Goal: Task Accomplishment & Management: Manage account settings

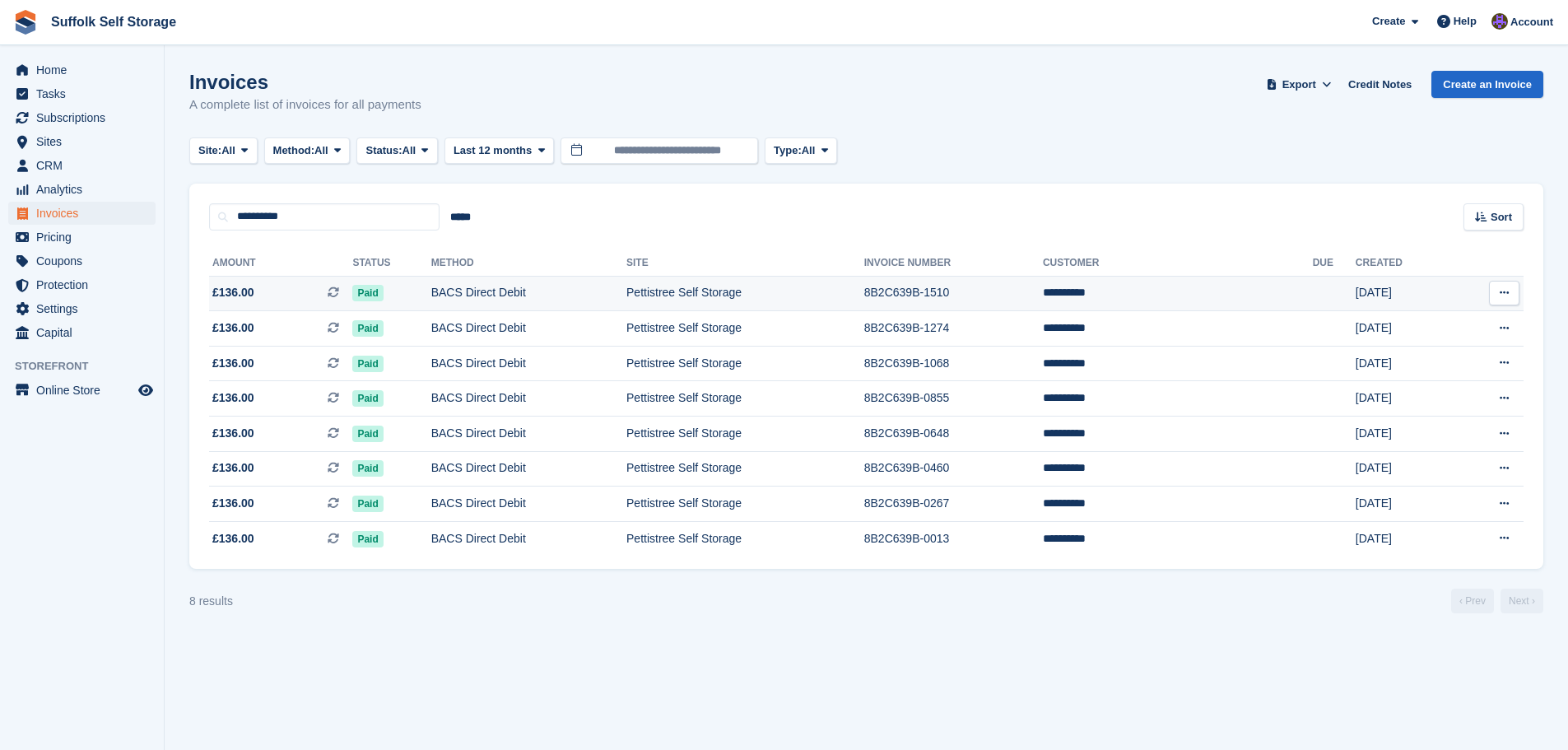
click at [720, 286] on td "Pettistree Self Storage" at bounding box center [745, 293] width 238 height 36
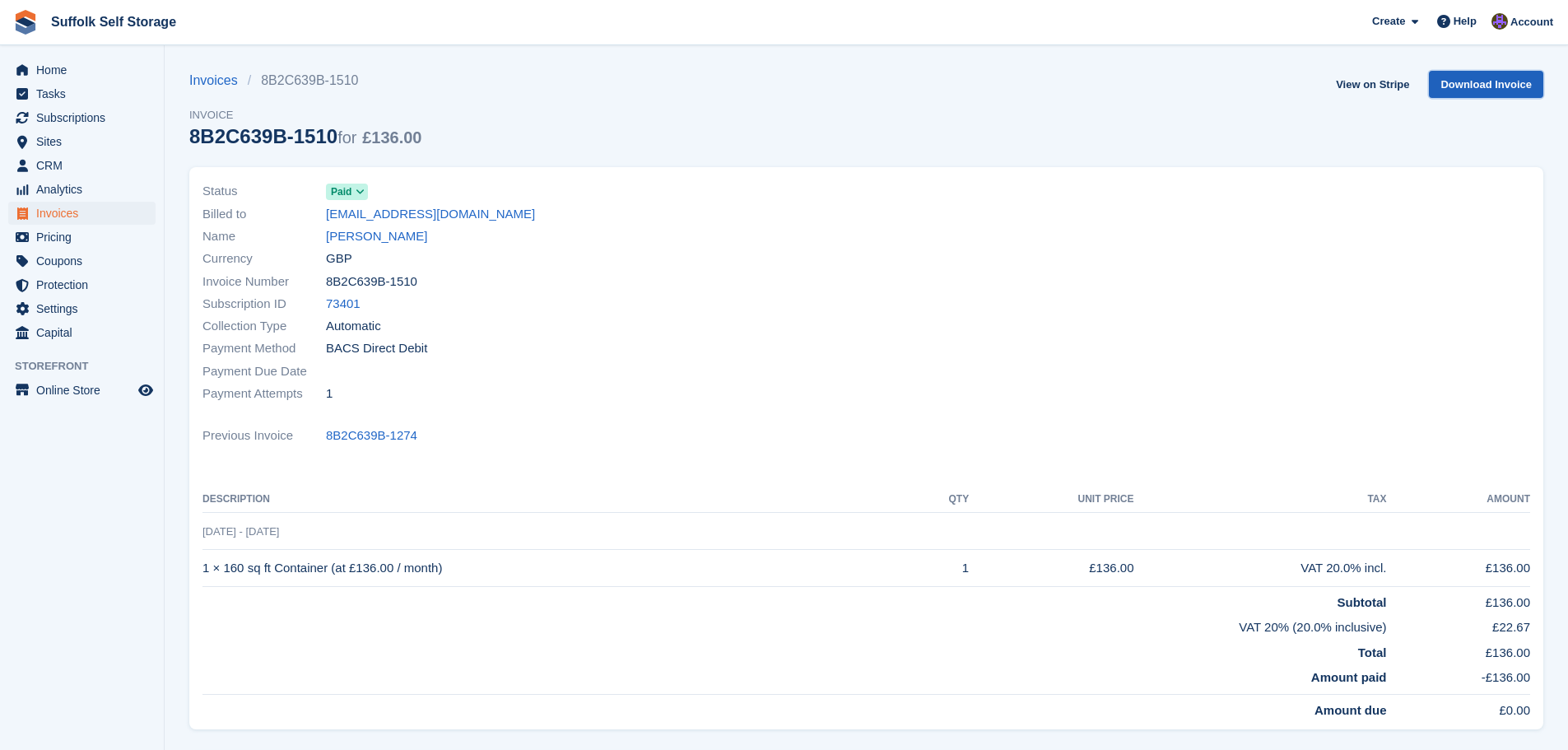
click at [1517, 76] on link "Download Invoice" at bounding box center [1486, 84] width 114 height 27
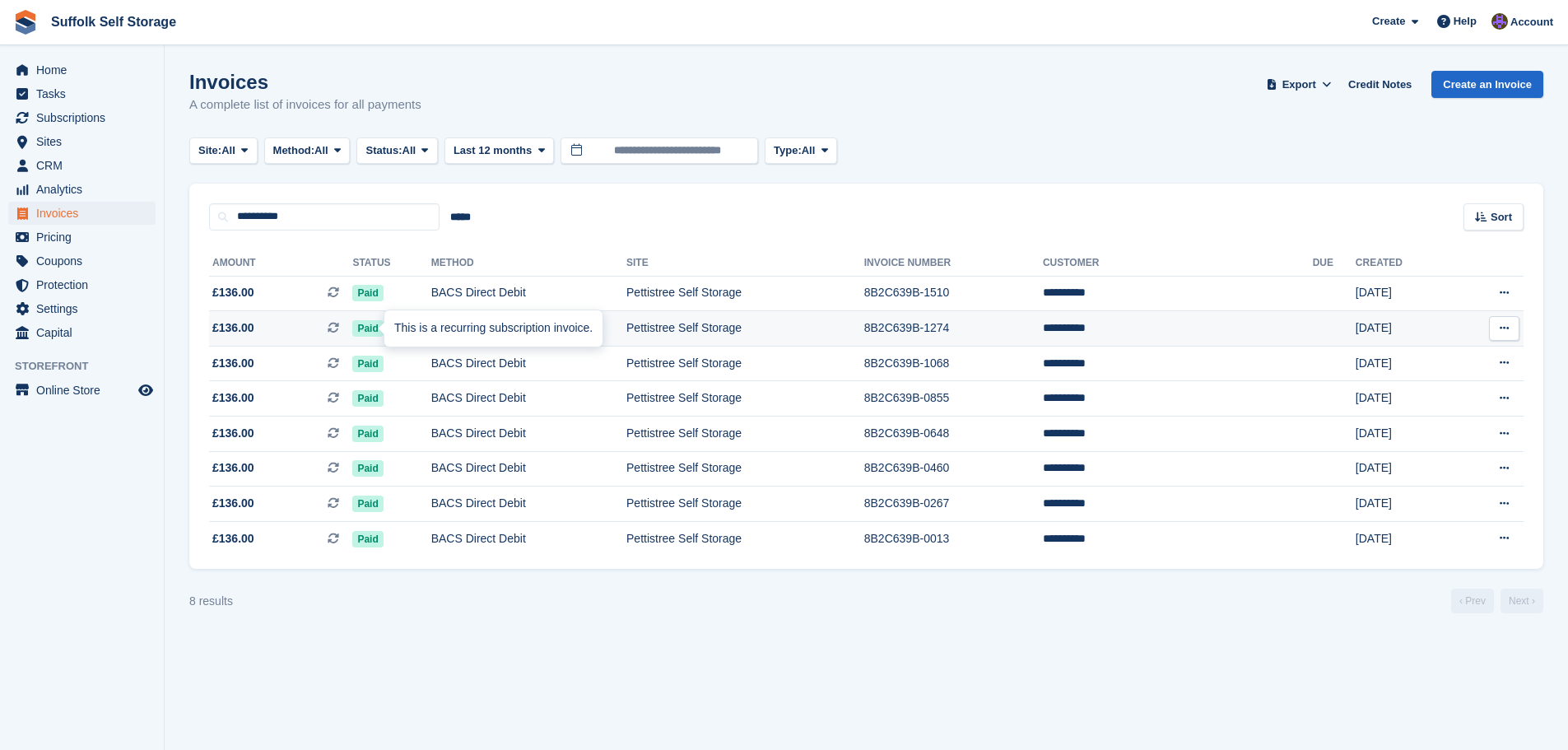
click at [406, 325] on div "This is a recurring subscription invoice." at bounding box center [494, 328] width 218 height 36
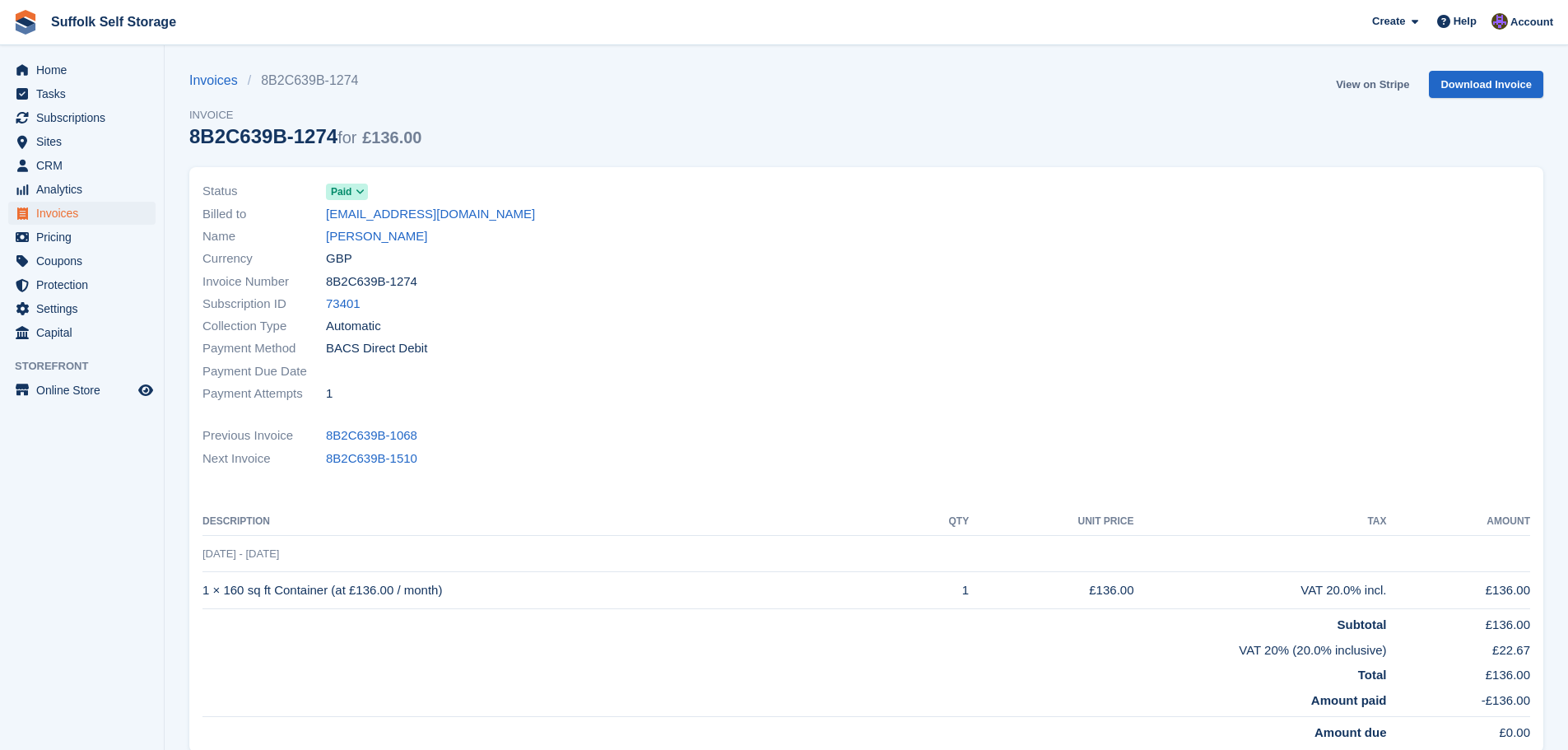
click at [1371, 89] on link "View on Stripe" at bounding box center [1372, 84] width 86 height 27
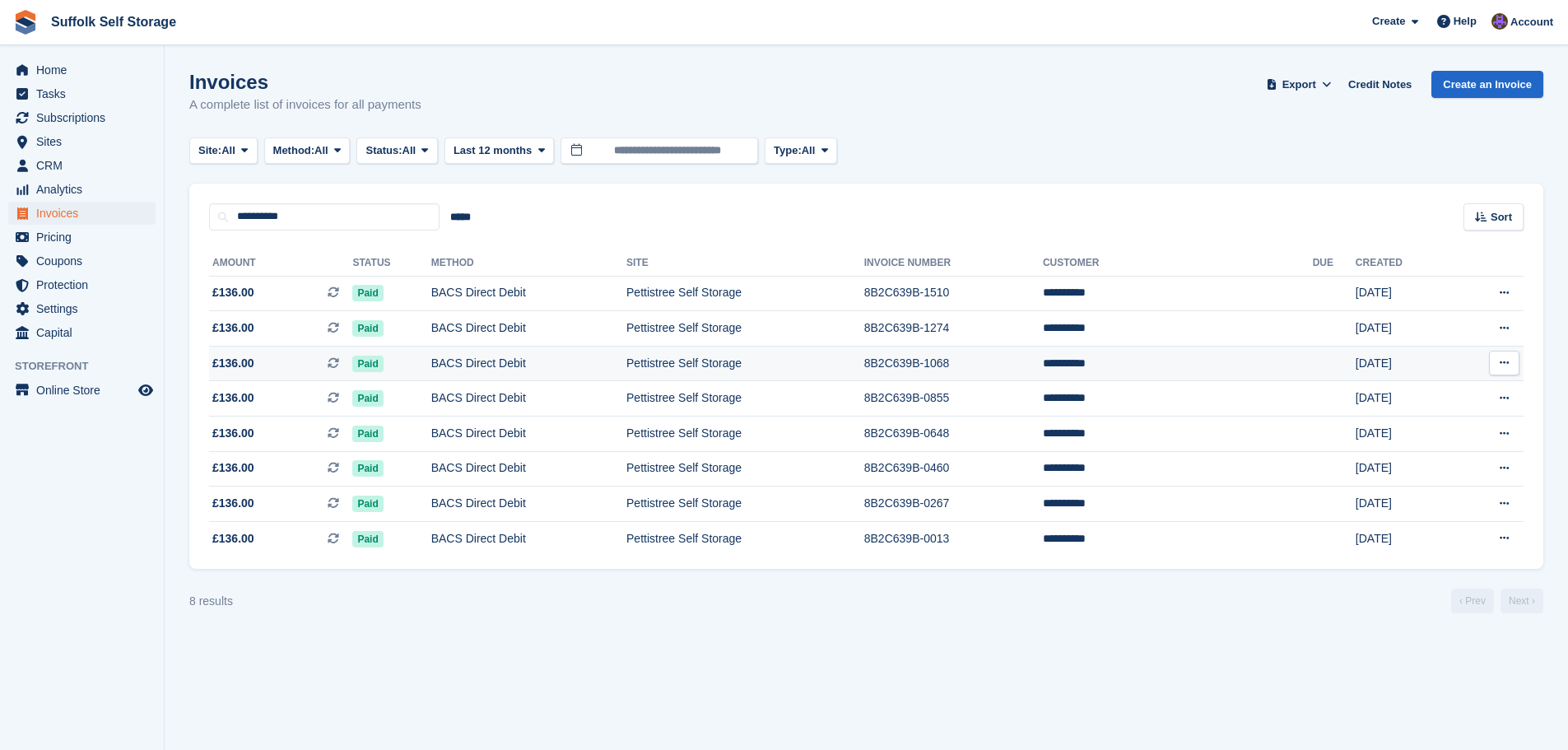
click at [486, 360] on td "BACS Direct Debit" at bounding box center [529, 364] width 195 height 36
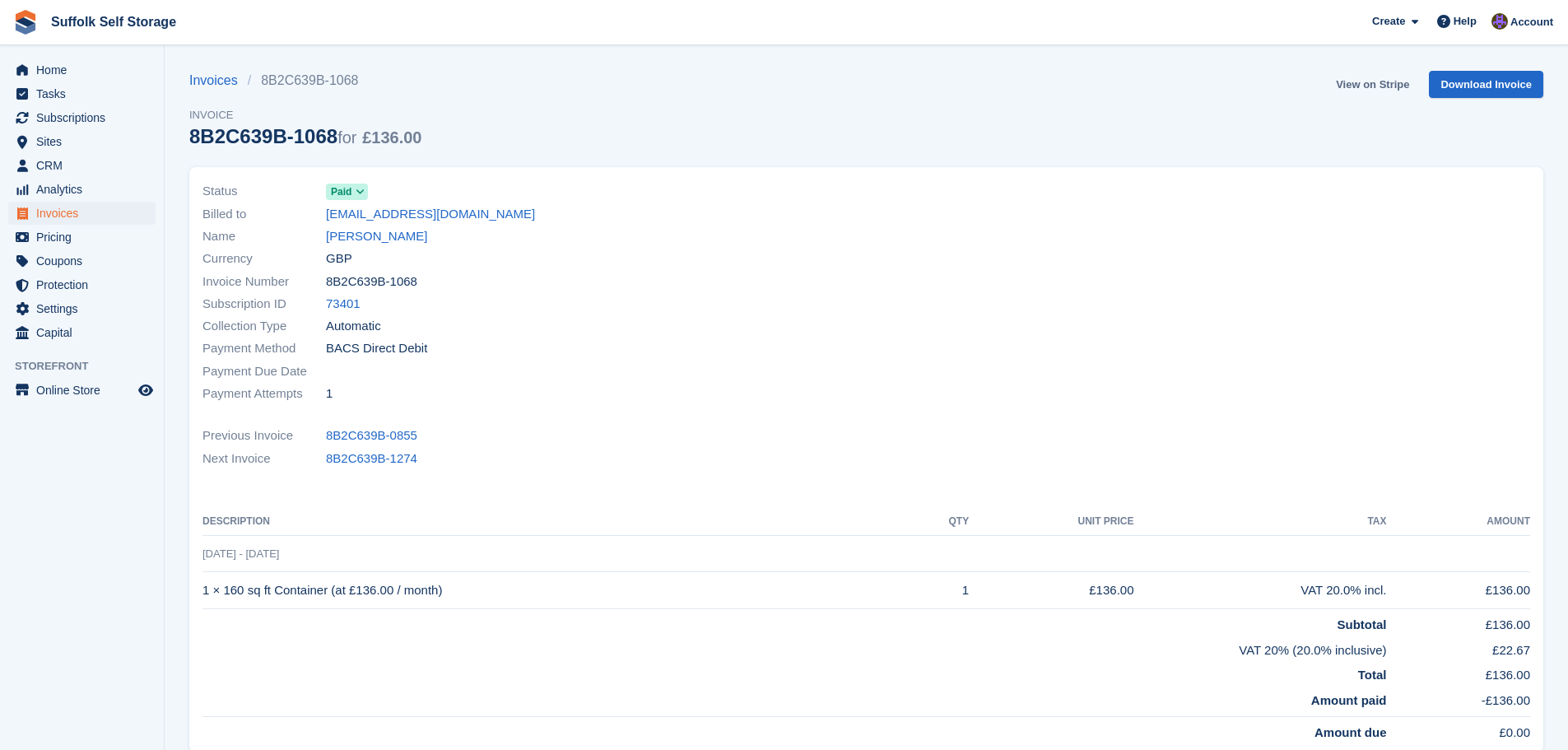
click at [1374, 89] on link "View on Stripe" at bounding box center [1372, 84] width 86 height 27
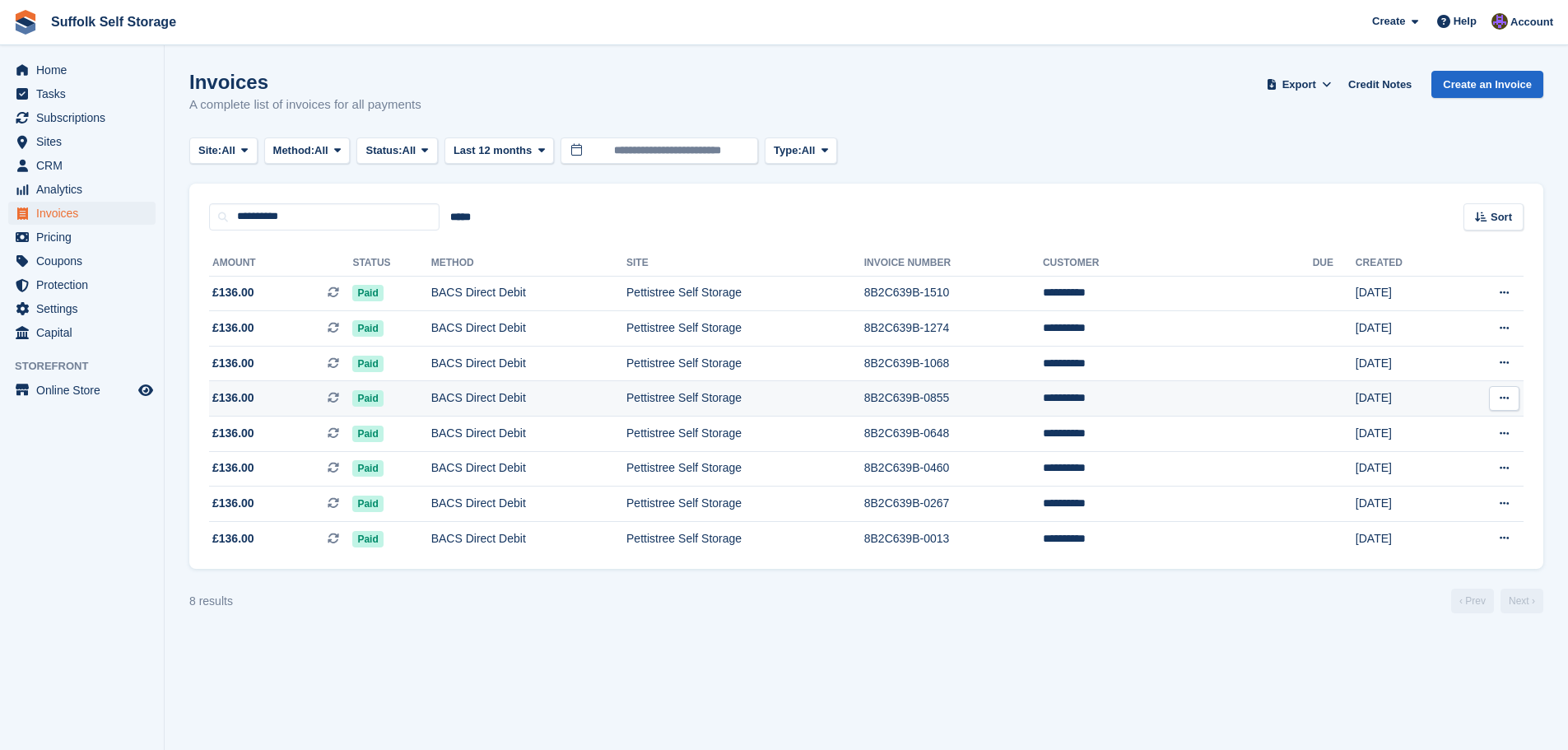
click at [431, 395] on td "Paid" at bounding box center [391, 399] width 78 height 36
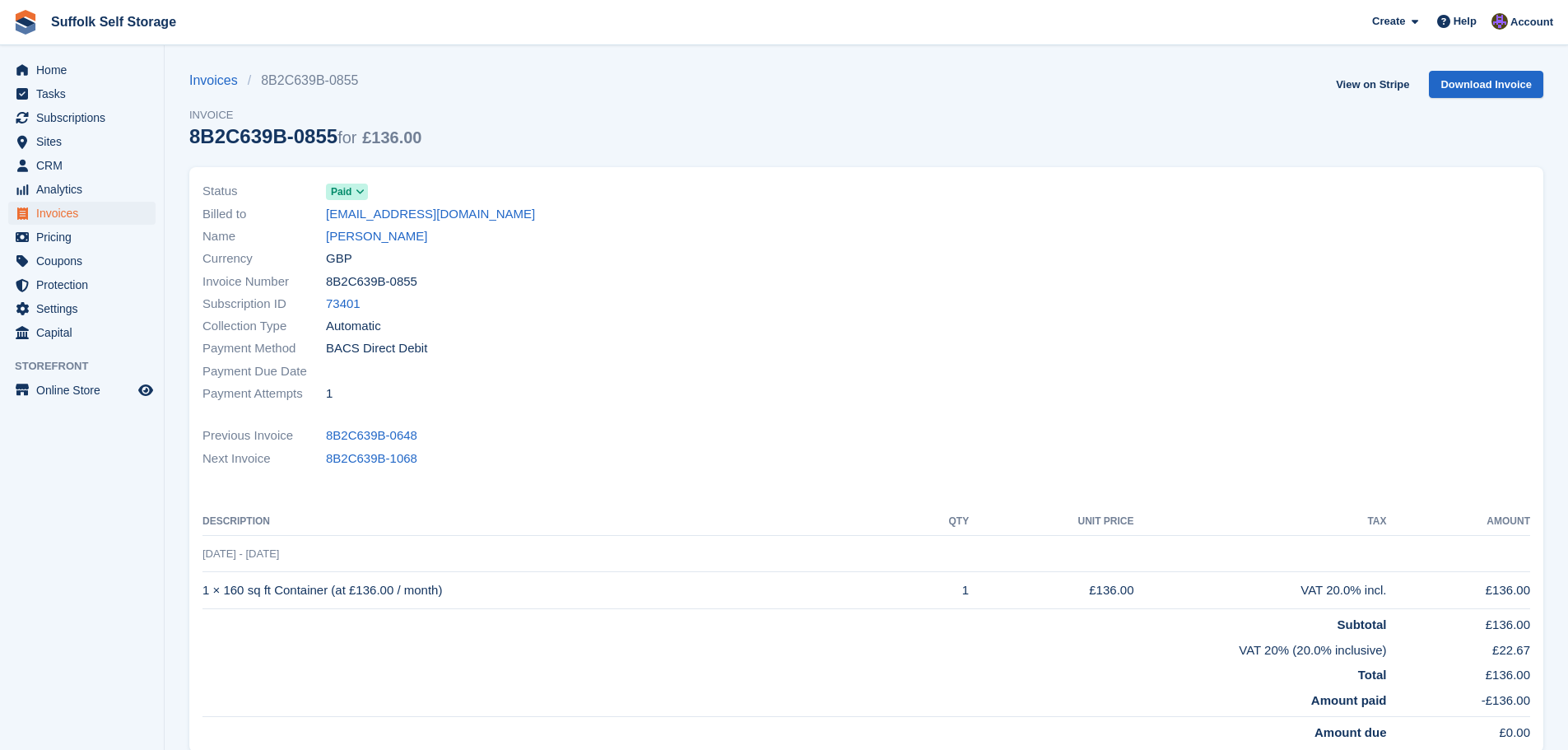
click at [972, 83] on div "Invoices 8B2C639B-0855 Invoice 8B2C639B-0855 for £136.00 View on Stripe Downloa…" at bounding box center [866, 118] width 1354 height 96
click at [1375, 85] on link "View on Stripe" at bounding box center [1372, 84] width 86 height 27
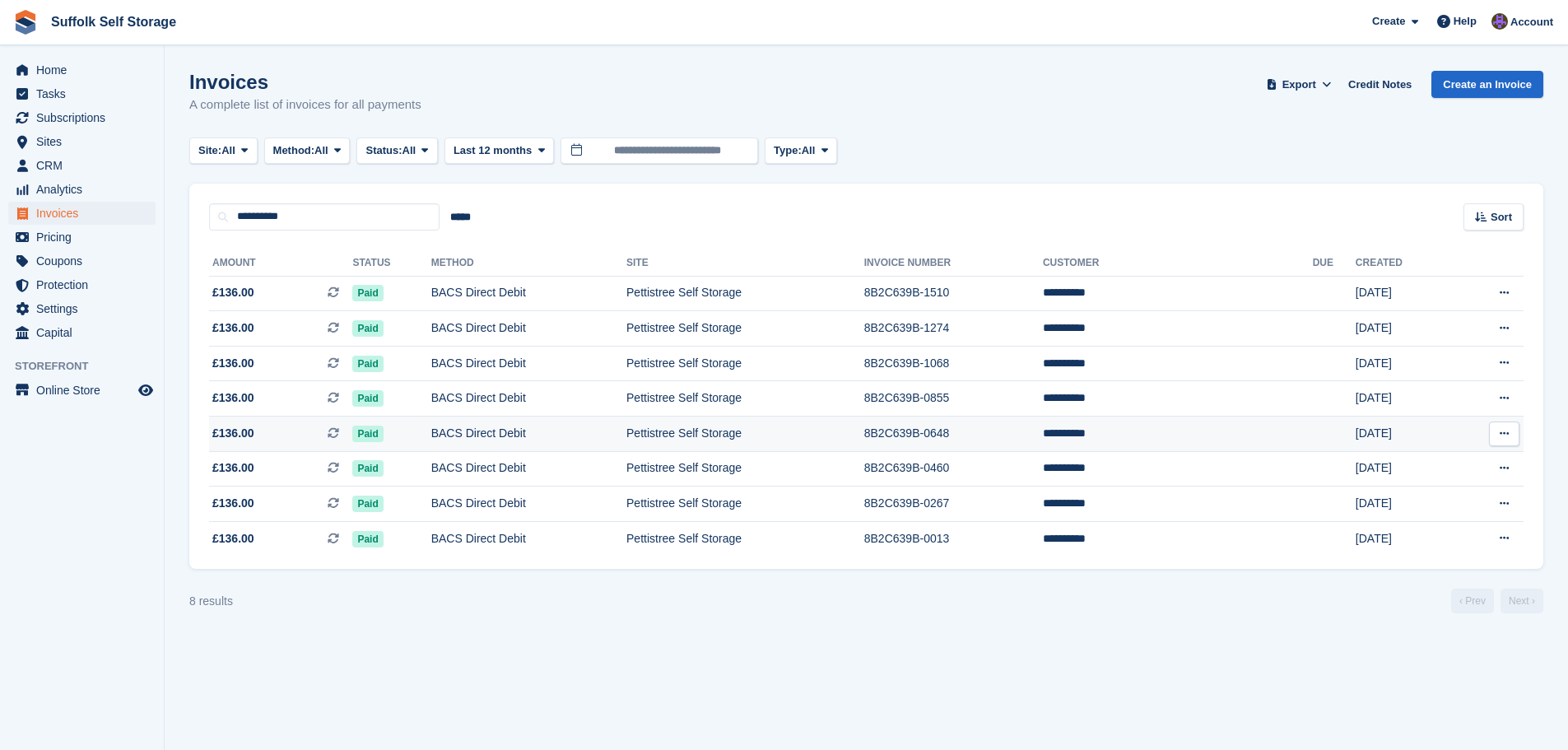
click at [754, 433] on td "Pettistree Self Storage" at bounding box center [745, 435] width 238 height 36
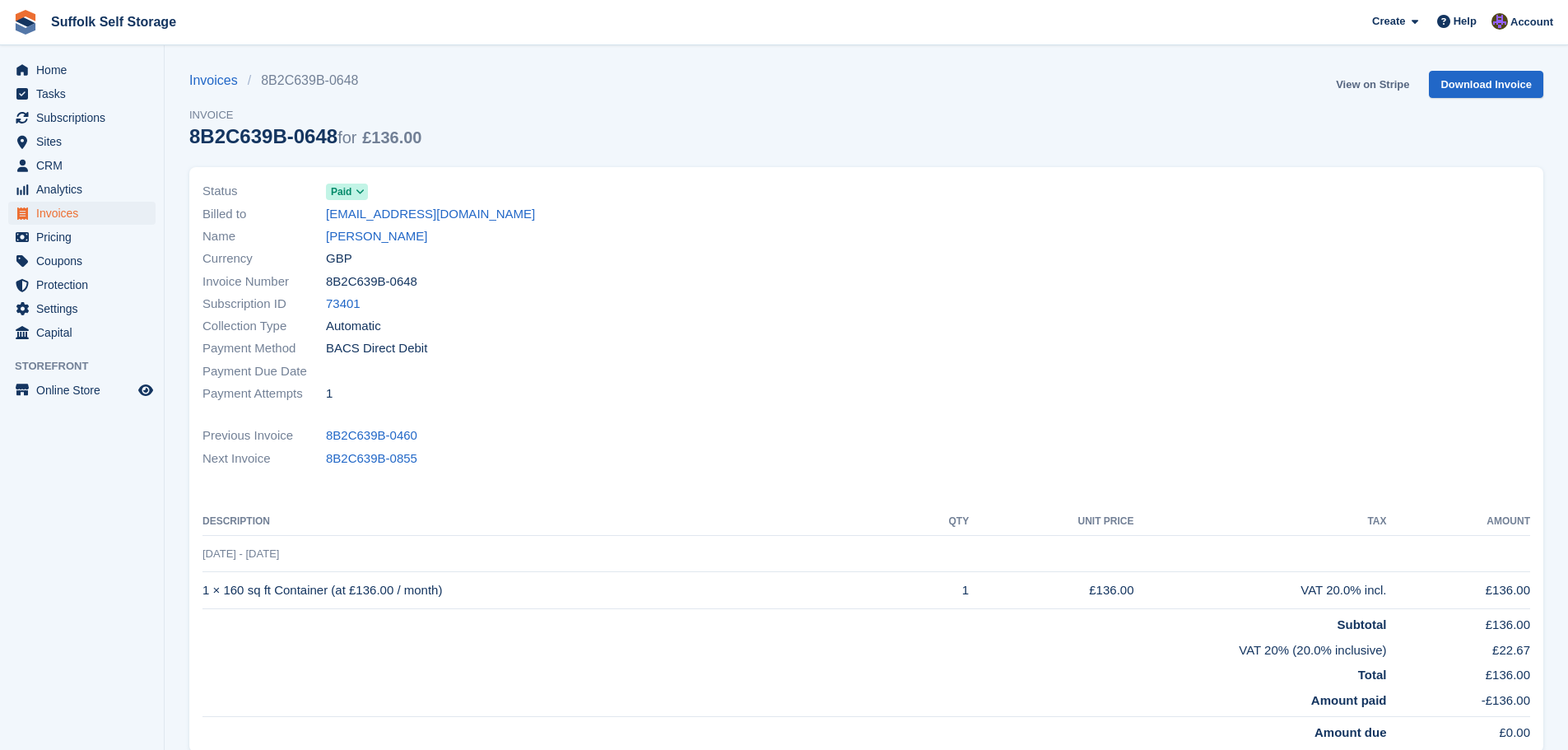
click at [1370, 89] on link "View on Stripe" at bounding box center [1372, 84] width 86 height 27
click at [70, 69] on span "Home" at bounding box center [85, 70] width 99 height 23
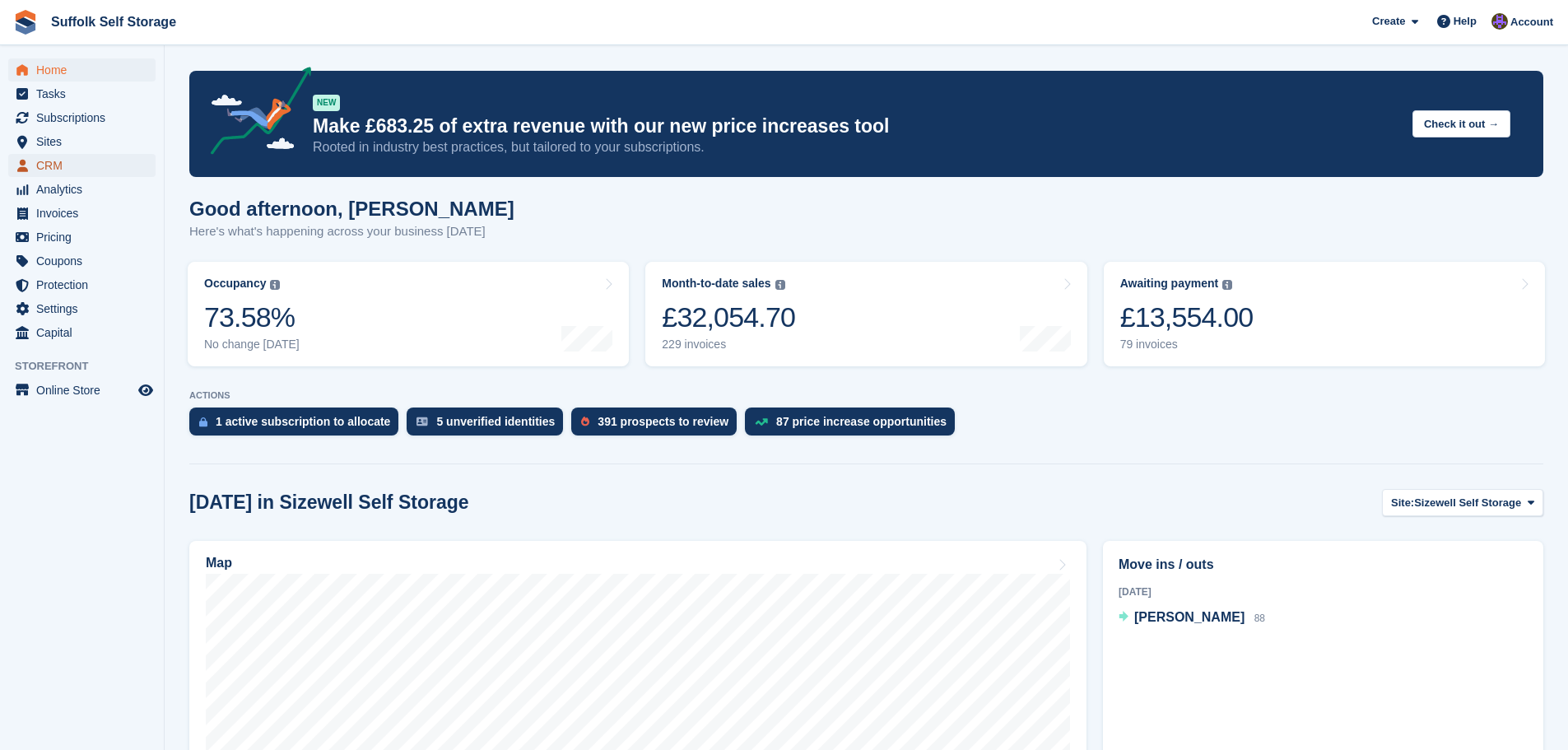
click at [61, 164] on span "CRM" at bounding box center [85, 165] width 99 height 23
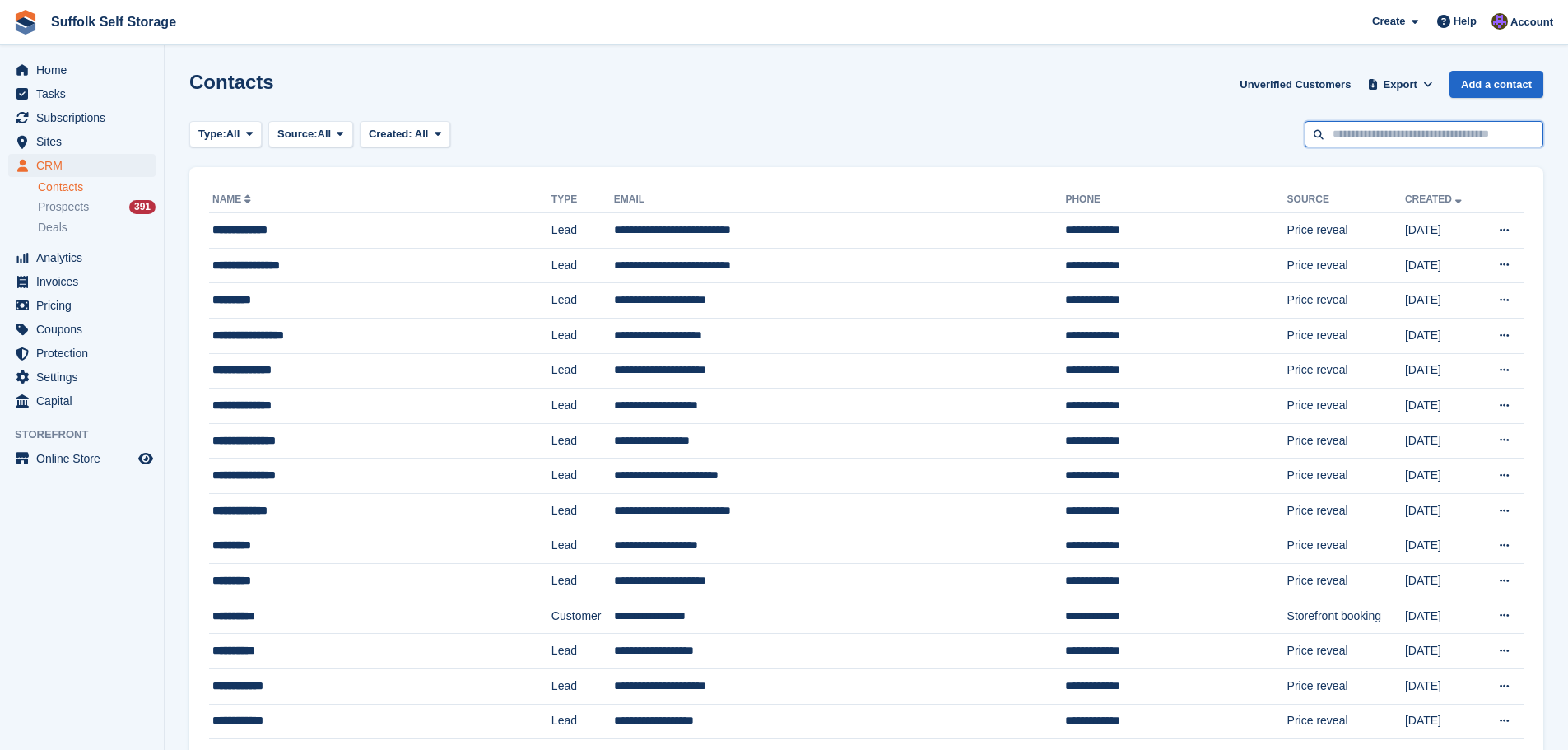
click at [1374, 139] on input "text" at bounding box center [1424, 135] width 239 height 27
type input "****"
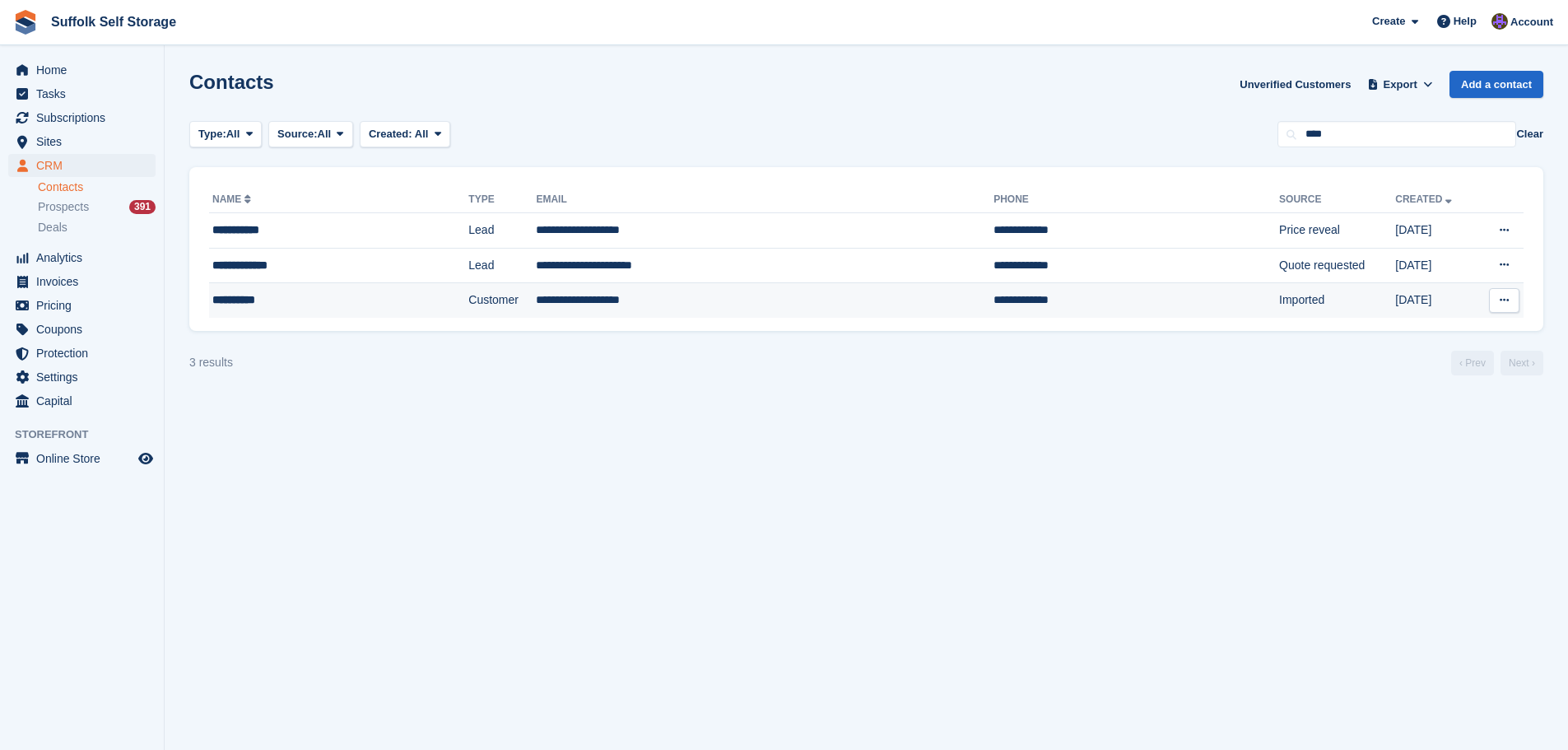
click at [518, 316] on td "Customer" at bounding box center [501, 300] width 67 height 35
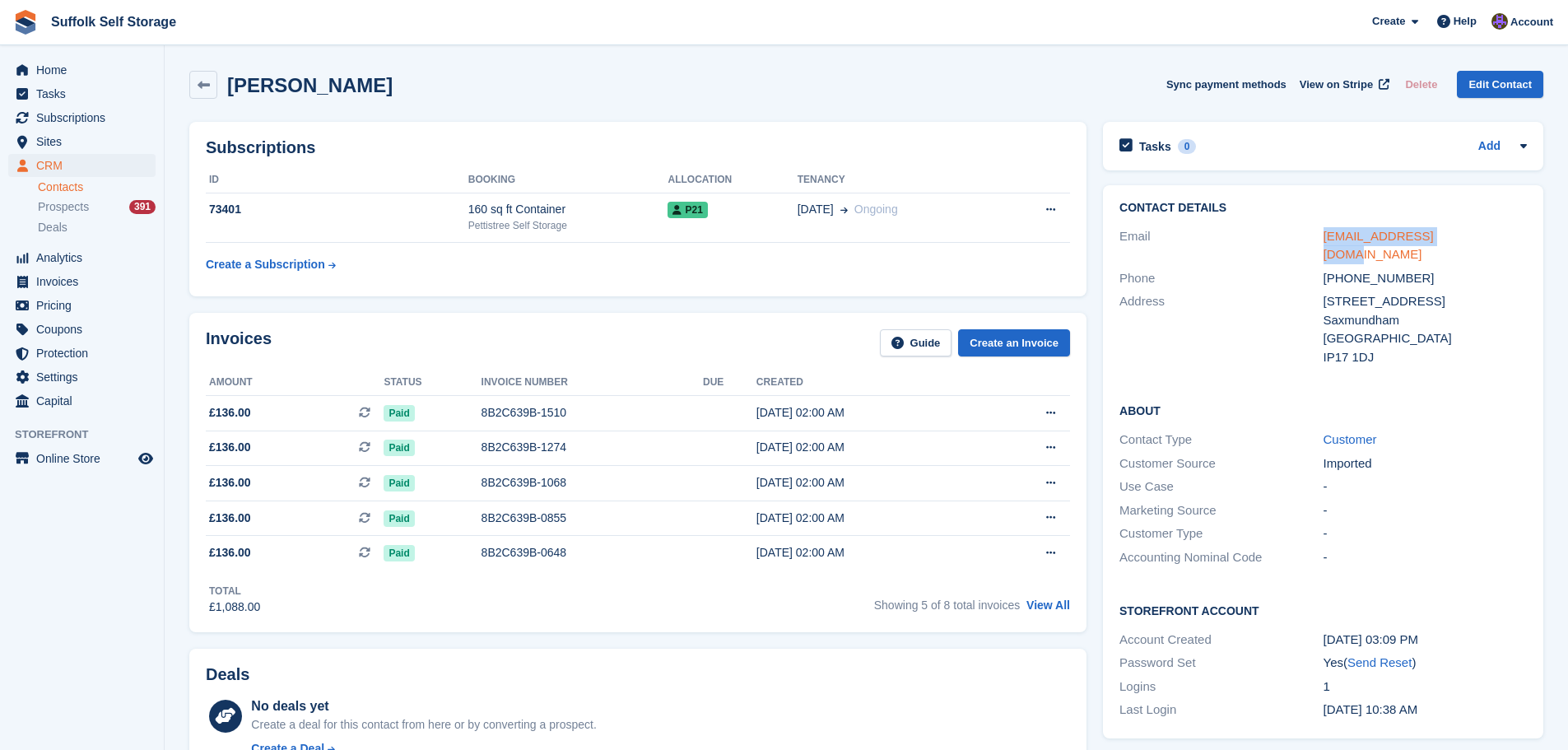
drag, startPoint x: 1470, startPoint y: 236, endPoint x: 1326, endPoint y: 237, distance: 144.0
click at [1326, 237] on div "sarahjpark@gmail.com" at bounding box center [1426, 245] width 203 height 37
copy link "sarahjpark@gmail.com"
click at [937, 294] on div "Subscriptions ID Booking Allocation Tenancy 73401 160 sq ft Container Pettistre…" at bounding box center [638, 209] width 897 height 175
click at [39, 75] on span "Home" at bounding box center [85, 70] width 99 height 23
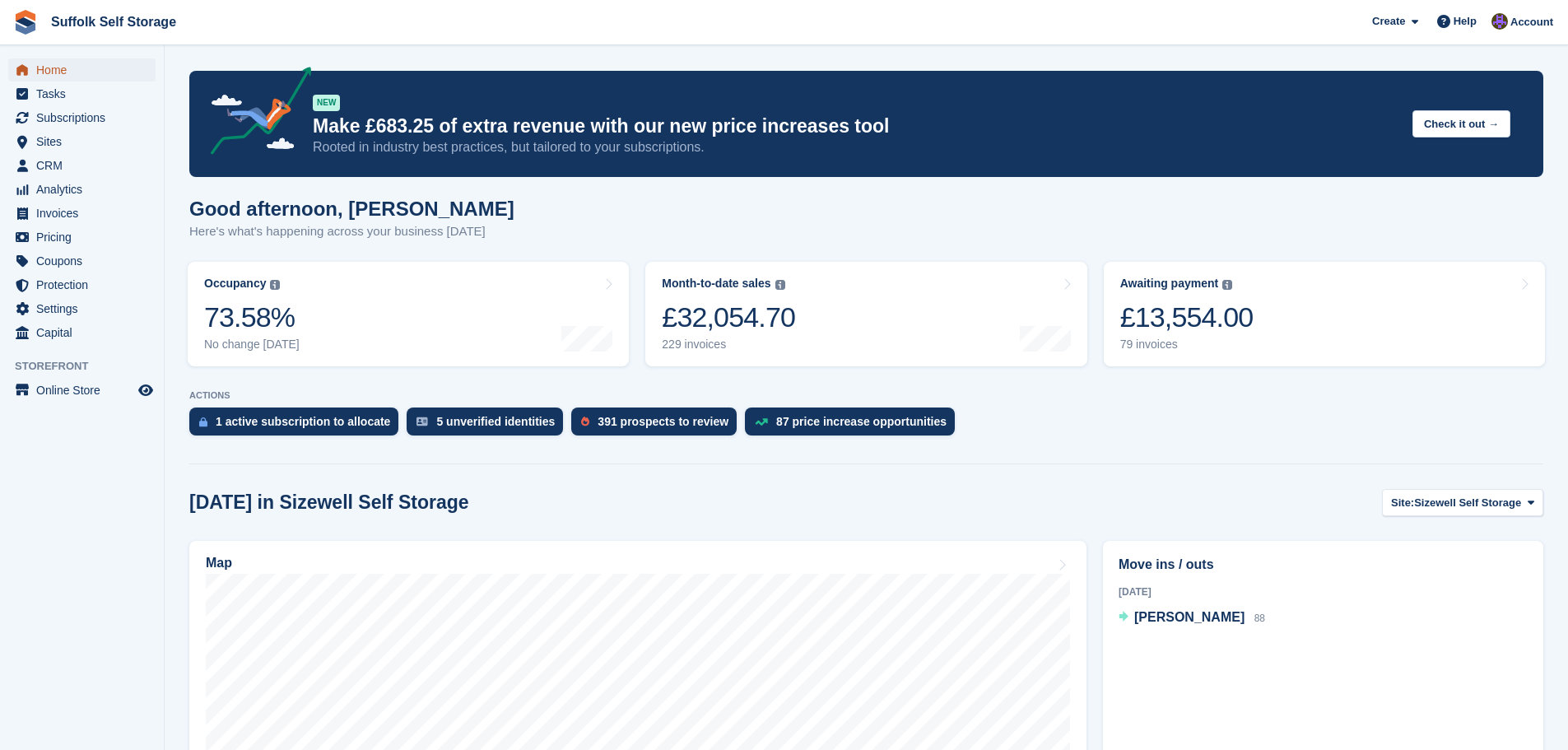
click at [54, 75] on span "Home" at bounding box center [85, 70] width 99 height 23
click at [53, 174] on span "CRM" at bounding box center [85, 165] width 99 height 23
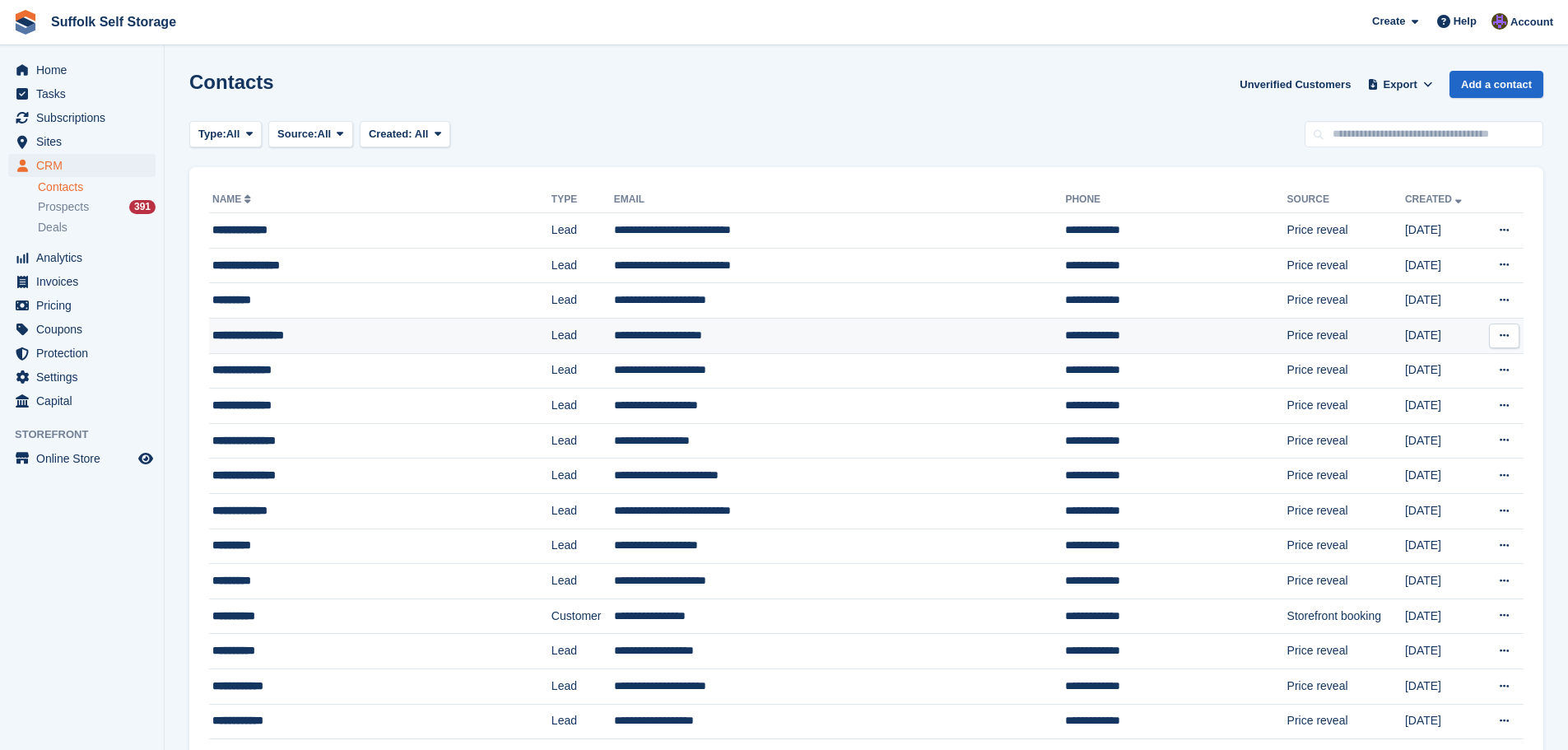
click at [367, 339] on div "**********" at bounding box center [347, 335] width 270 height 17
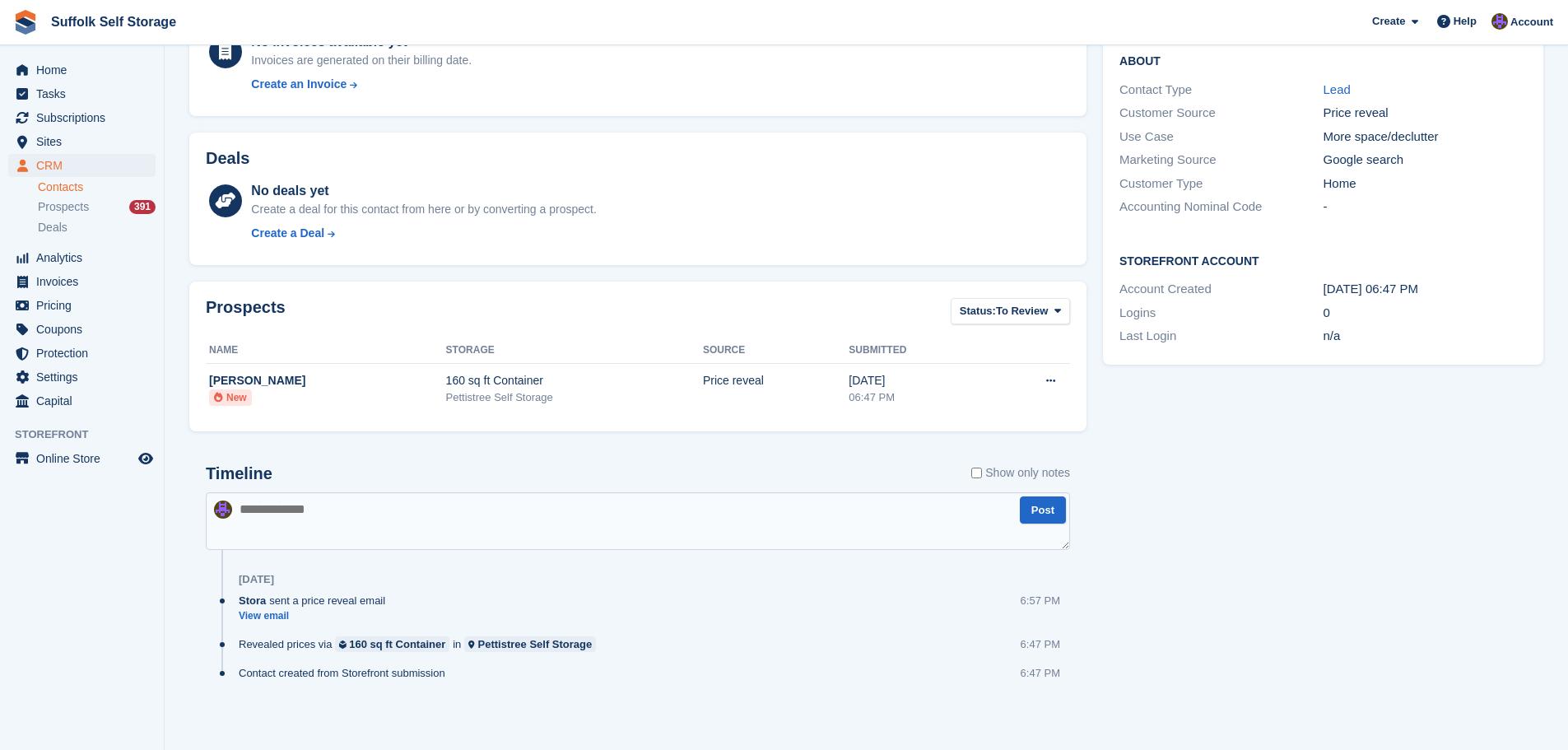
scroll to position [298, 0]
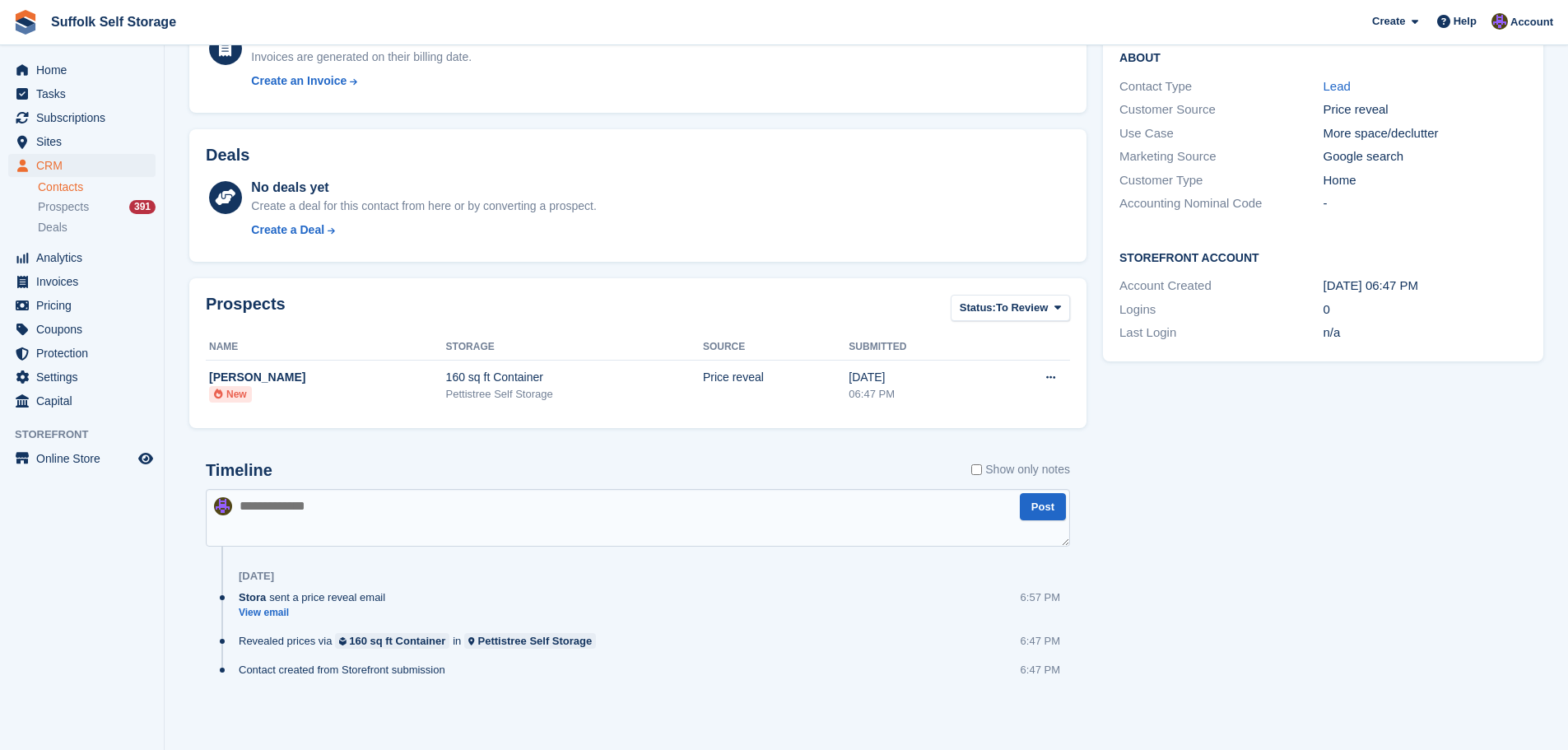
click at [555, 528] on textarea at bounding box center [638, 518] width 865 height 58
click at [47, 67] on span "Home" at bounding box center [85, 70] width 99 height 23
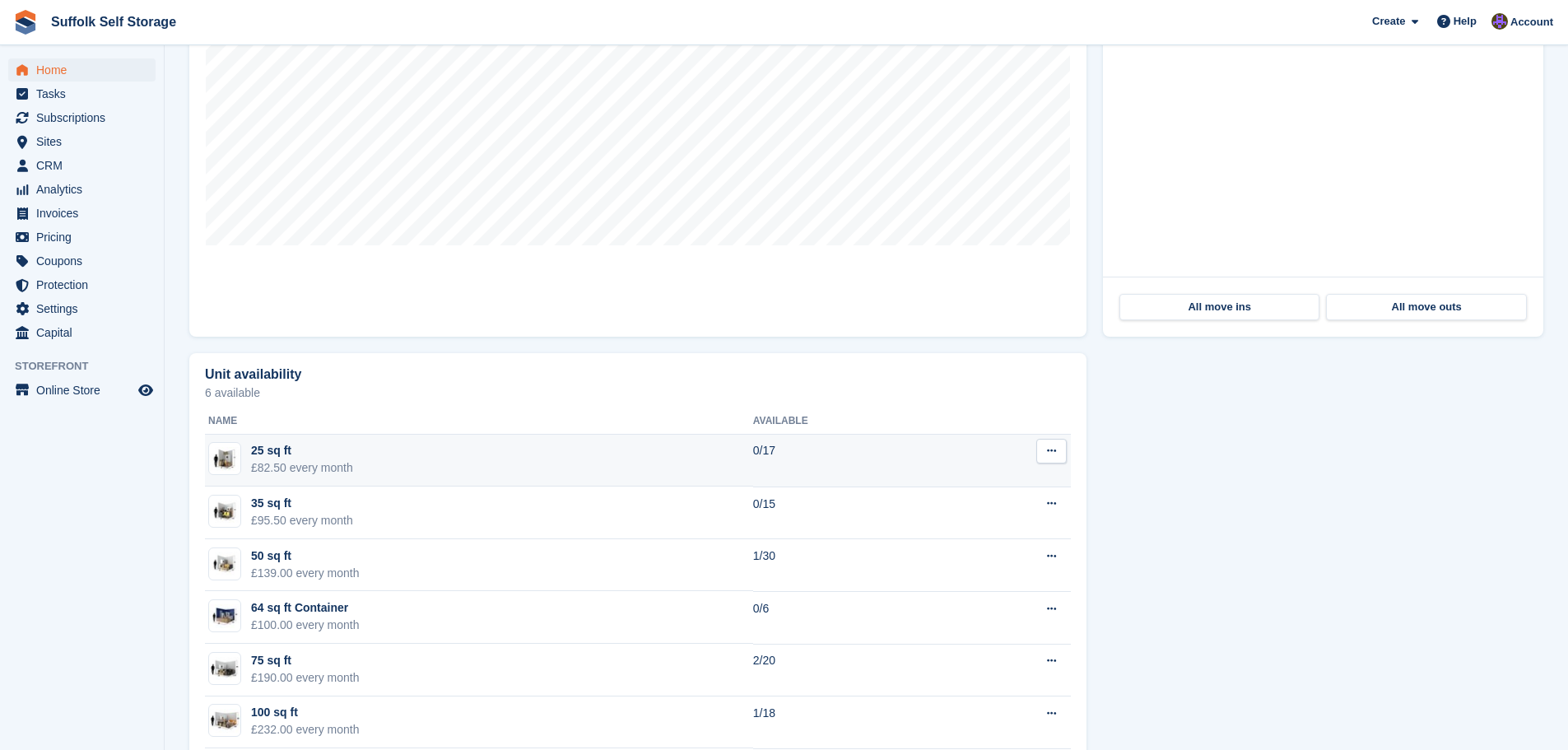
scroll to position [658, 0]
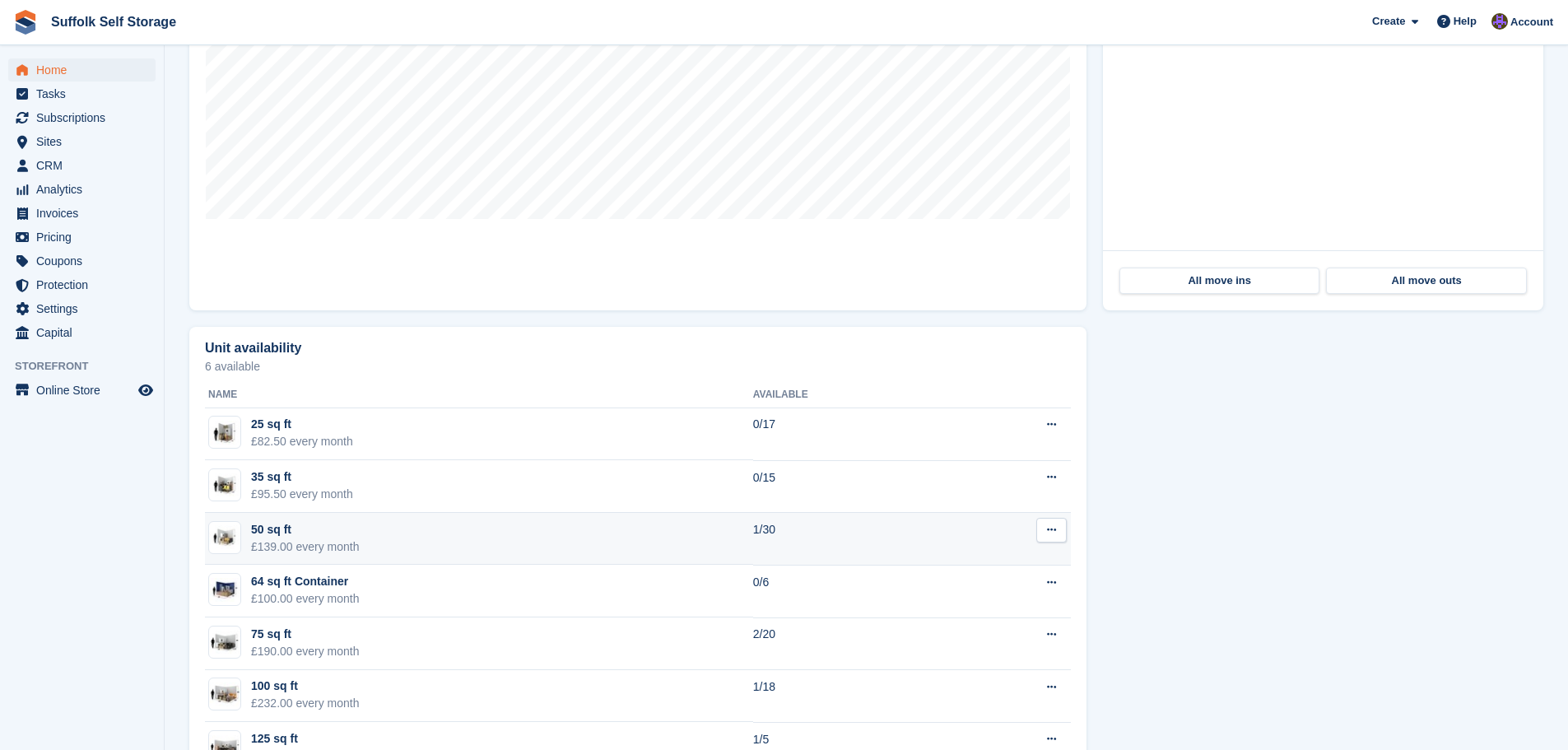
click at [580, 540] on td "50 sq ft £139.00 every month" at bounding box center [478, 539] width 548 height 53
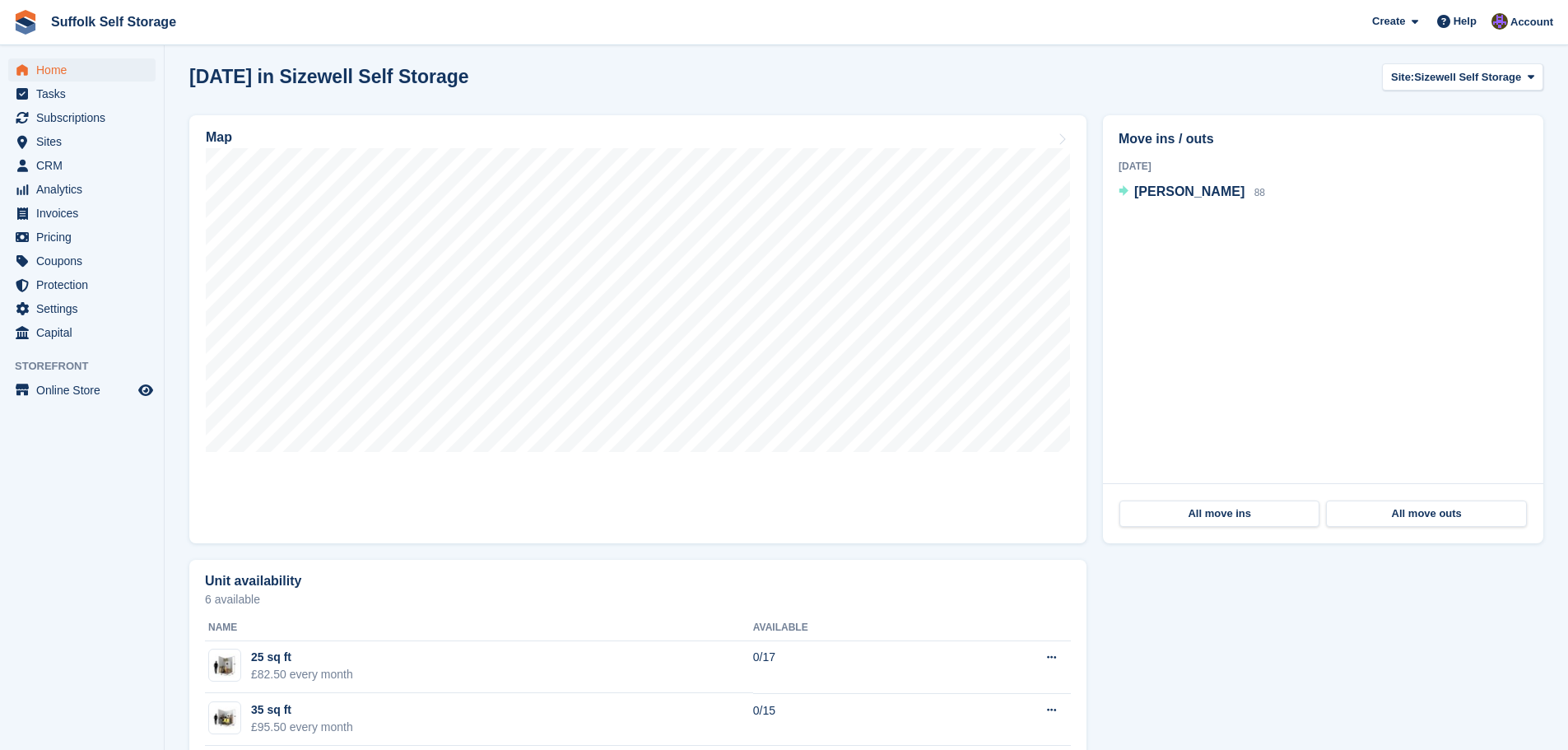
scroll to position [412, 0]
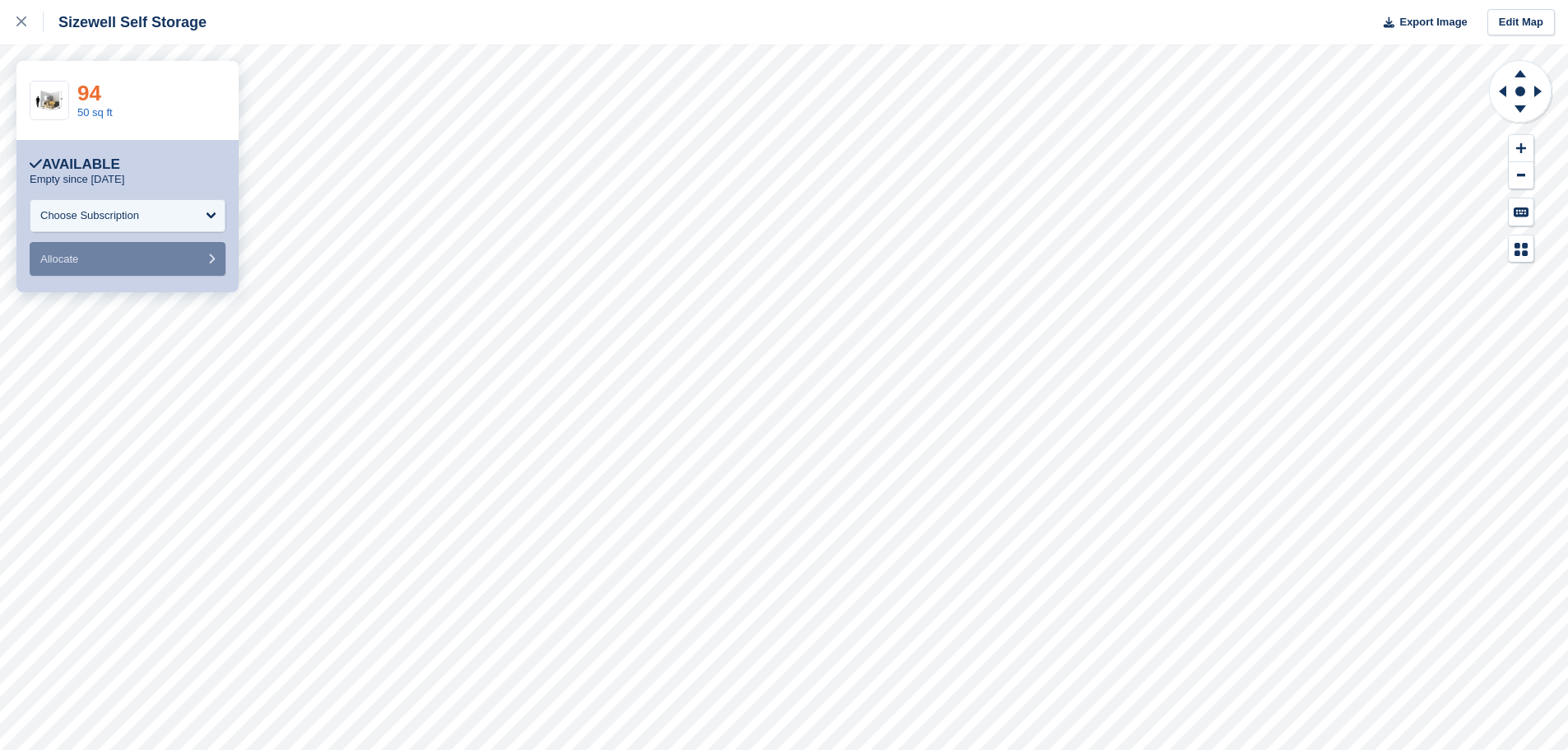
click at [93, 94] on link "94" at bounding box center [90, 93] width 24 height 25
click at [21, 23] on icon at bounding box center [21, 21] width 10 height 10
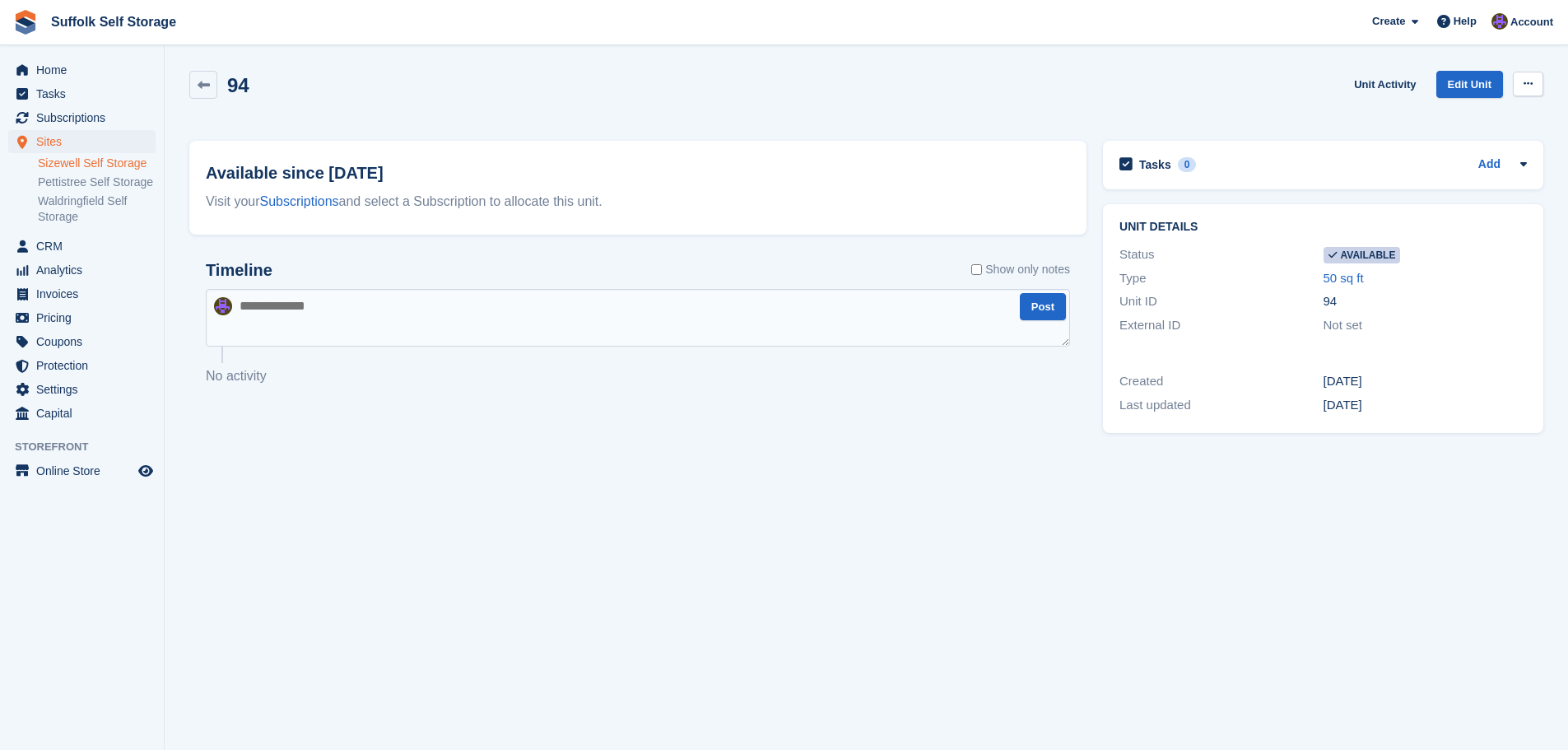
click at [1530, 84] on icon at bounding box center [1528, 84] width 9 height 11
click at [1470, 112] on p "Make unavailable" at bounding box center [1465, 116] width 143 height 21
click at [858, 314] on textarea at bounding box center [638, 318] width 865 height 58
type textarea "**********"
click at [1049, 306] on button "Post" at bounding box center [1043, 307] width 46 height 27
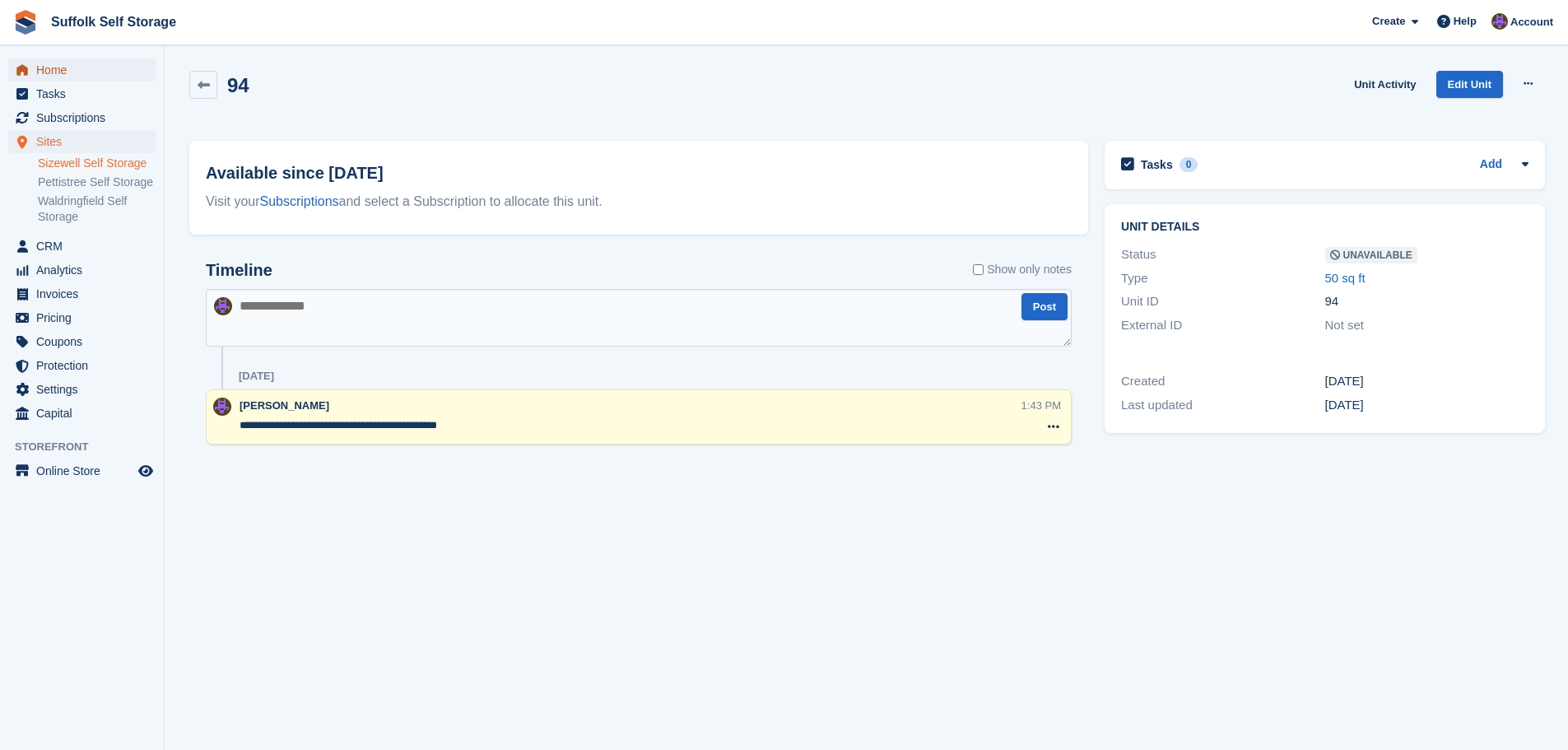
click at [49, 73] on span "Home" at bounding box center [85, 70] width 99 height 23
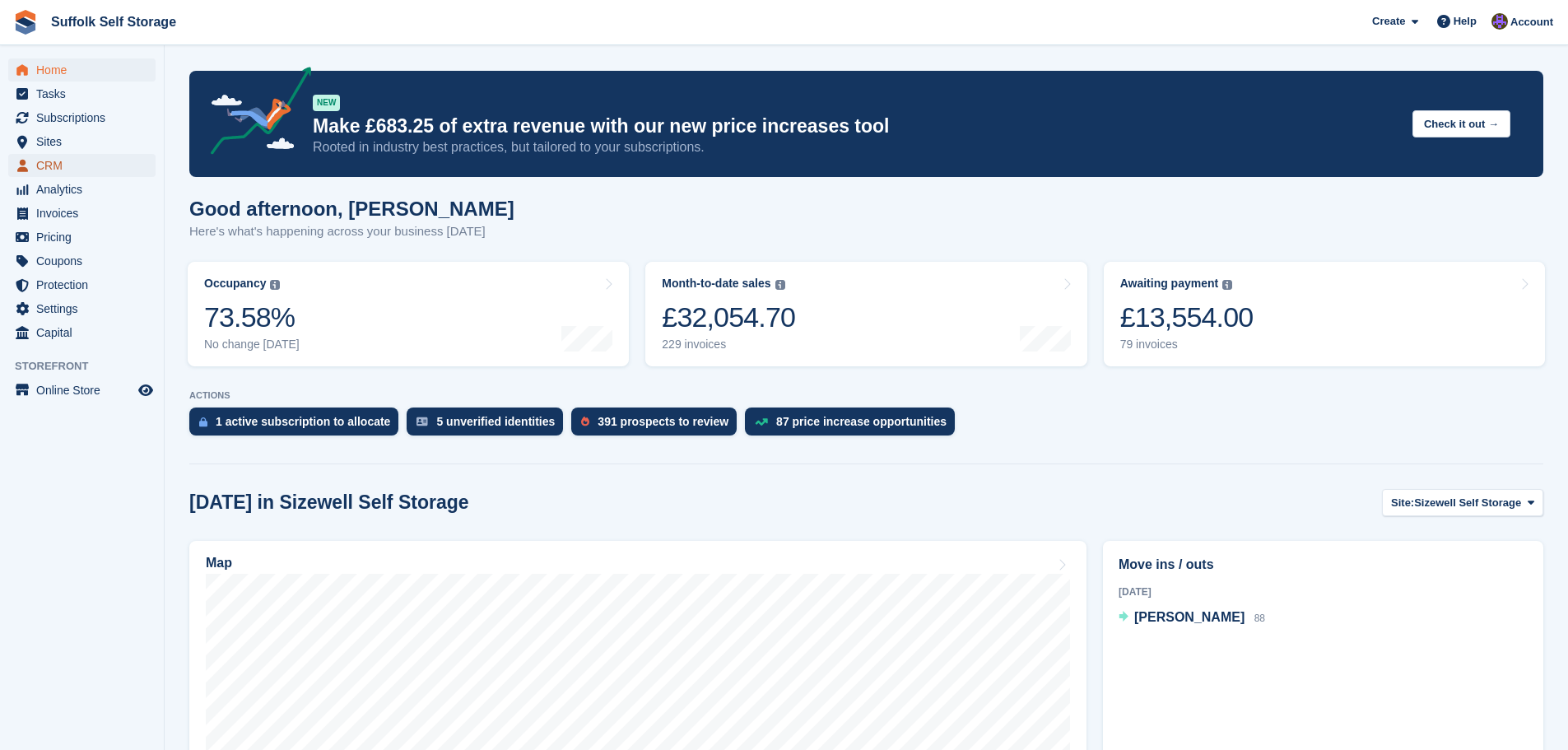
click at [71, 162] on span "CRM" at bounding box center [85, 165] width 99 height 23
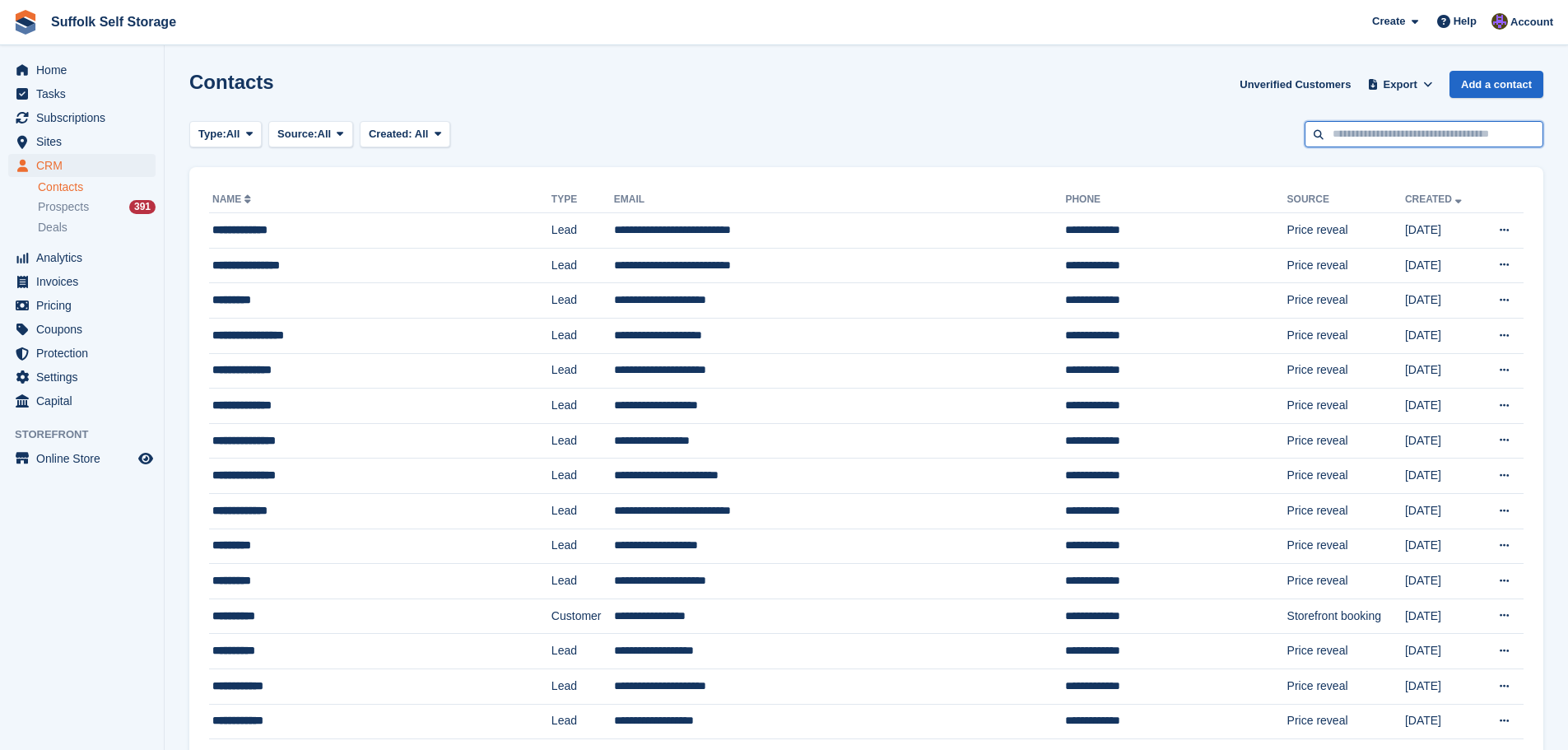
click at [1390, 139] on input "text" at bounding box center [1424, 135] width 239 height 27
type input "****"
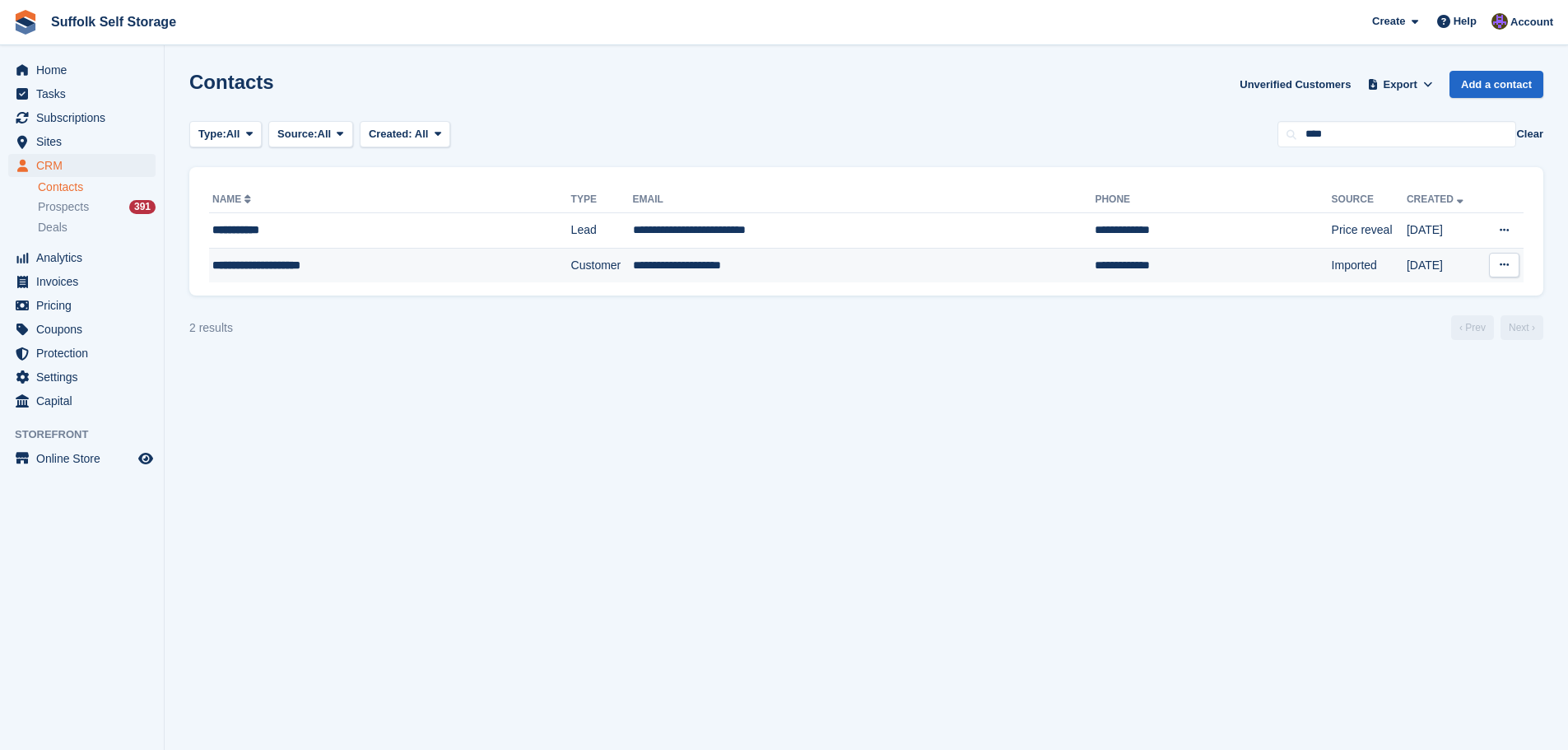
click at [701, 268] on td "**********" at bounding box center [865, 265] width 463 height 35
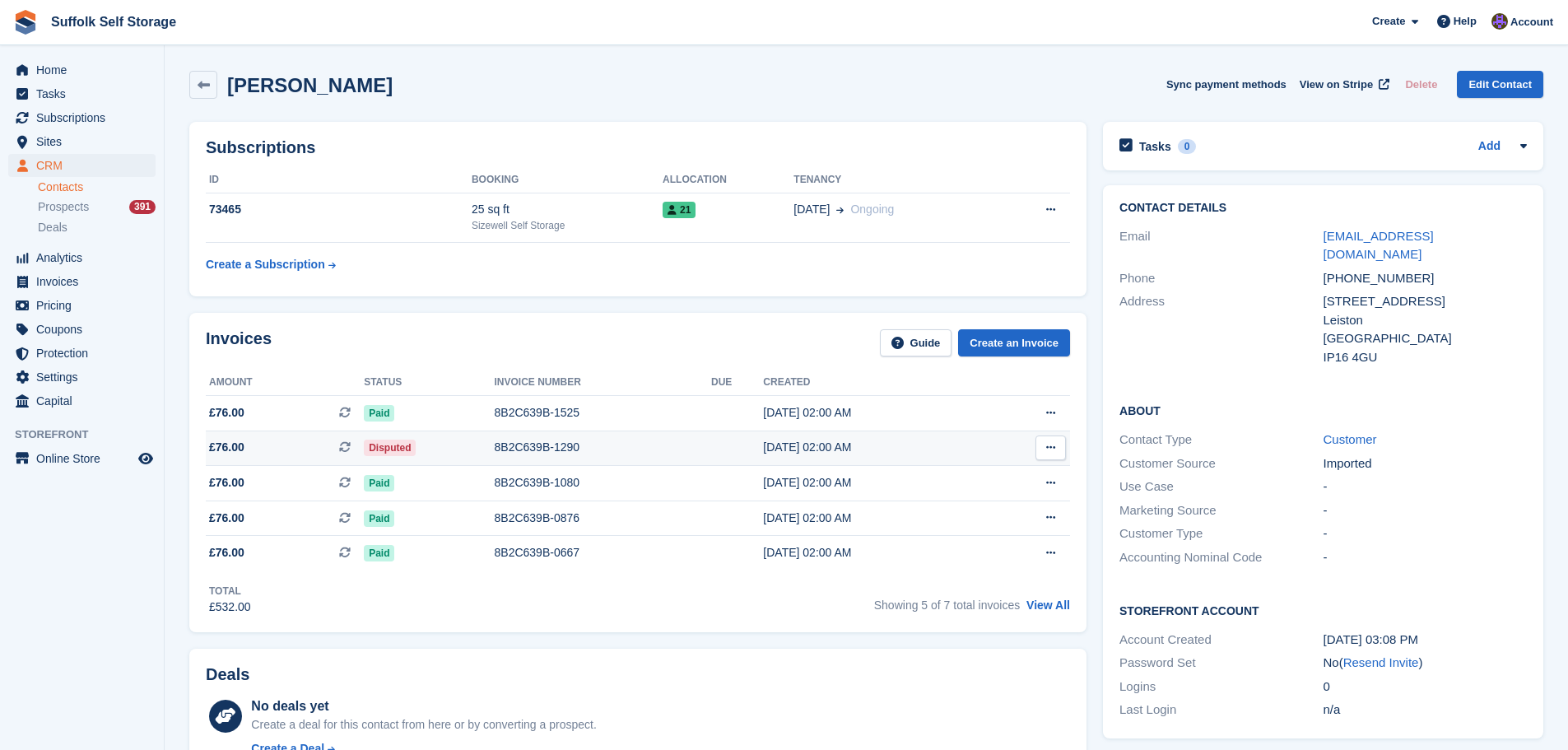
click at [541, 451] on div "8B2C639B-1290" at bounding box center [603, 447] width 217 height 17
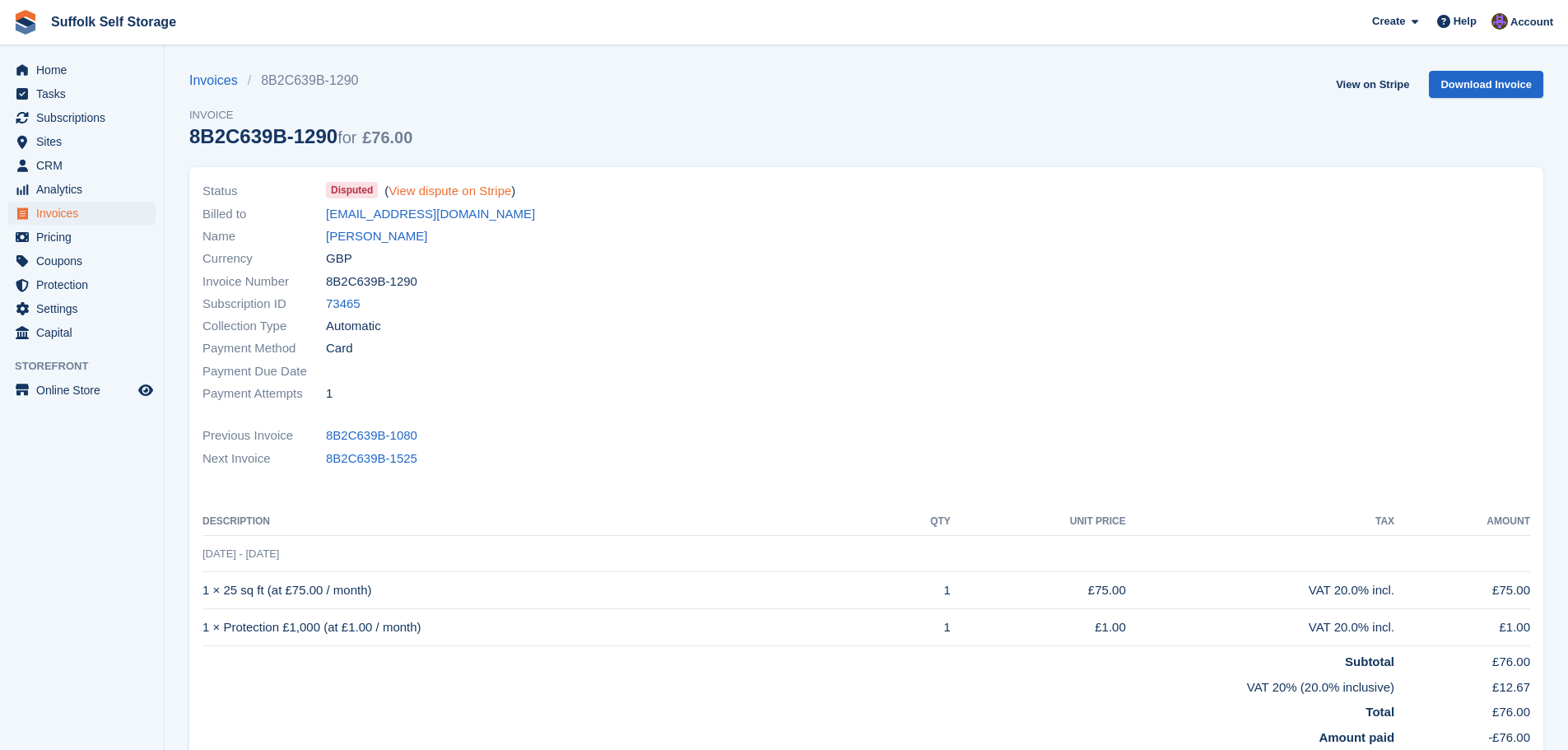
click at [493, 194] on link "View dispute on Stripe" at bounding box center [450, 190] width 123 height 14
click at [425, 239] on link "[PERSON_NAME]" at bounding box center [376, 236] width 101 height 19
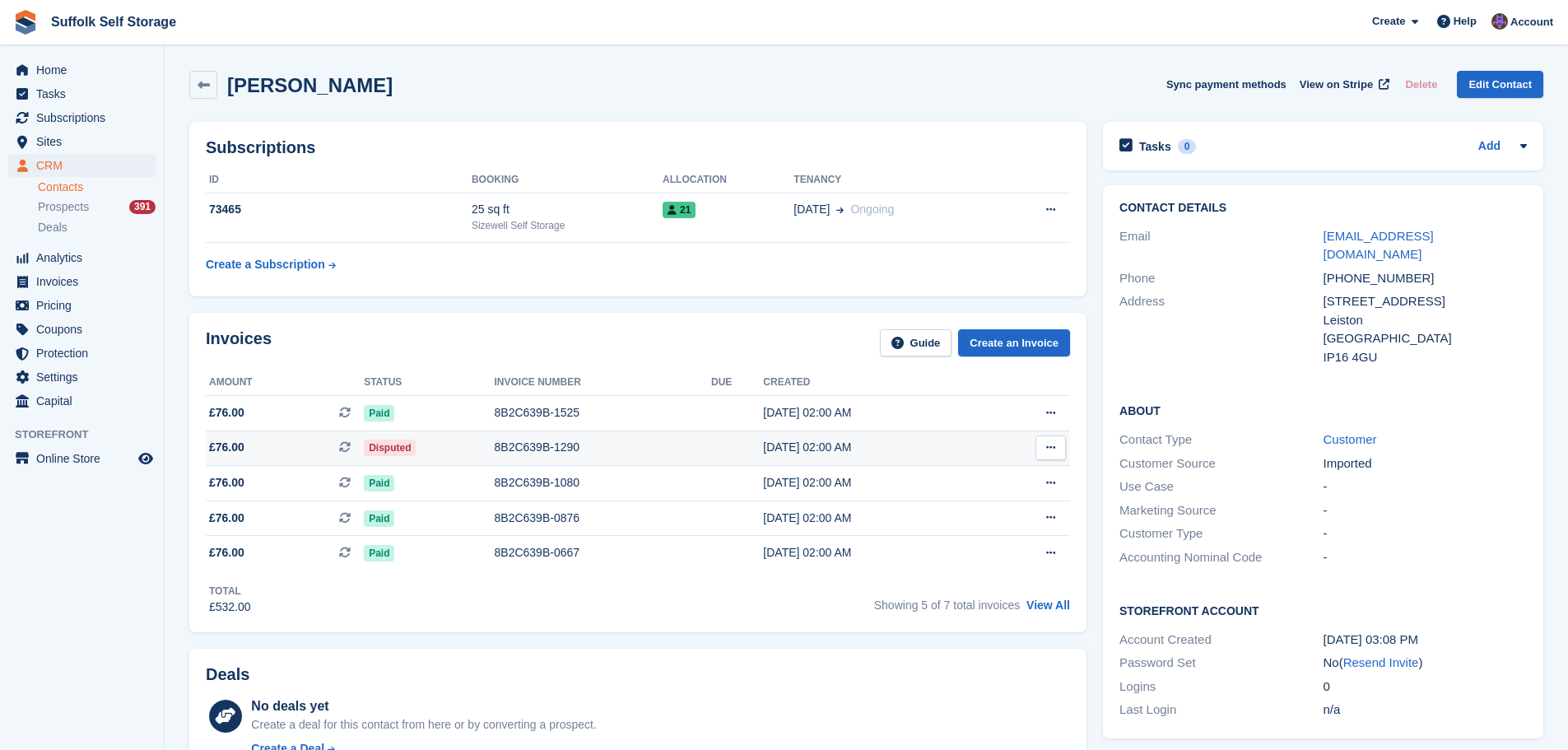
click at [728, 460] on td at bounding box center [737, 448] width 52 height 36
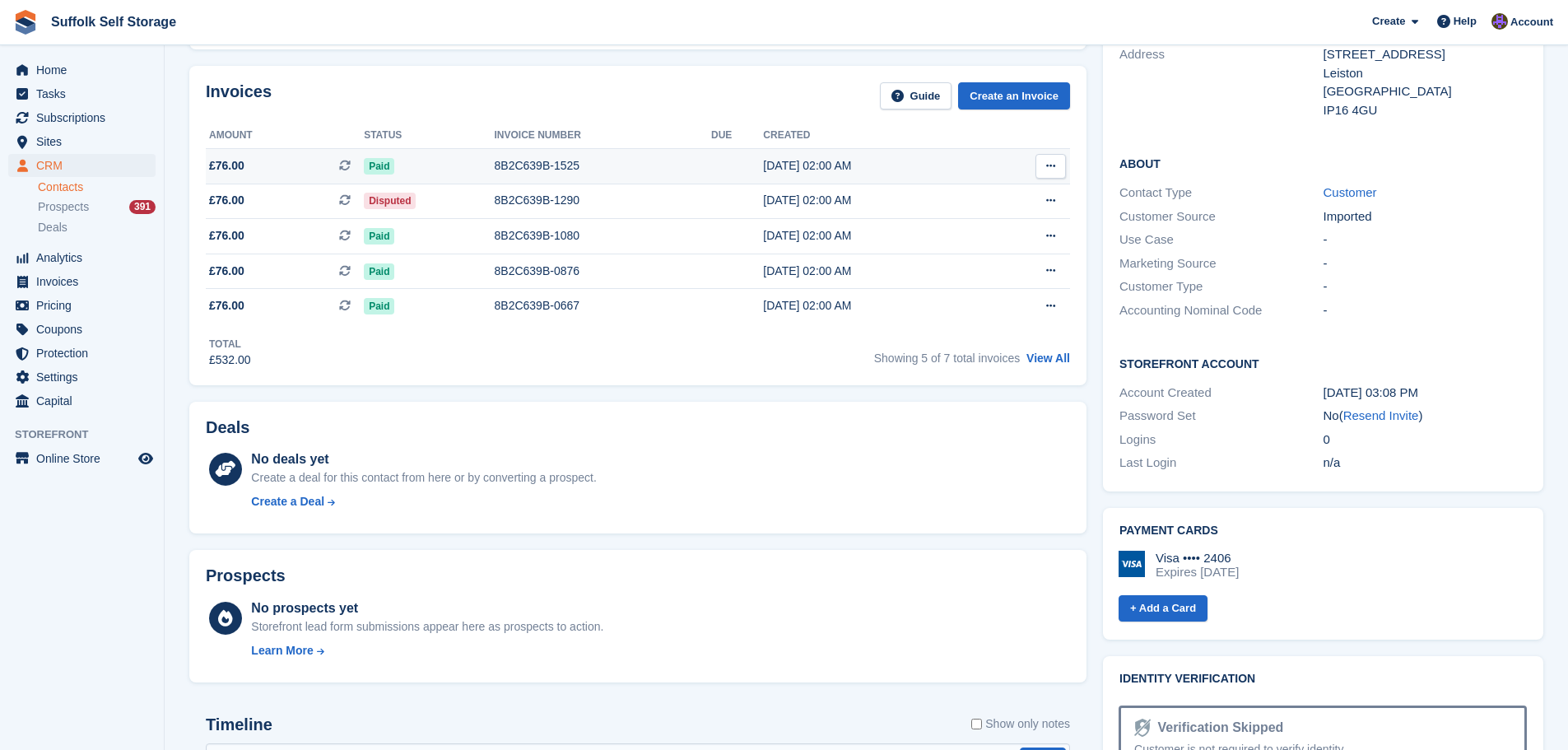
scroll to position [329, 0]
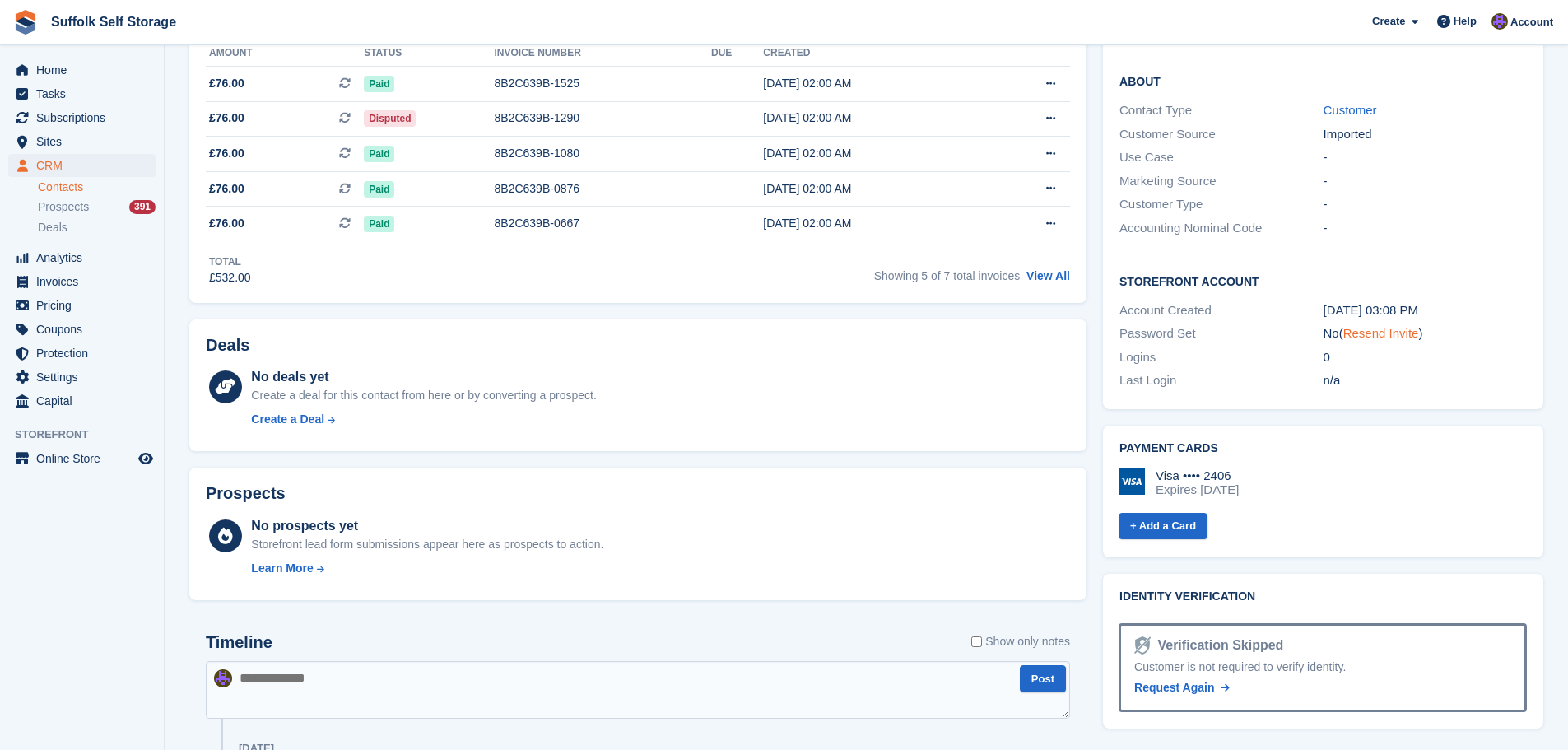
click at [1392, 326] on link "Resend Invite" at bounding box center [1381, 332] width 76 height 14
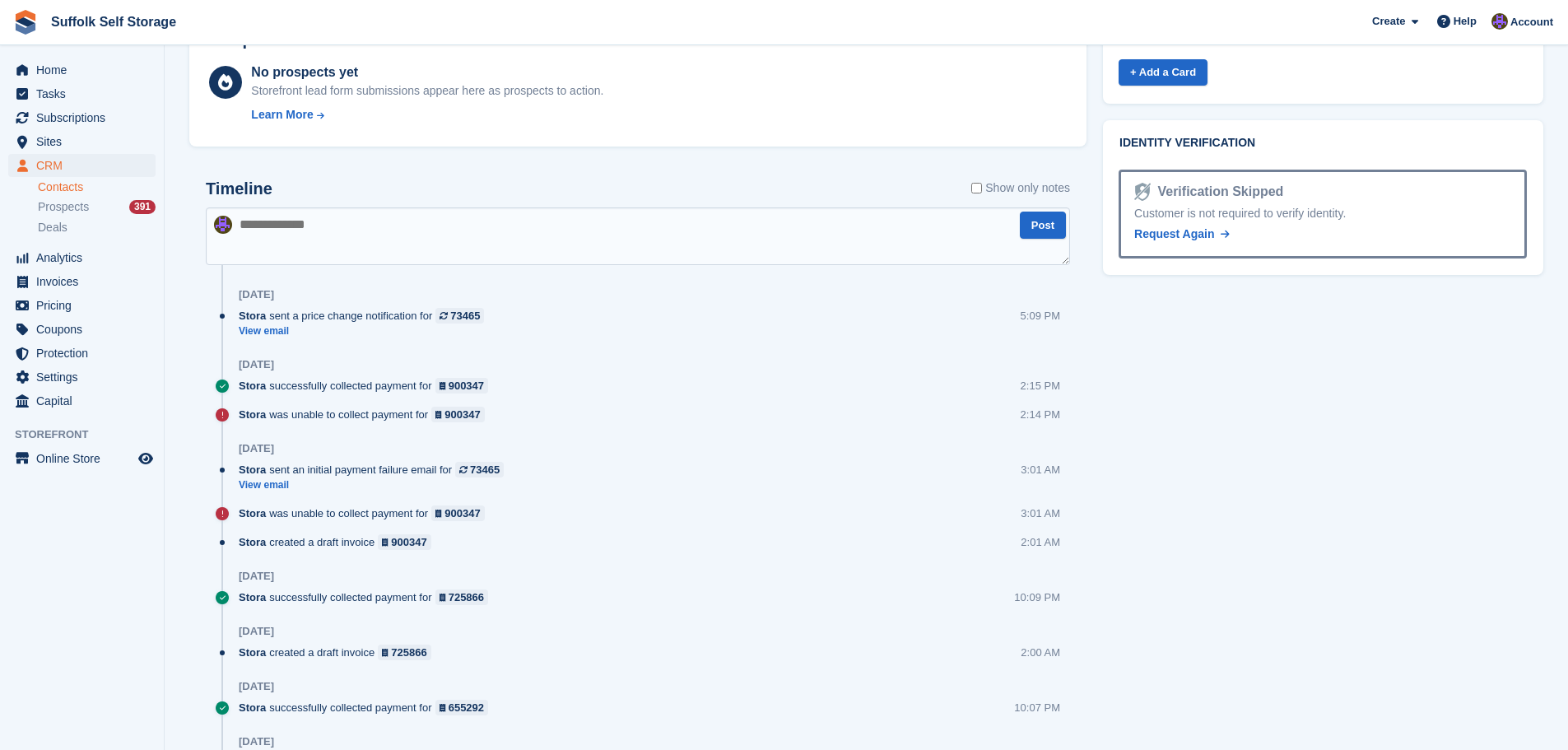
scroll to position [823, 0]
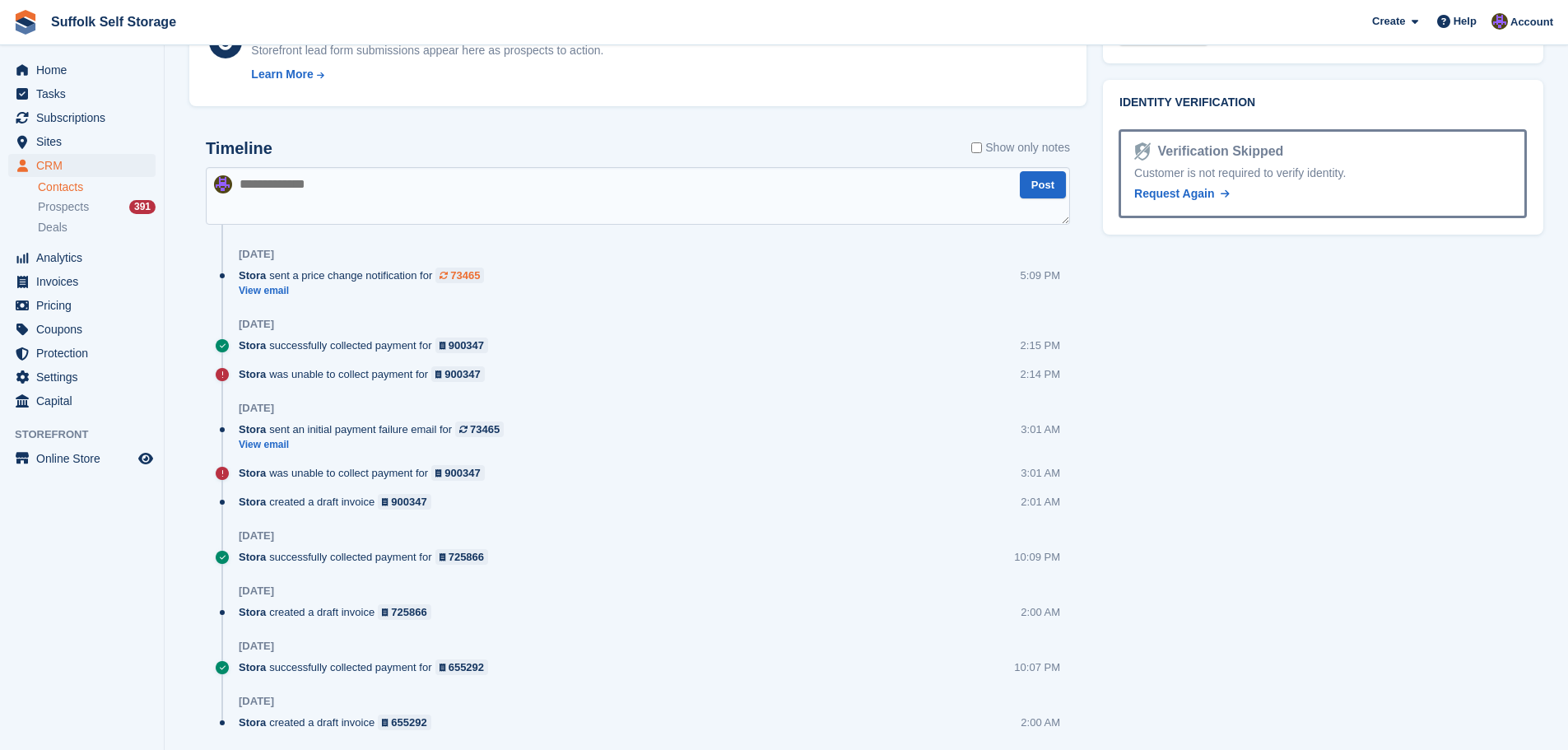
click at [456, 274] on div "73465" at bounding box center [465, 275] width 30 height 15
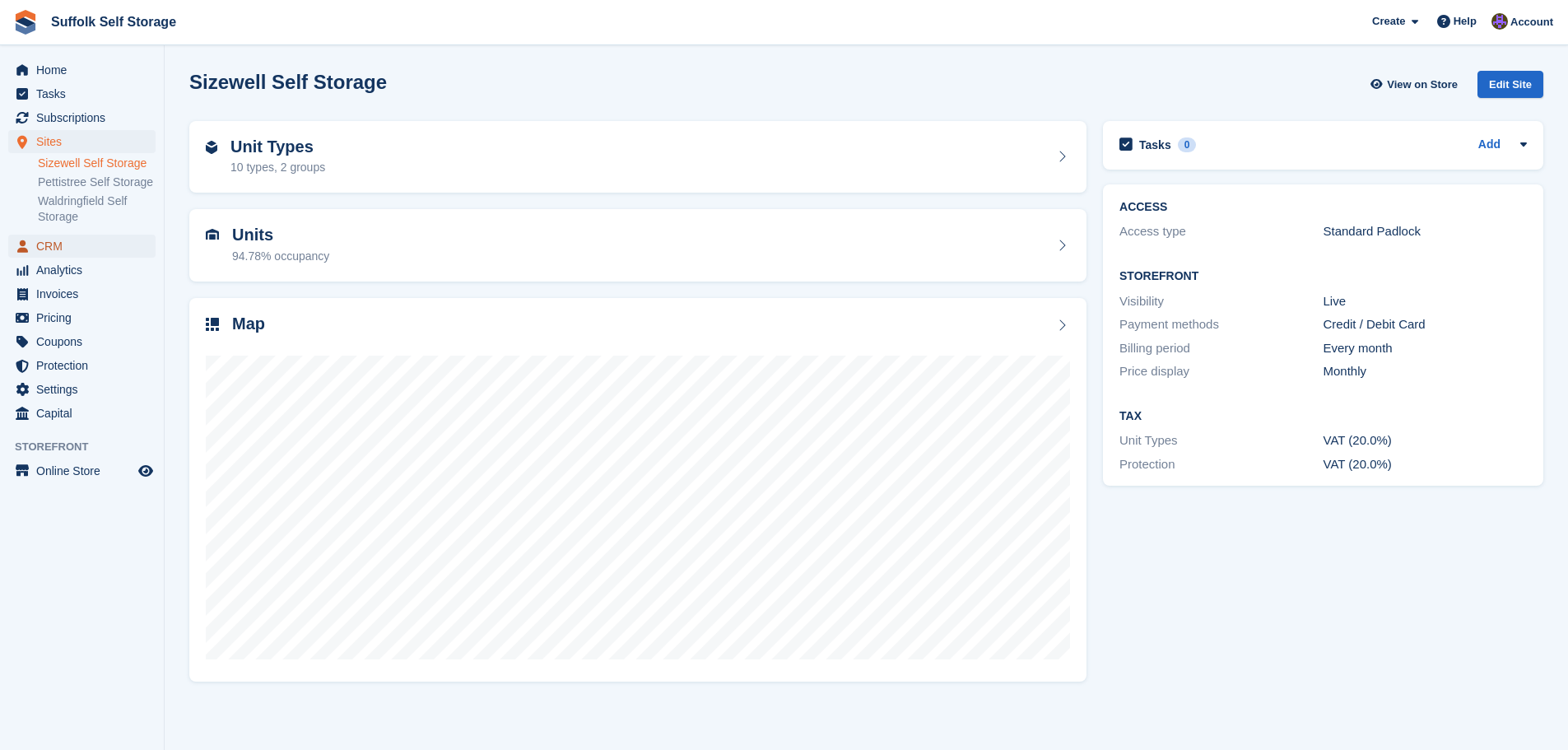
click at [54, 245] on span "CRM" at bounding box center [85, 245] width 99 height 23
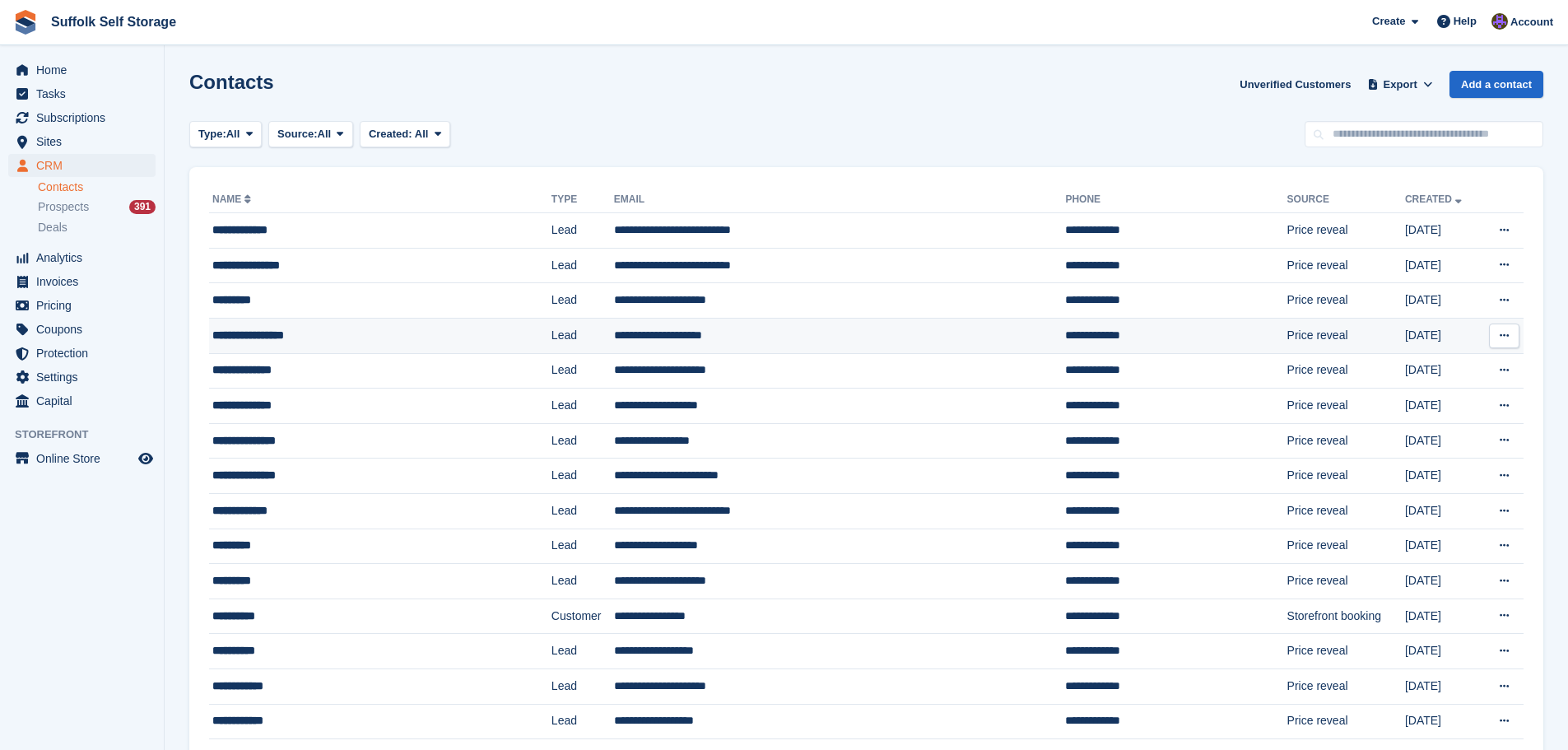
click td "Lead"
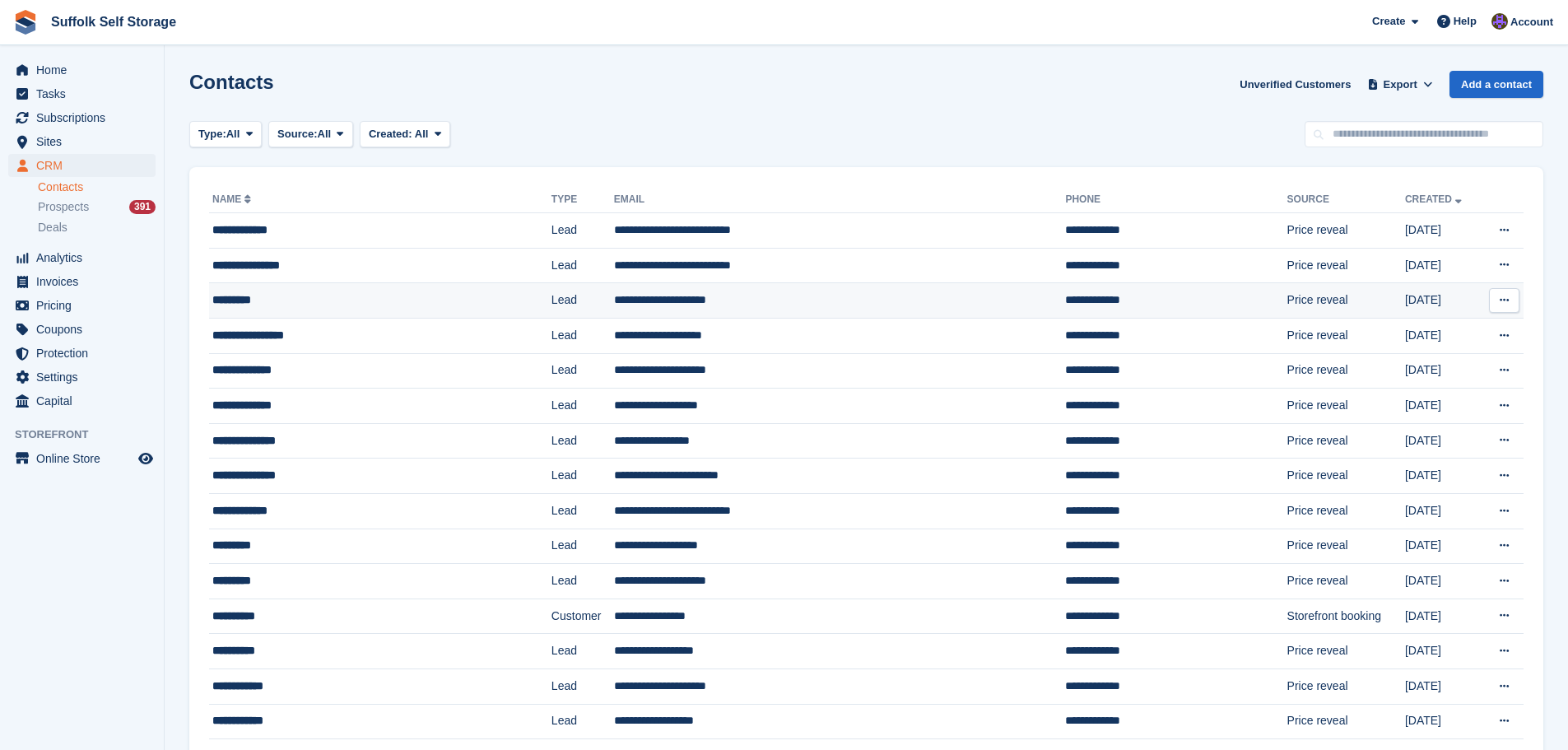
click td "Lead"
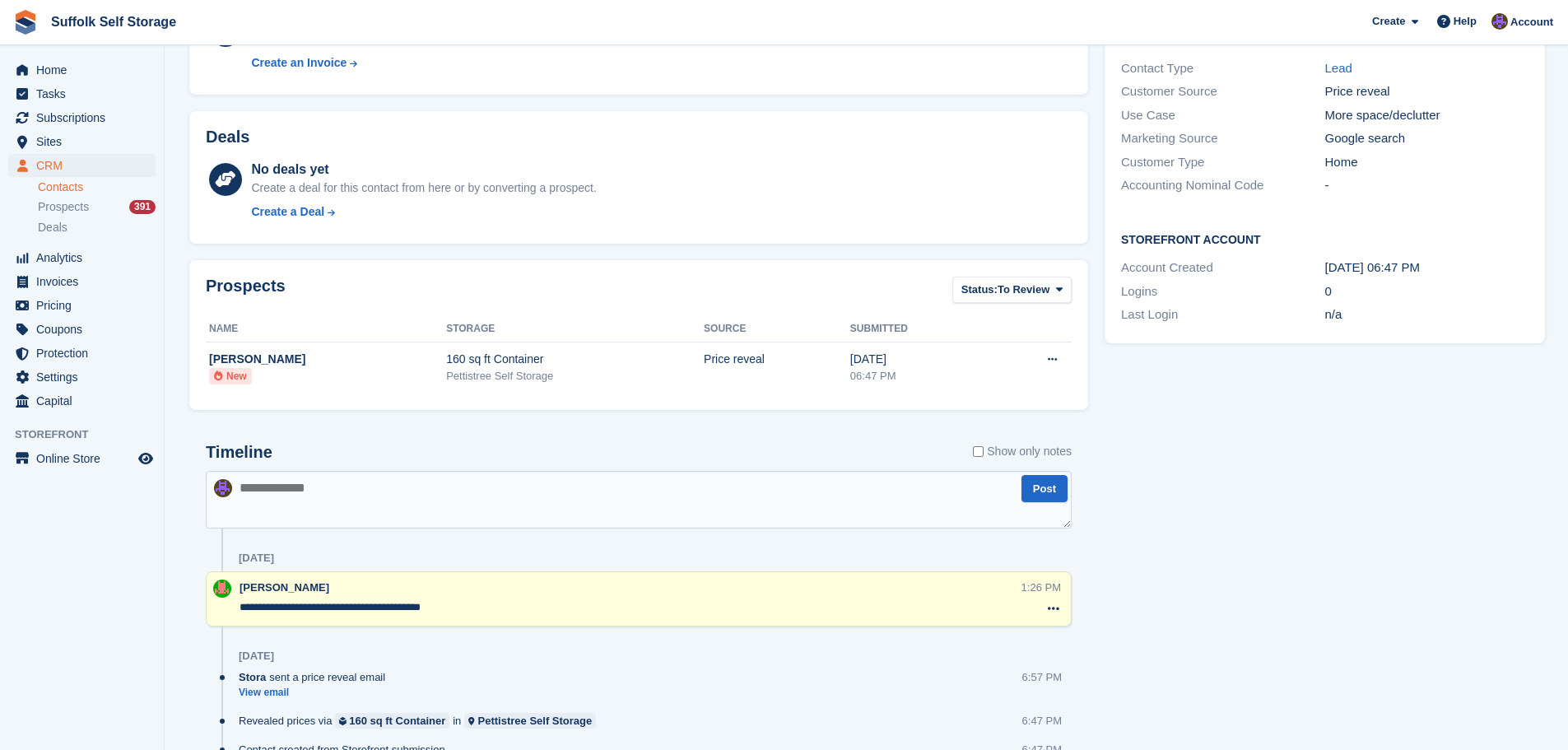
scroll to position [329, 0]
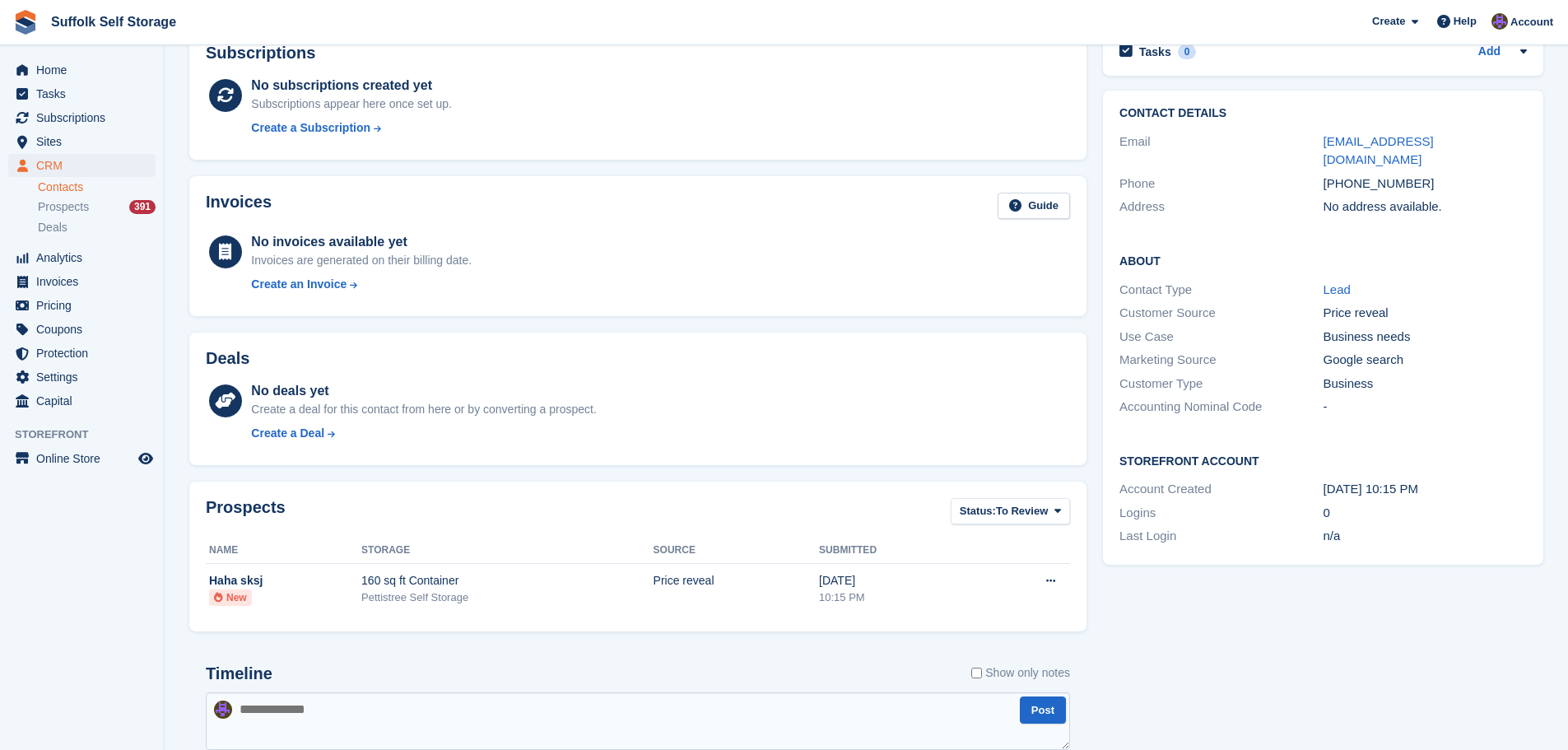
scroll to position [298, 0]
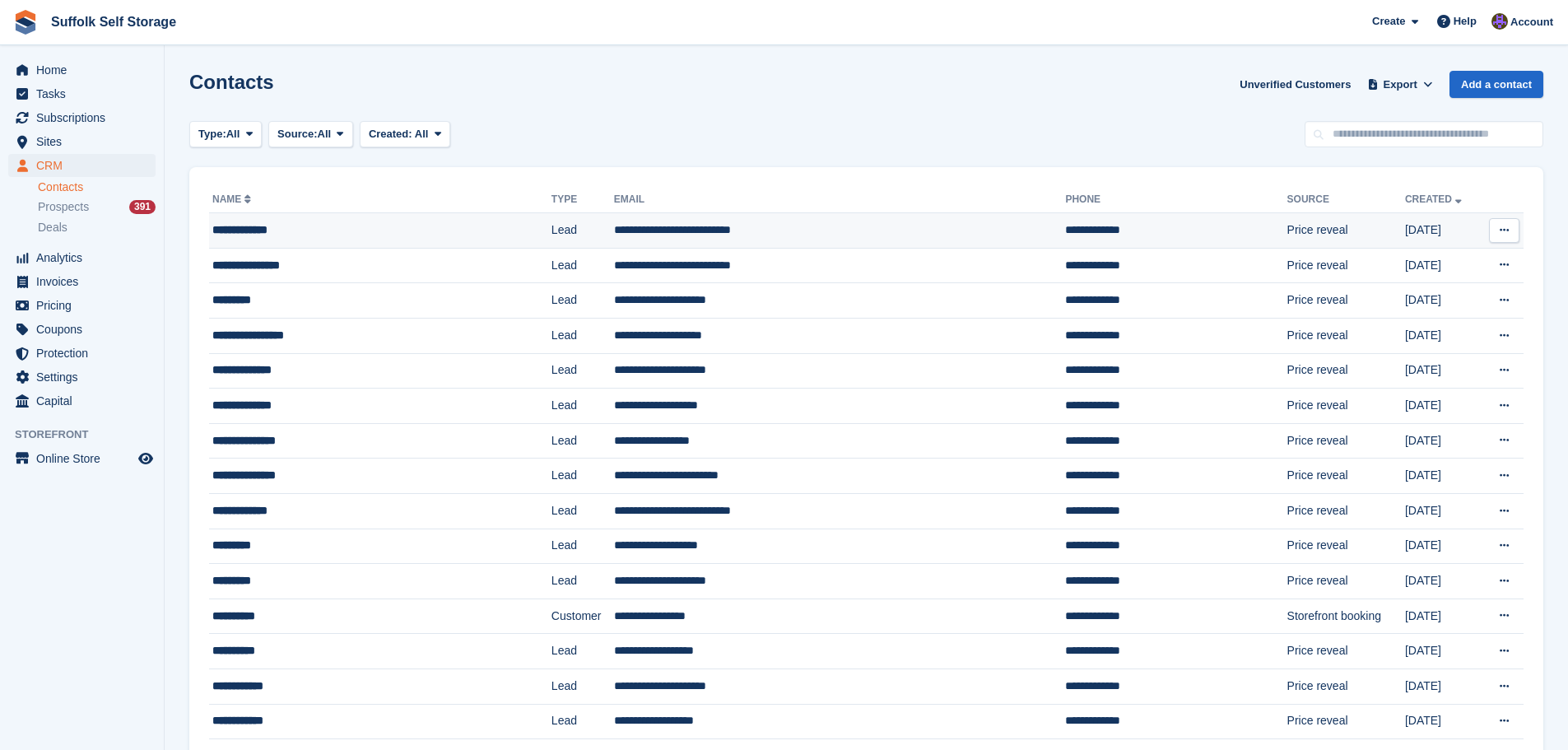
click at [552, 230] on td "Lead" at bounding box center [582, 231] width 62 height 36
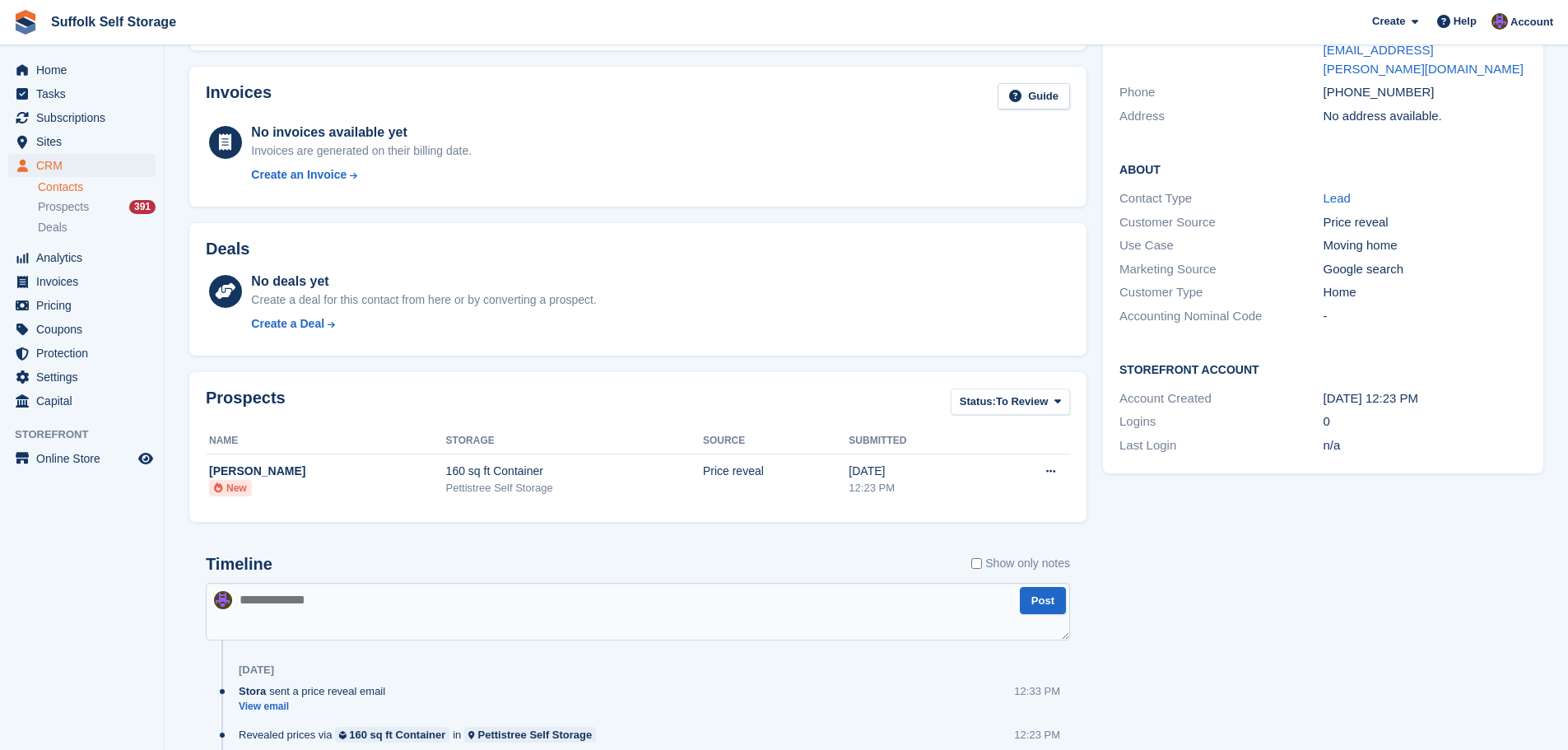
scroll to position [298, 0]
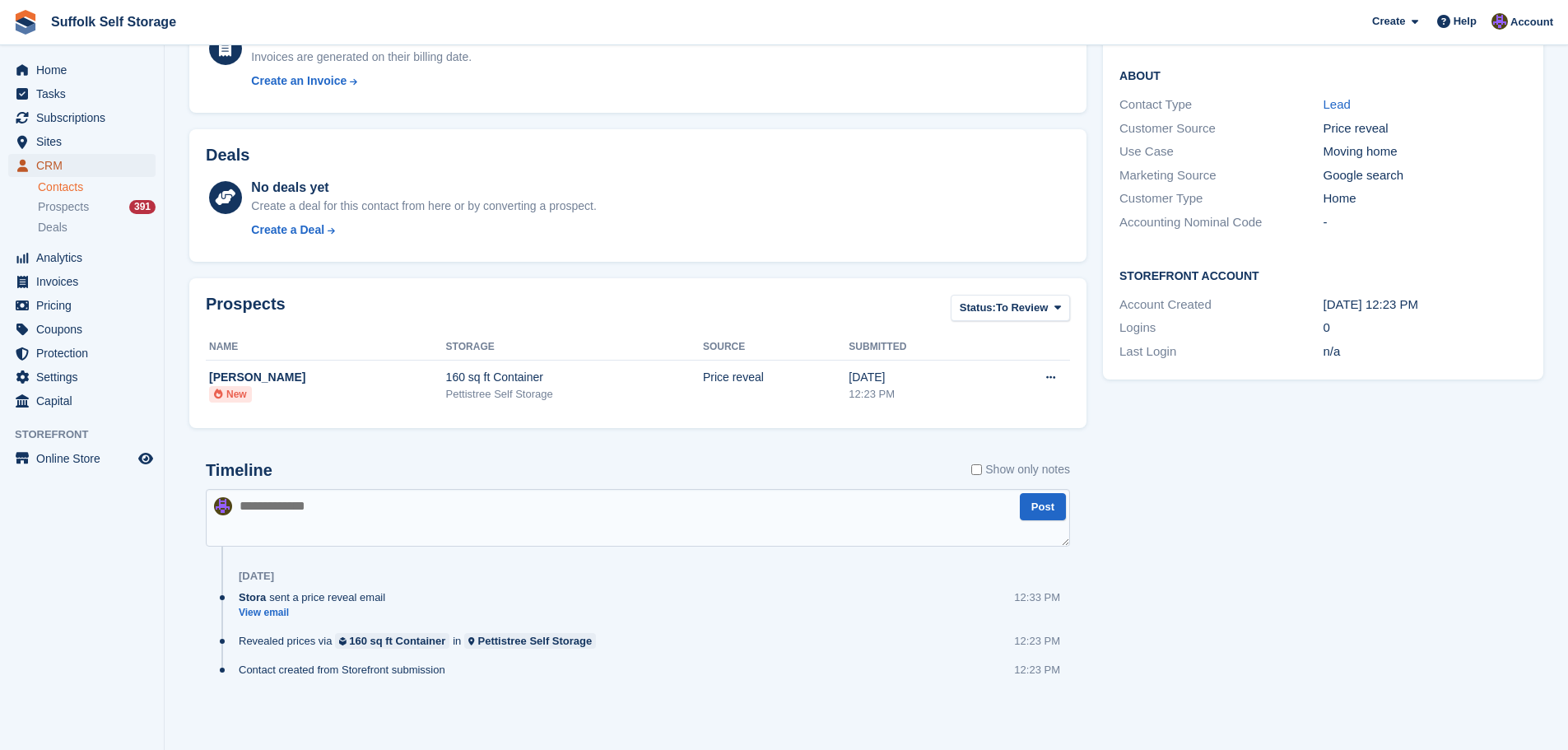
click at [61, 164] on span "CRM" at bounding box center [85, 165] width 99 height 23
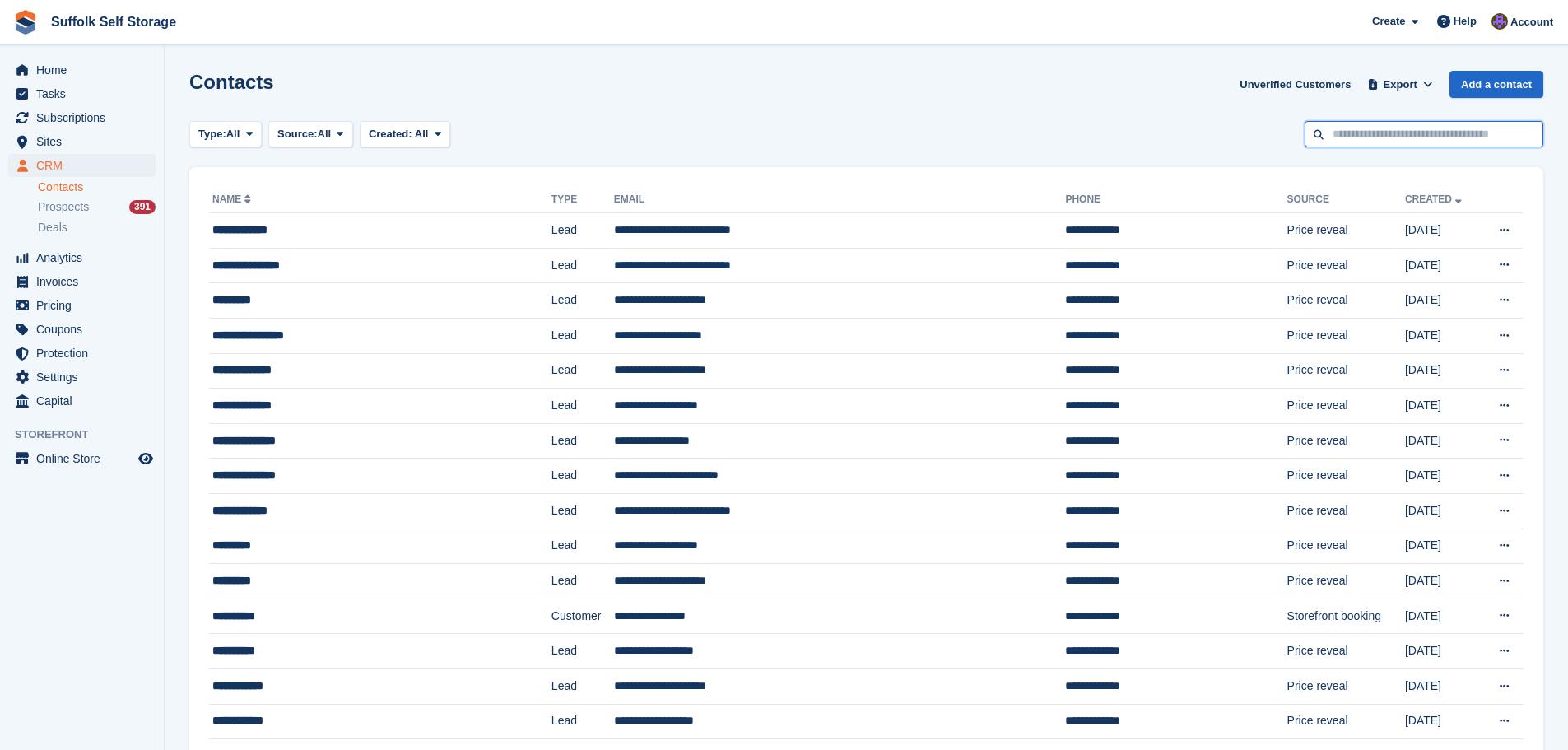
click at [1384, 141] on input "text" at bounding box center [1424, 135] width 239 height 27
type input "*****"
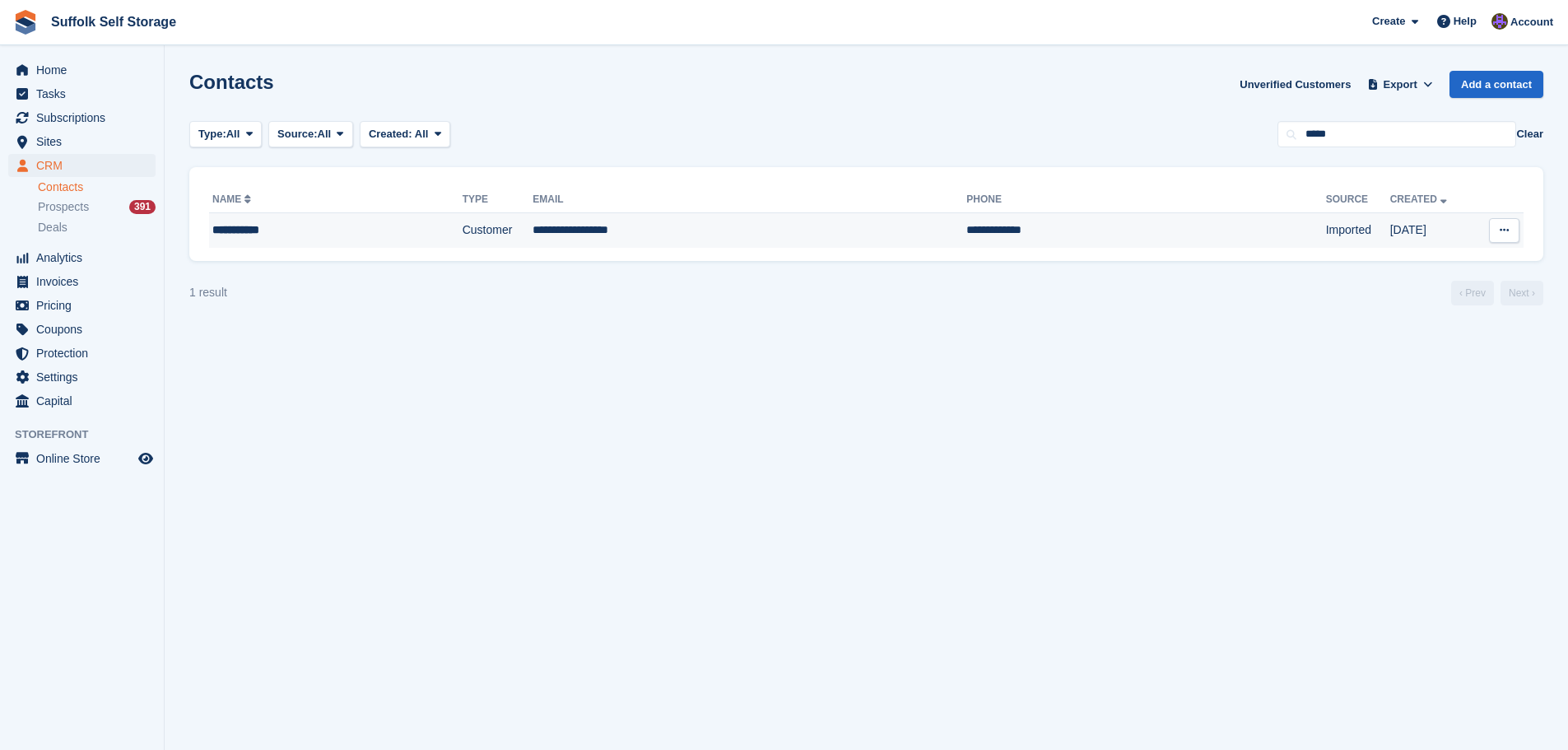
click at [736, 234] on td "**********" at bounding box center [749, 230] width 434 height 35
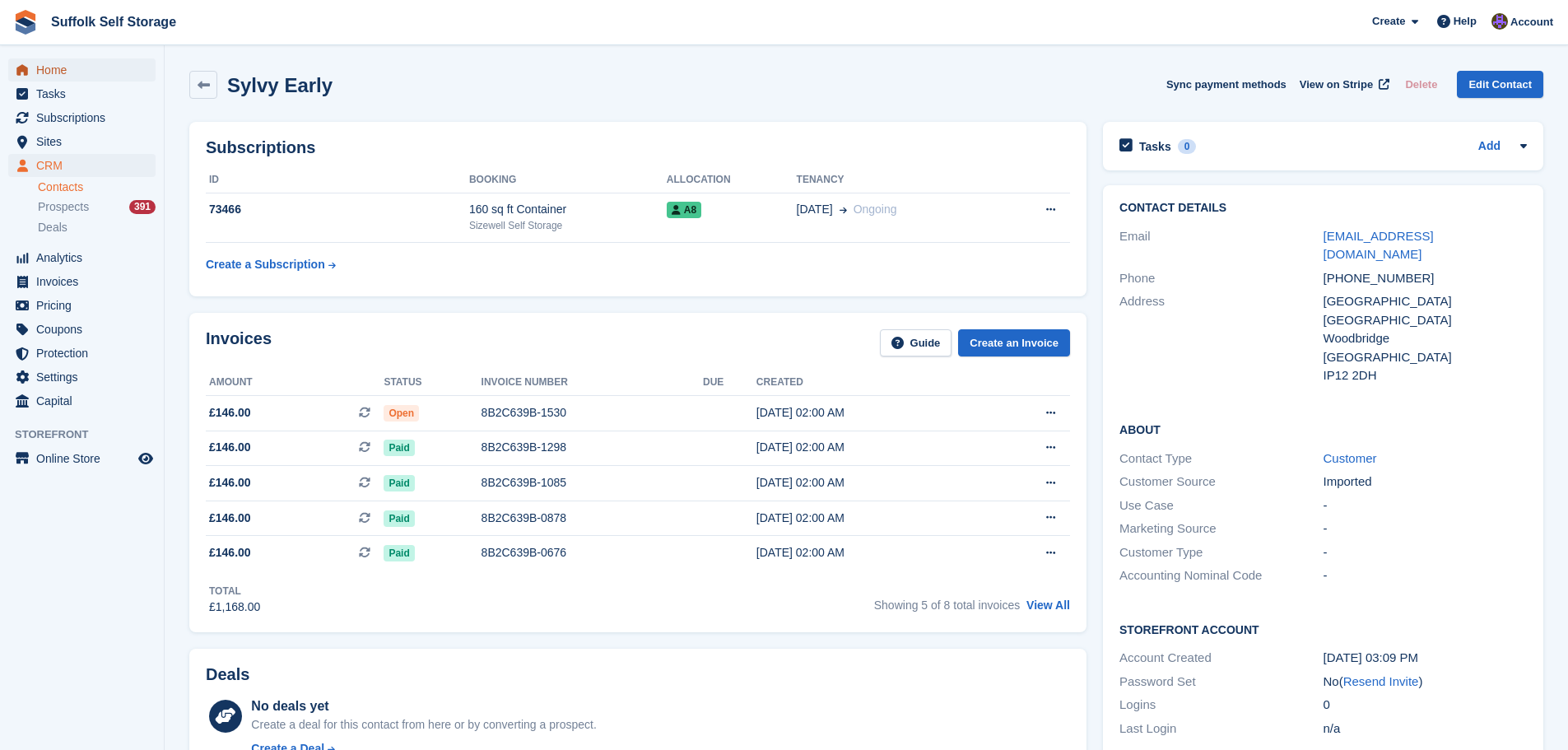
click at [51, 71] on span "Home" at bounding box center [85, 70] width 99 height 23
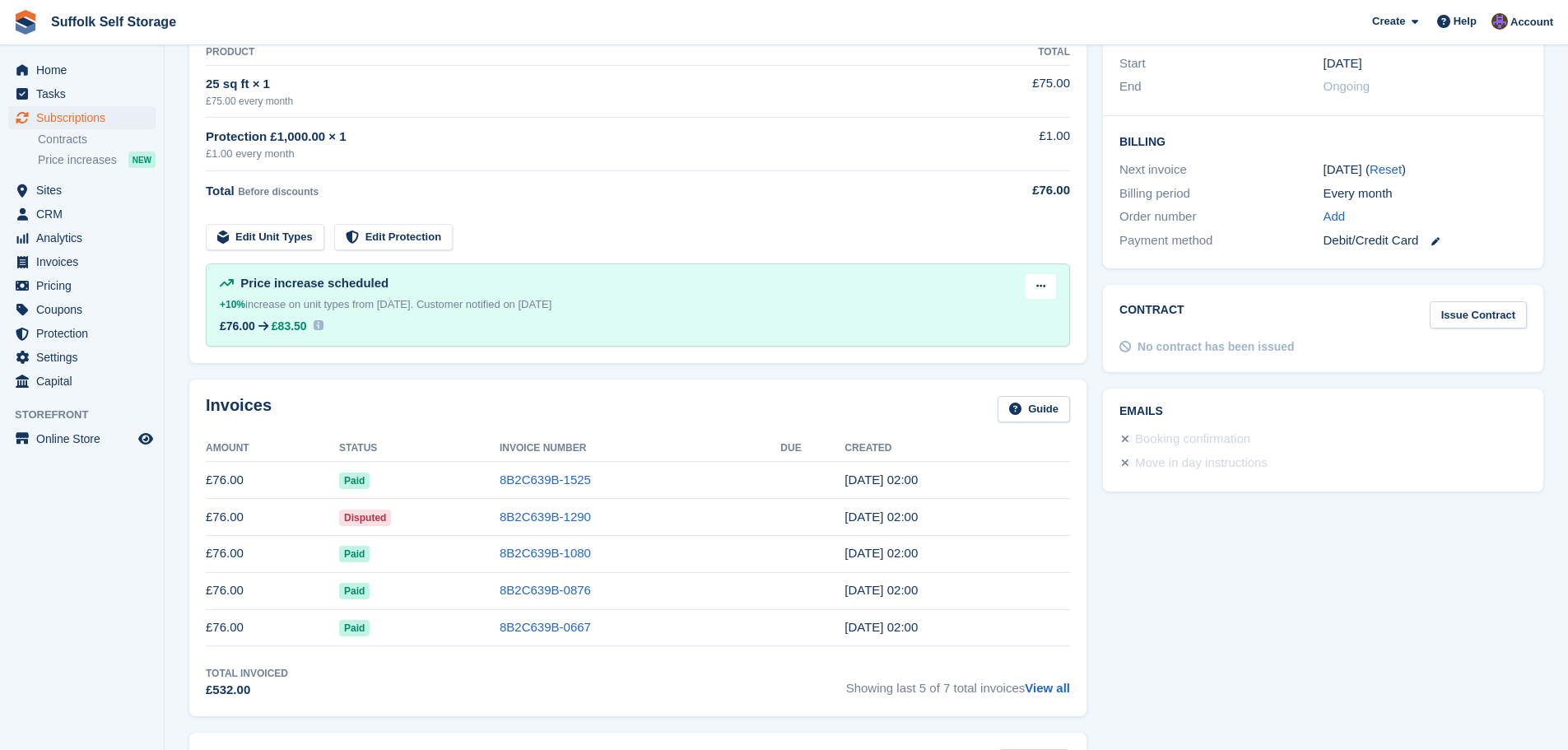
scroll to position [329, 0]
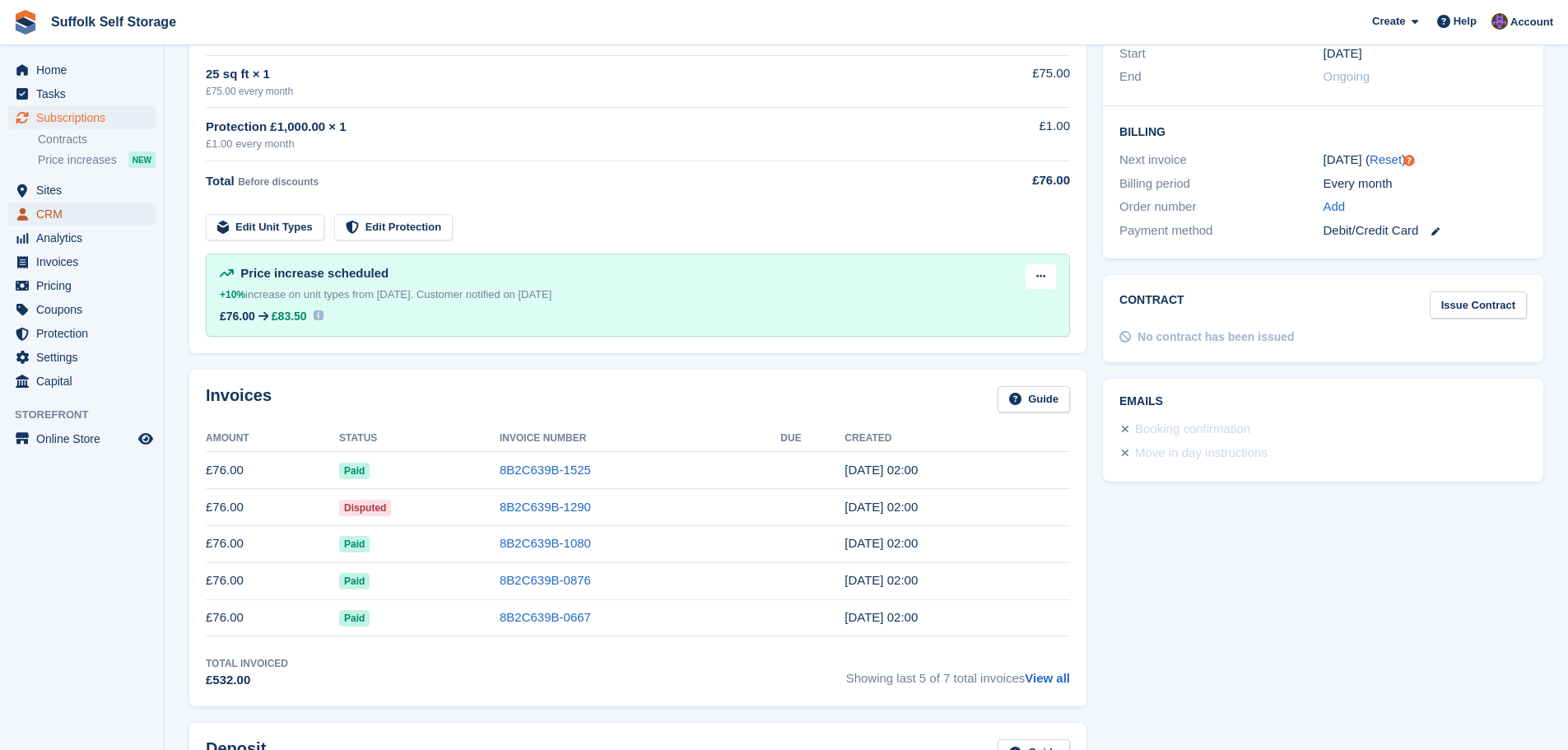
click at [49, 209] on span "CRM" at bounding box center [85, 214] width 99 height 23
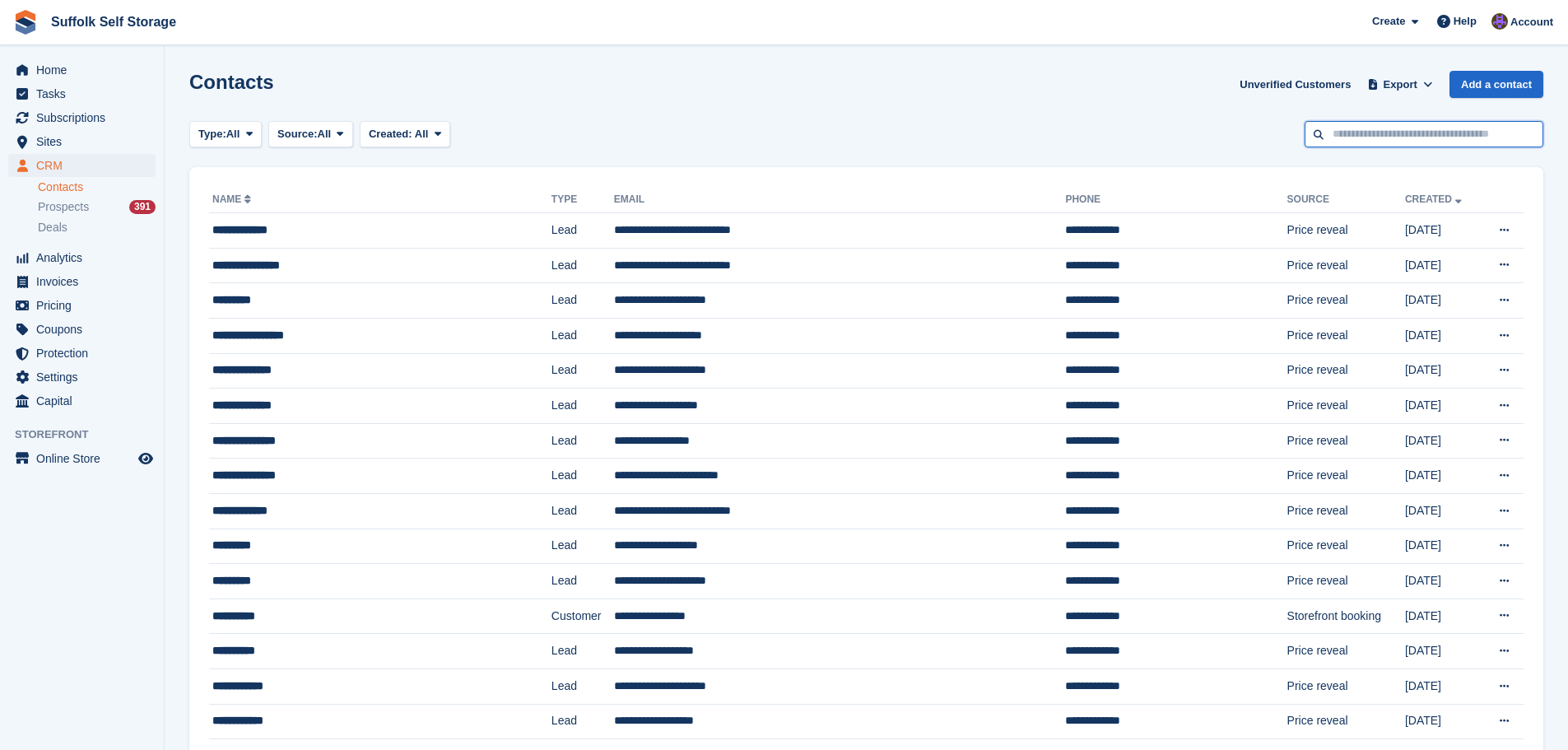
click at [1436, 136] on input "text" at bounding box center [1424, 135] width 239 height 27
type input "****"
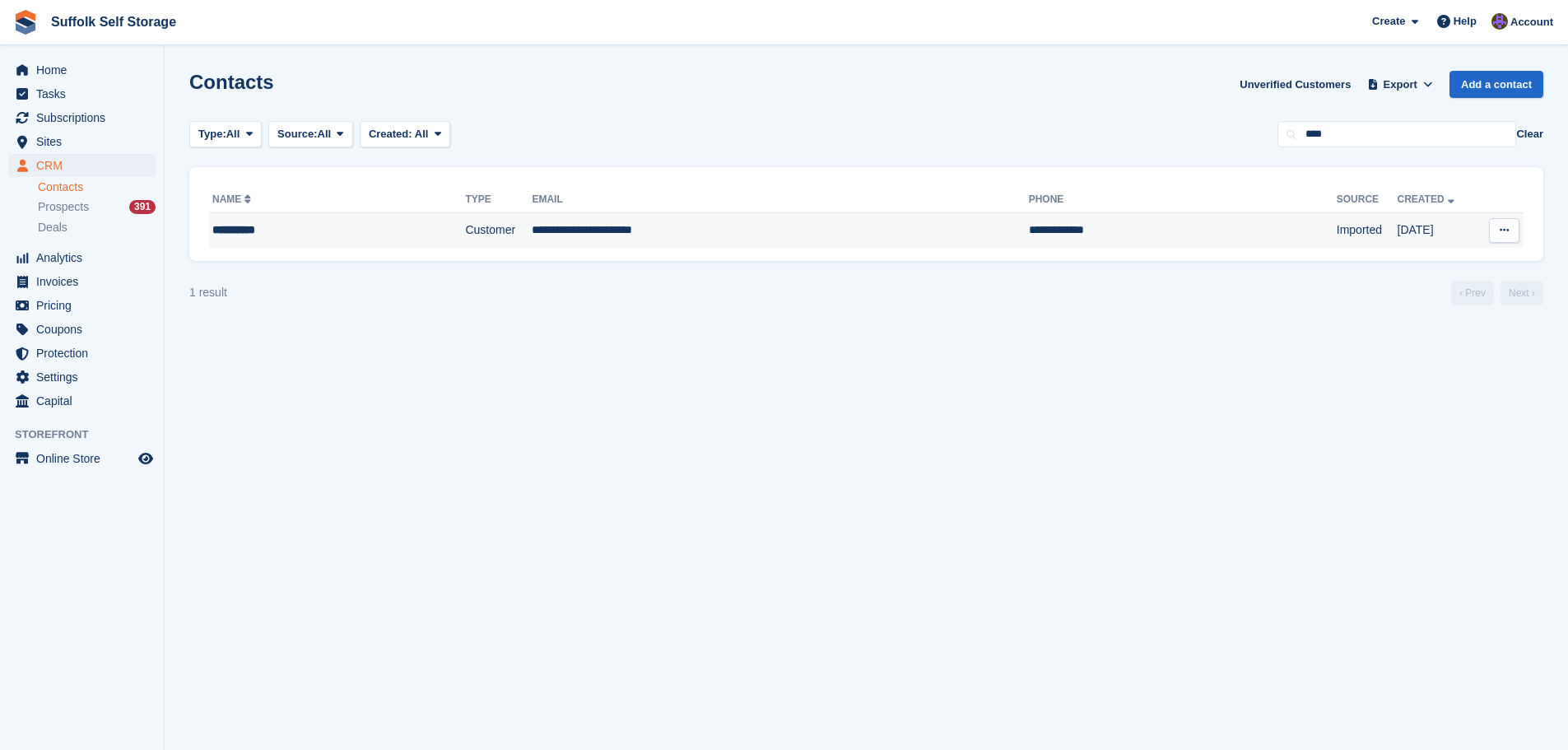
click at [753, 228] on td "**********" at bounding box center [780, 230] width 496 height 35
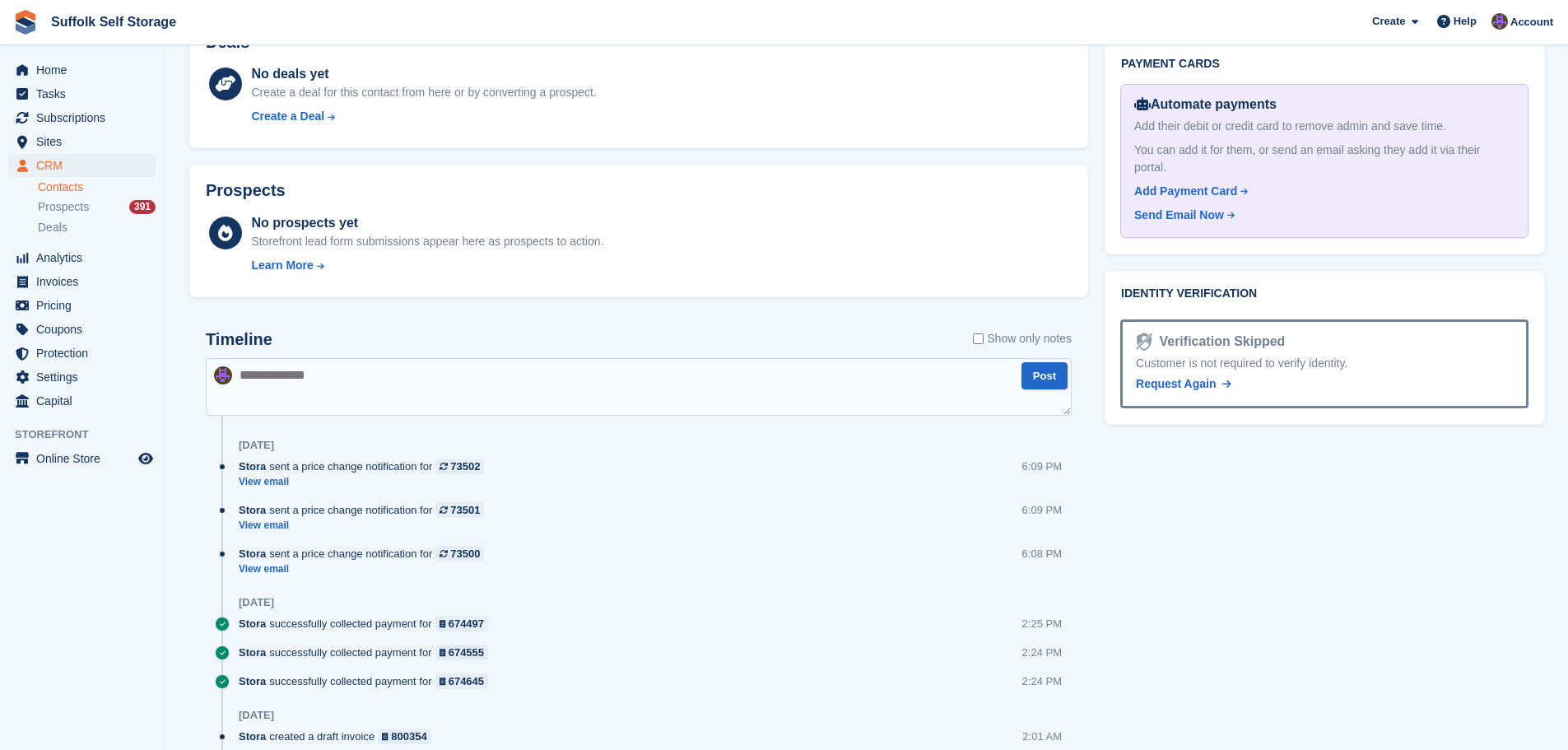
scroll to position [988, 0]
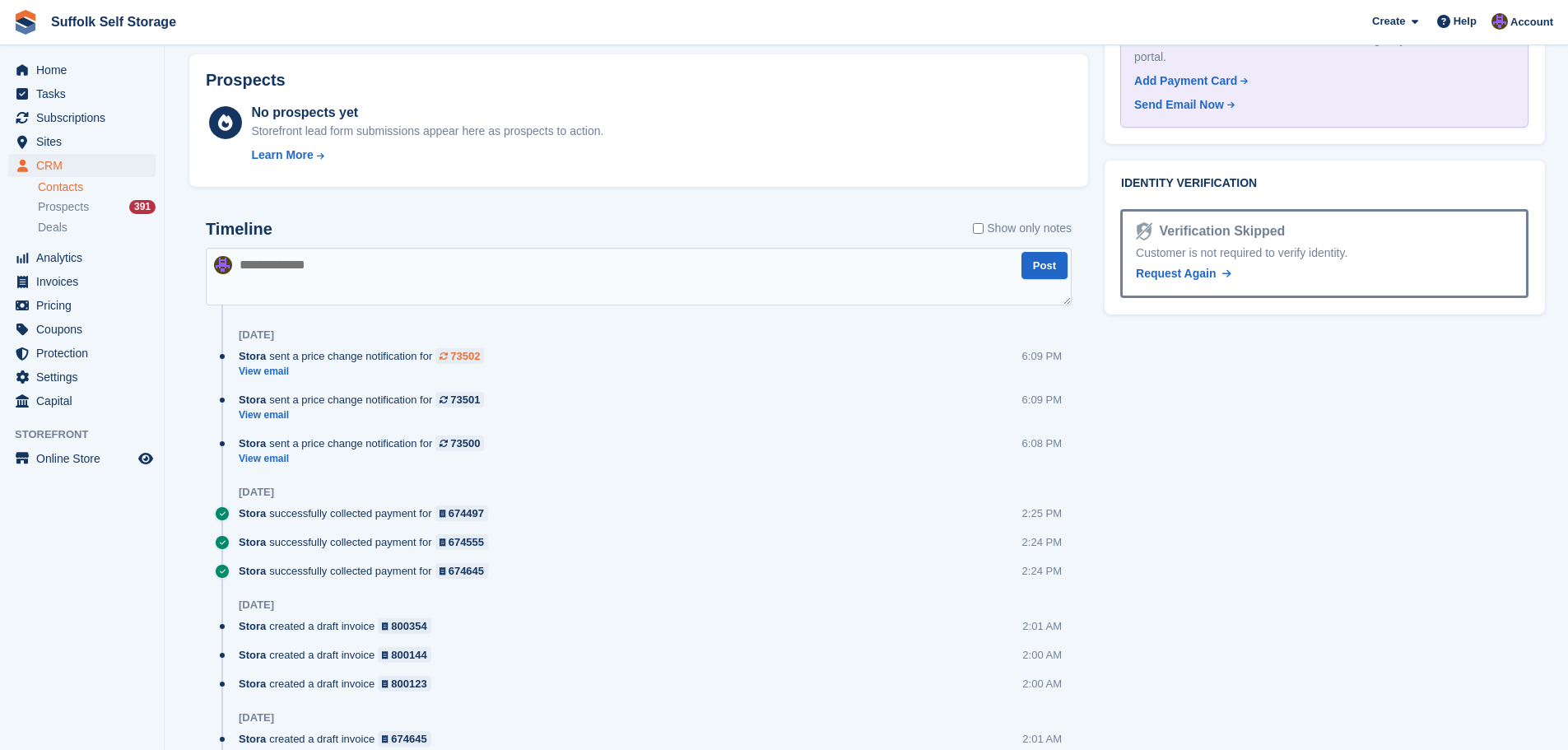
click at [464, 355] on div "73502" at bounding box center [465, 355] width 30 height 15
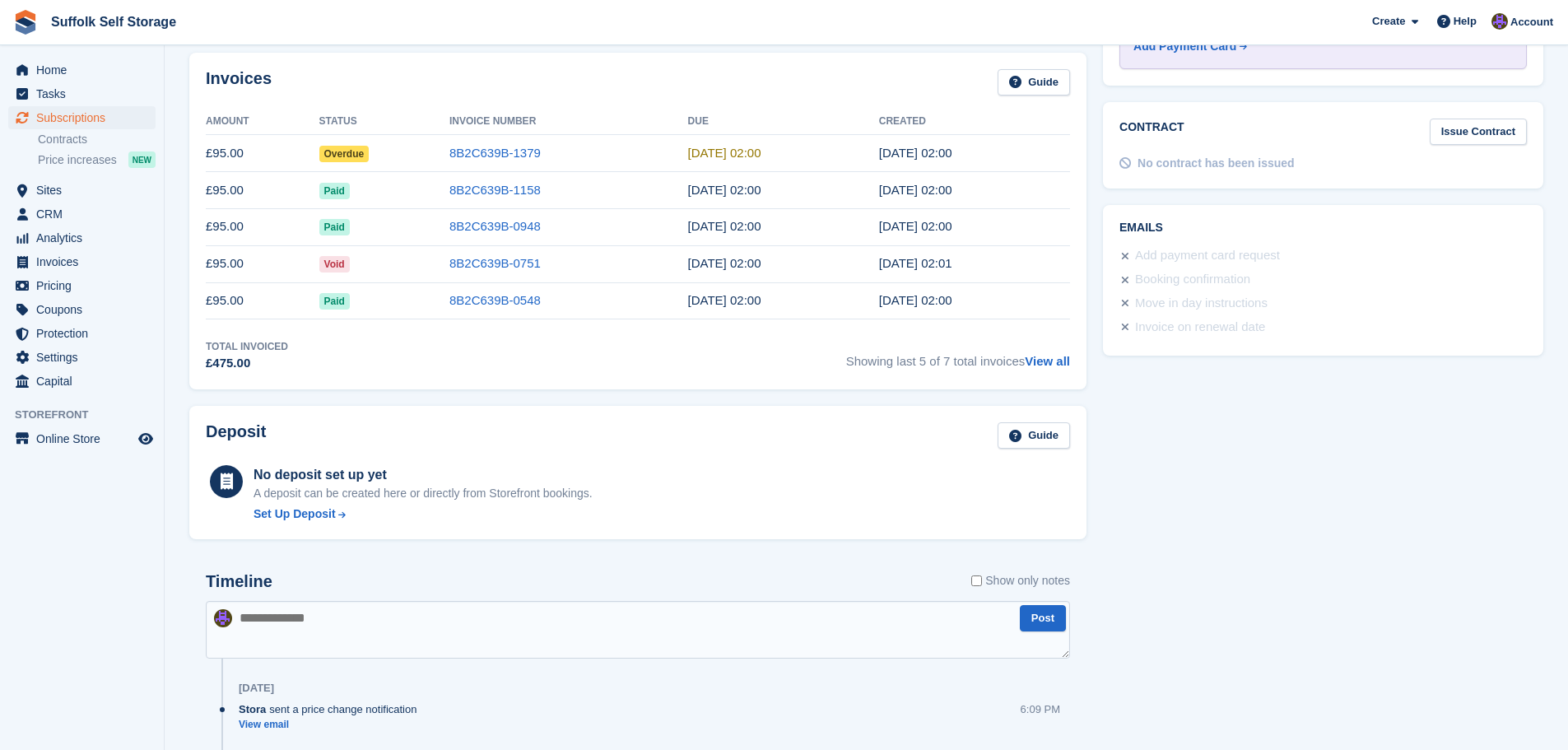
scroll to position [905, 0]
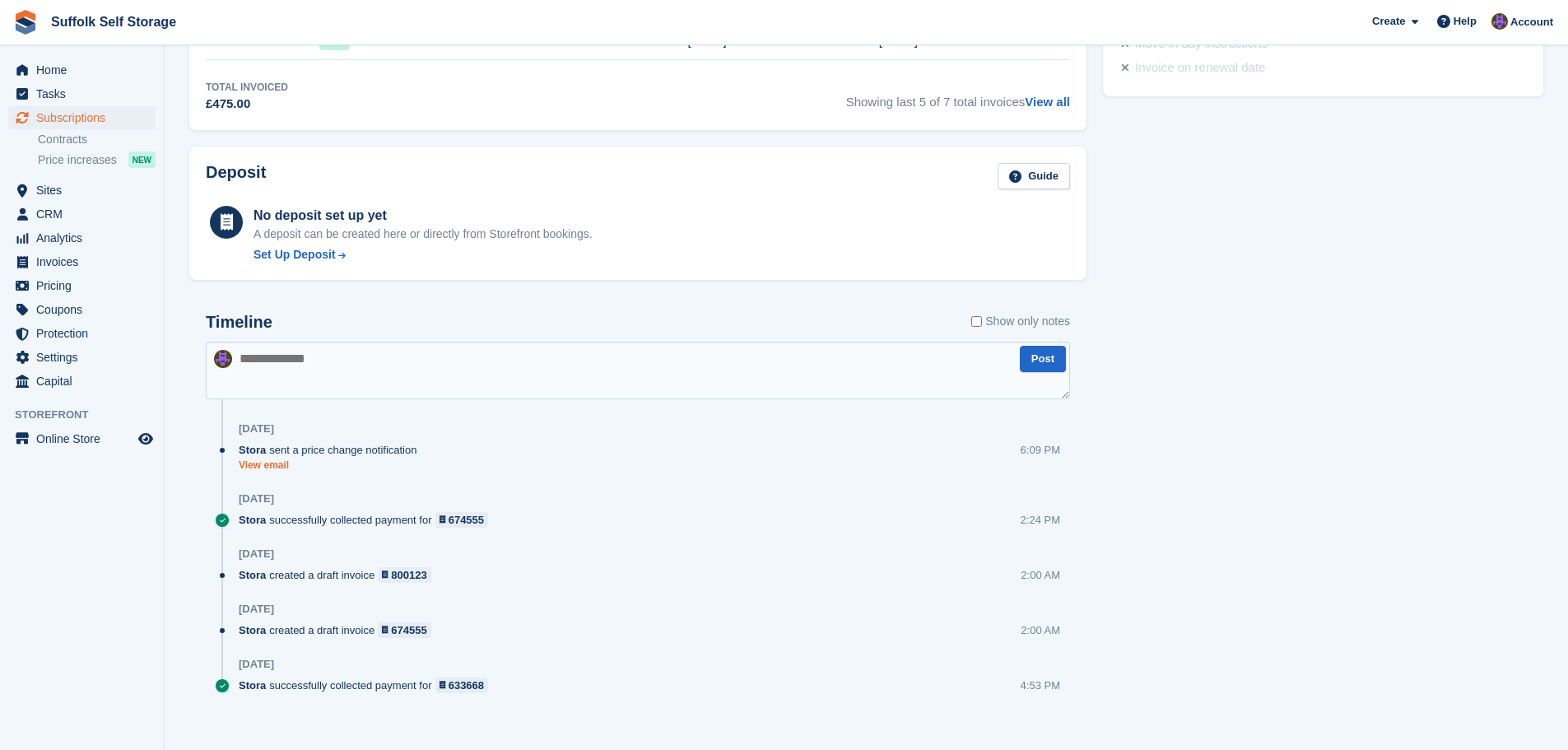
click at [285, 469] on link "View email" at bounding box center [332, 465] width 186 height 14
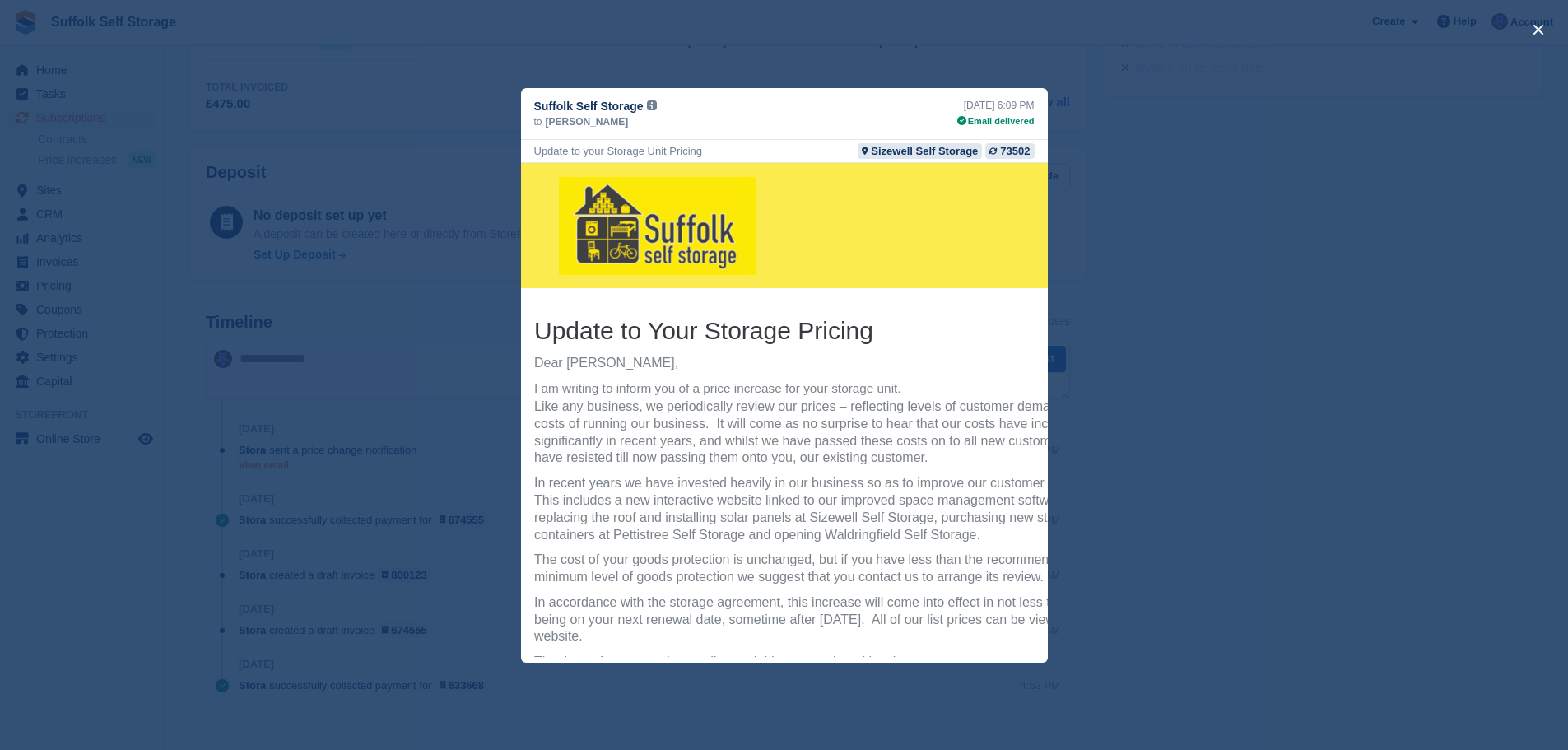
scroll to position [0, 0]
click at [576, 127] on span "Hammersley" at bounding box center [587, 121] width 84 height 14
click at [1228, 199] on div "close" at bounding box center [784, 375] width 1568 height 750
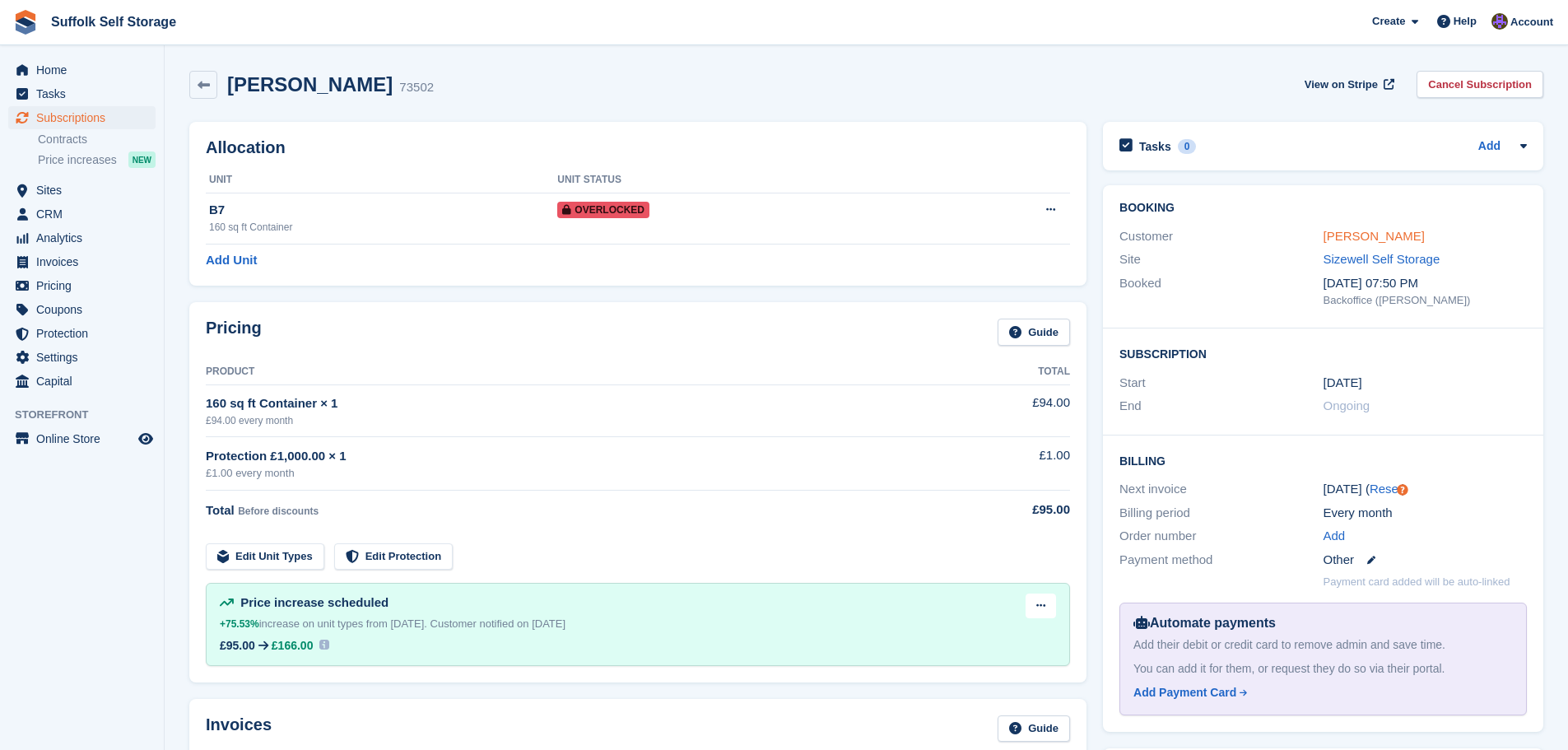
click at [1370, 234] on link "Hammersley" at bounding box center [1374, 235] width 101 height 14
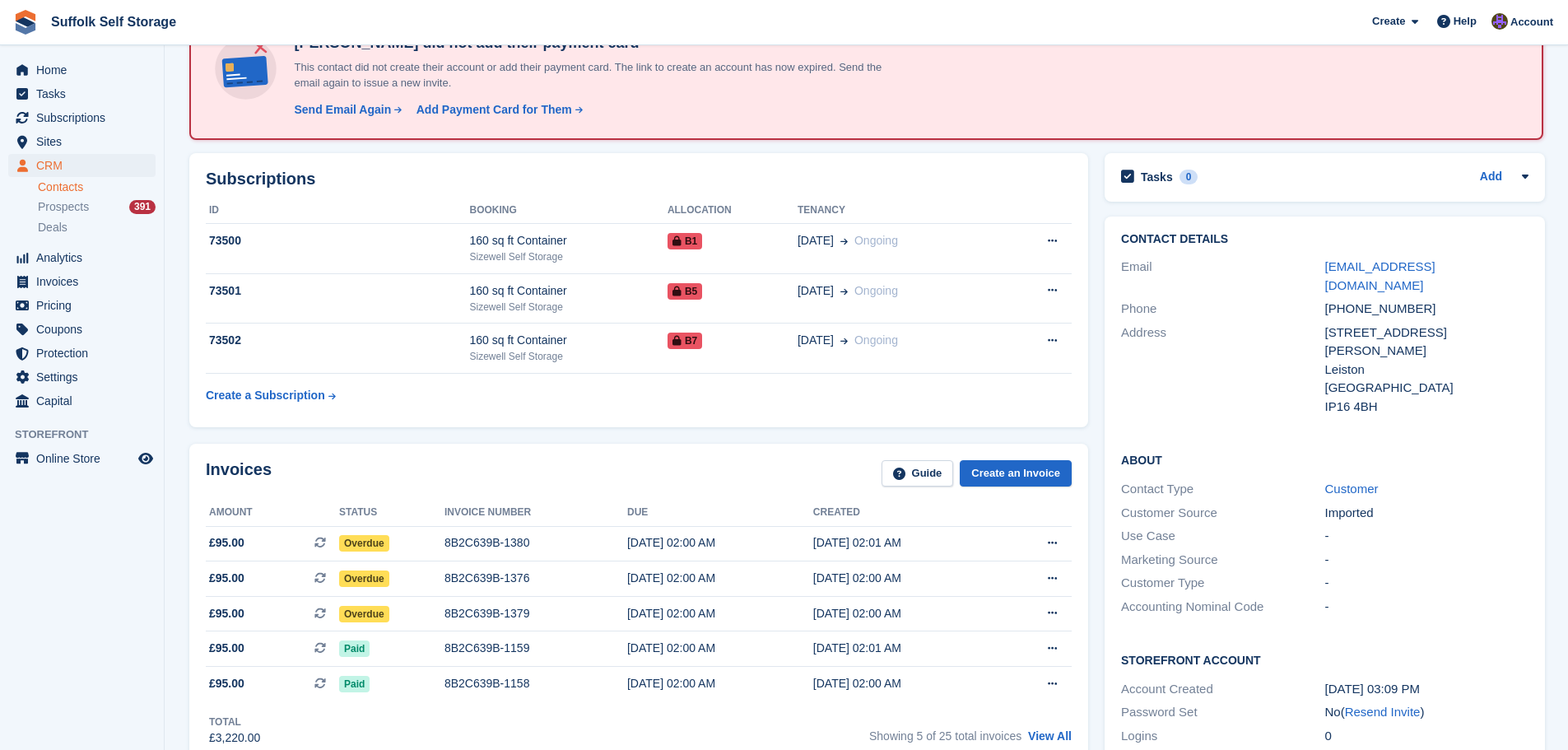
scroll to position [247, 0]
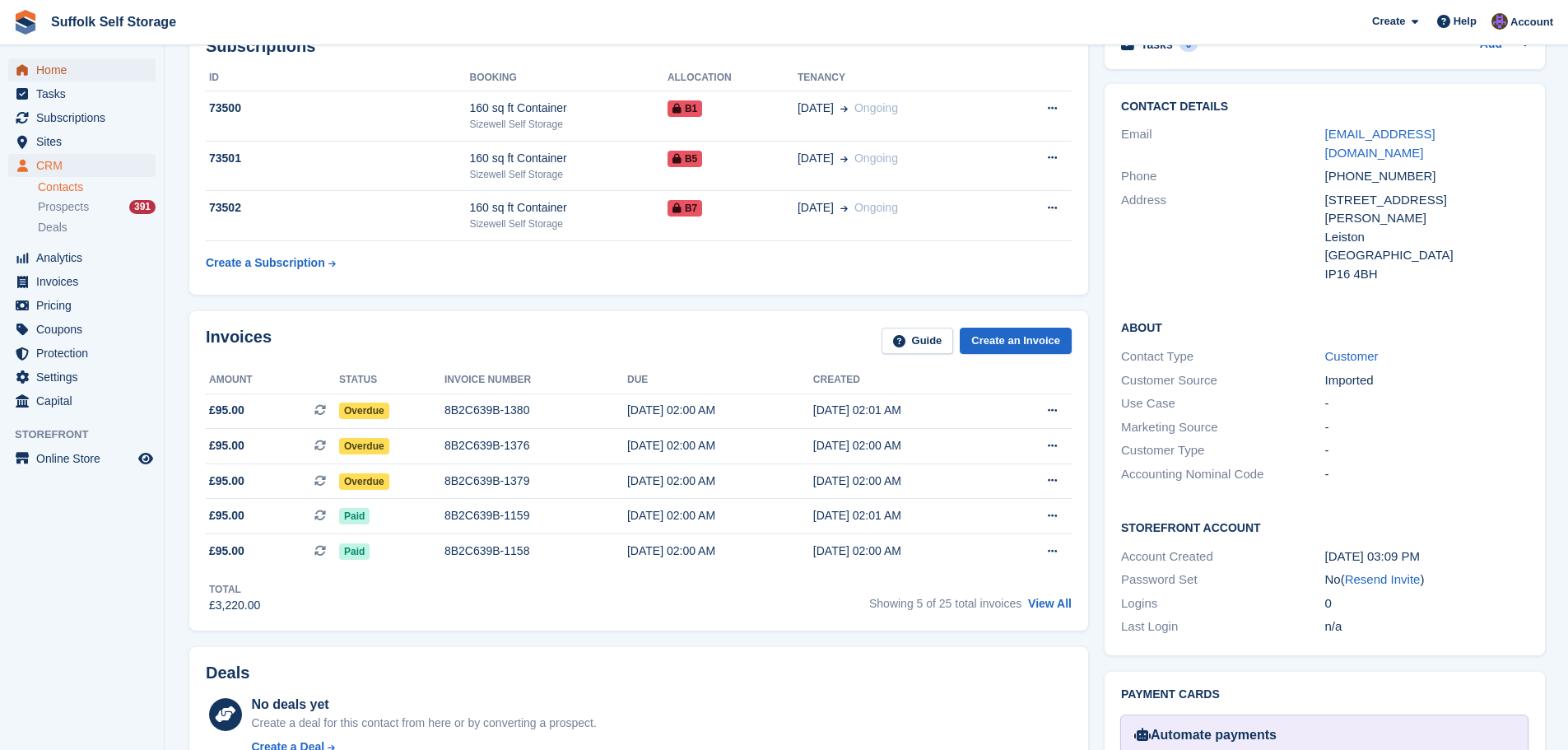
click at [56, 73] on span "Home" at bounding box center [85, 70] width 99 height 23
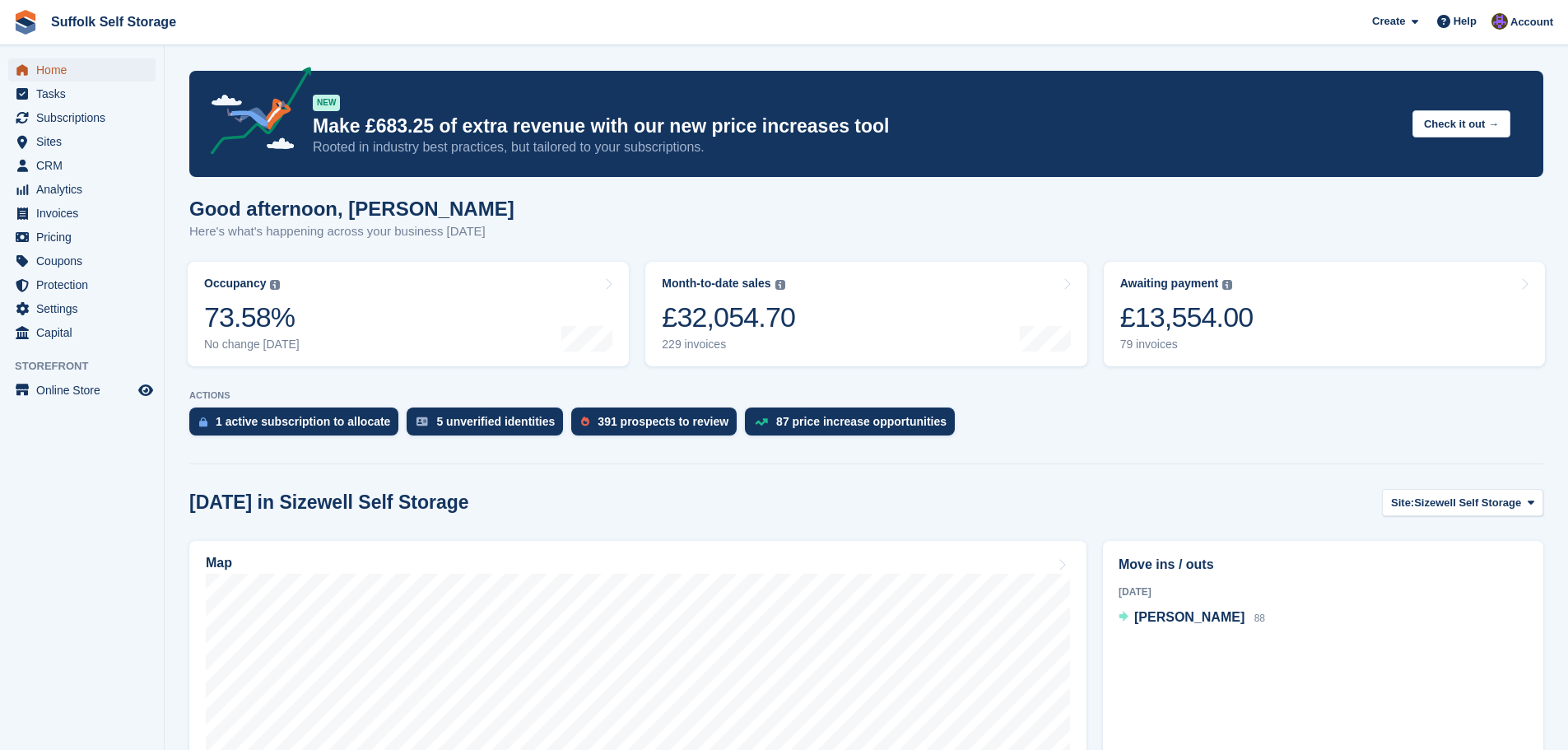
click at [46, 75] on span "Home" at bounding box center [85, 70] width 99 height 23
click at [53, 164] on span "CRM" at bounding box center [85, 165] width 99 height 23
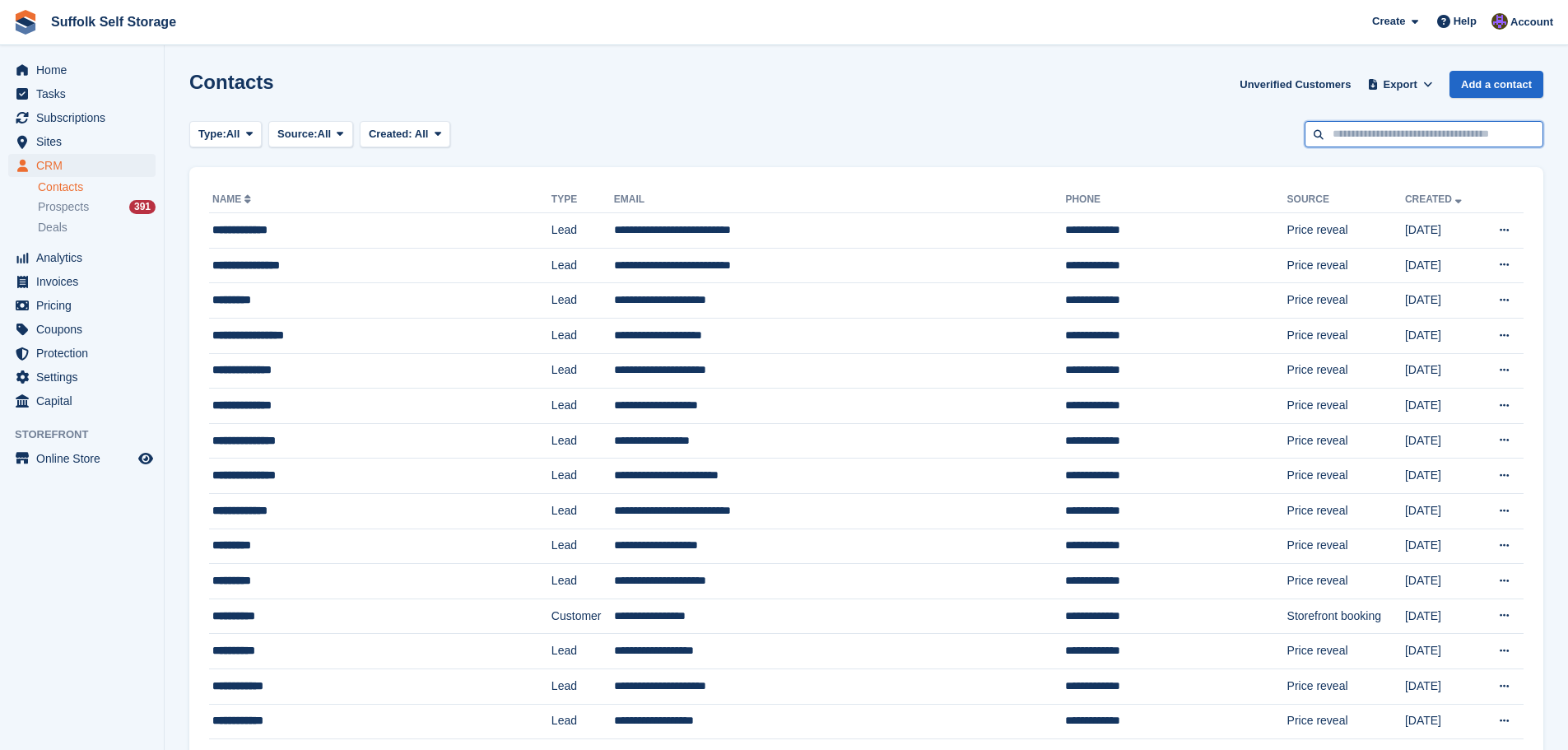
click at [1415, 136] on input "text" at bounding box center [1424, 135] width 239 height 27
type input "****"
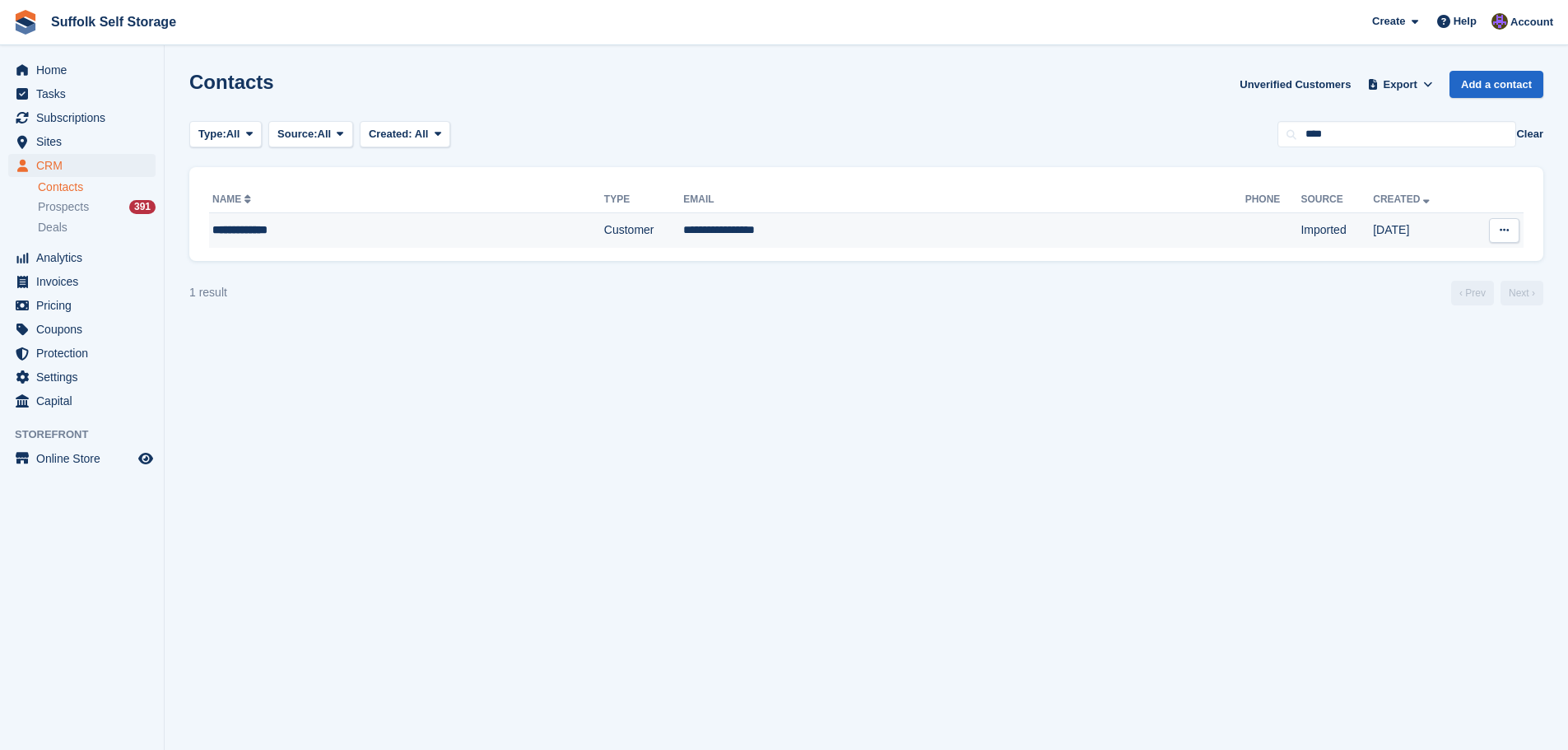
click at [683, 237] on td "**********" at bounding box center [963, 230] width 562 height 35
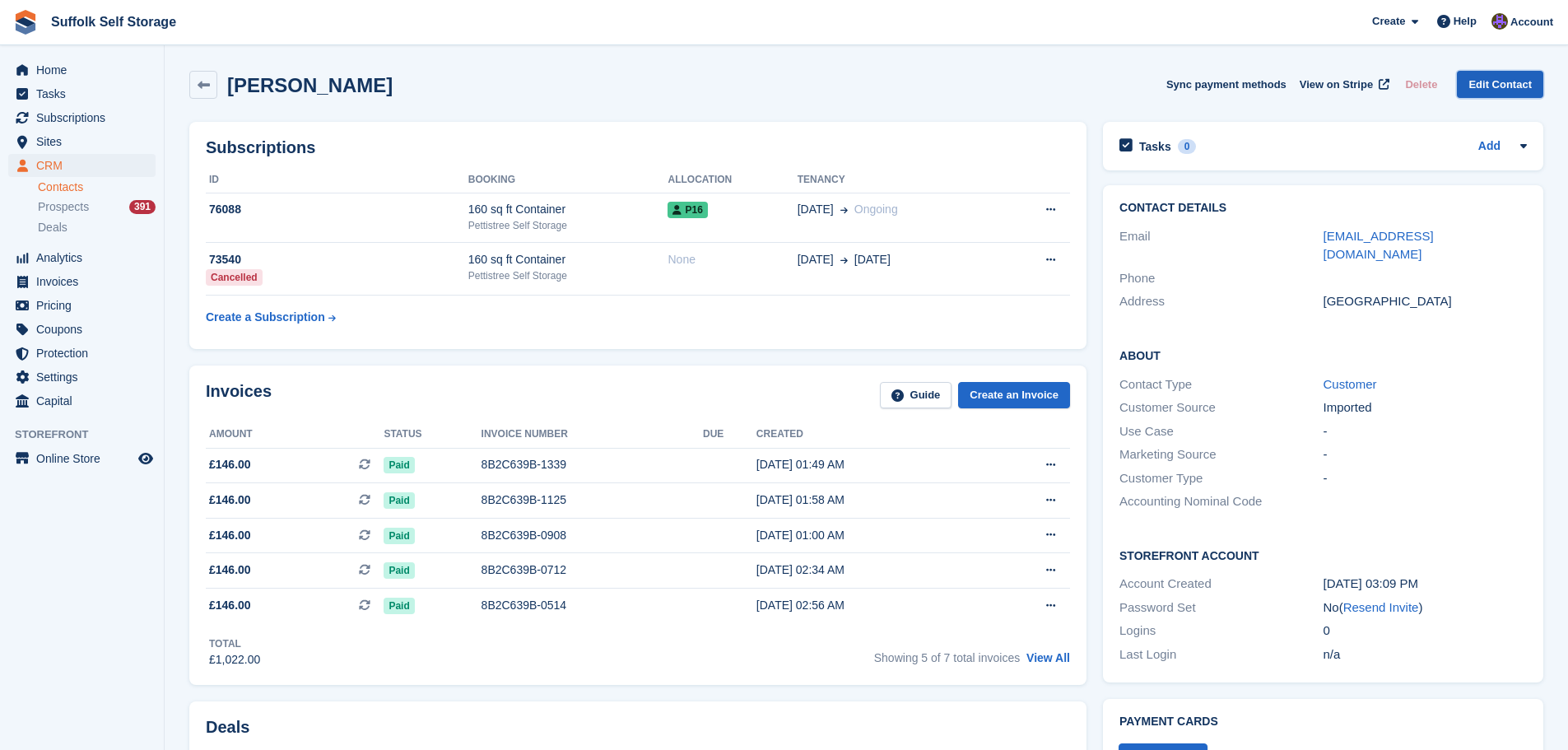
click at [1501, 89] on link "Edit Contact" at bounding box center [1500, 84] width 86 height 27
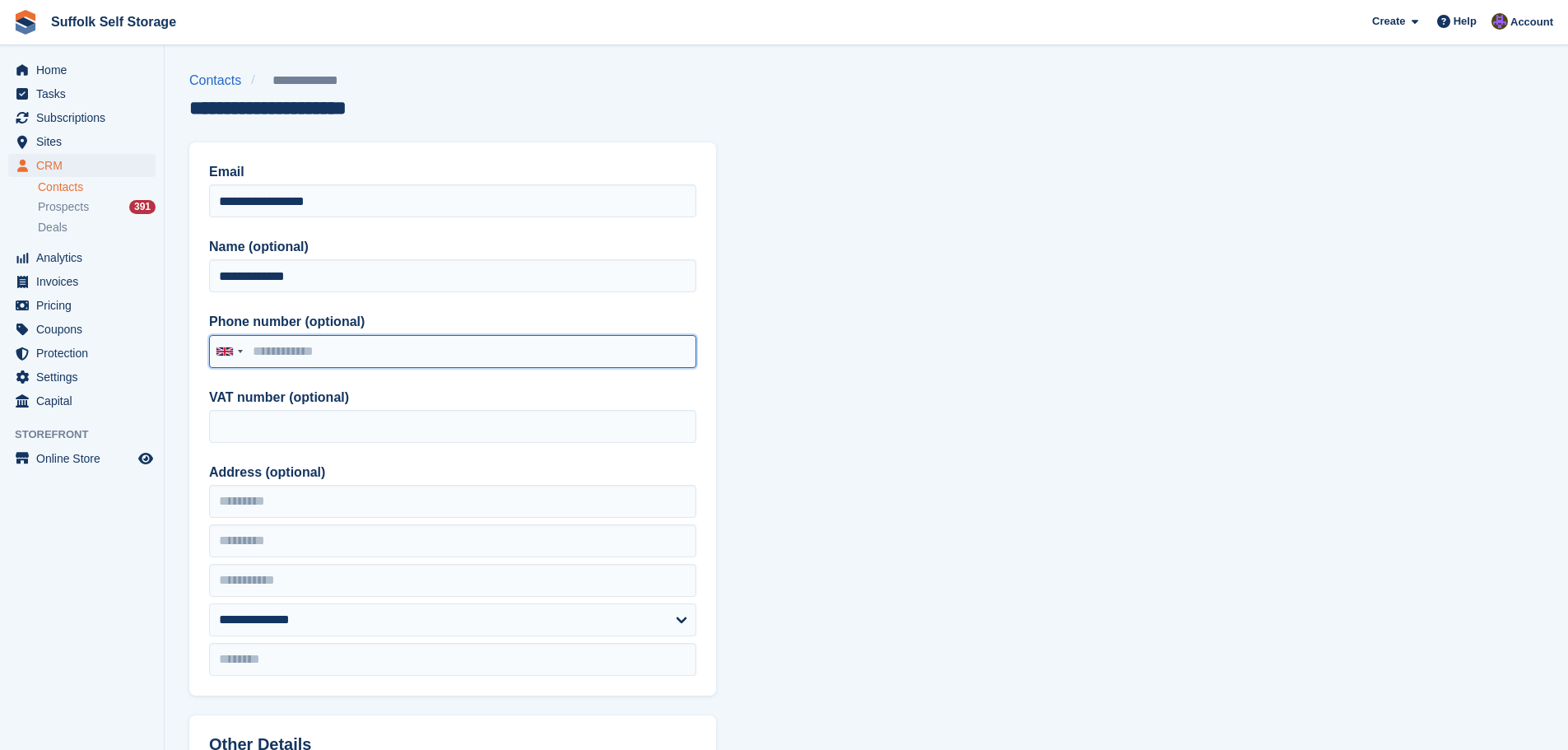
click at [362, 346] on input "Phone number (optional)" at bounding box center [453, 351] width 488 height 33
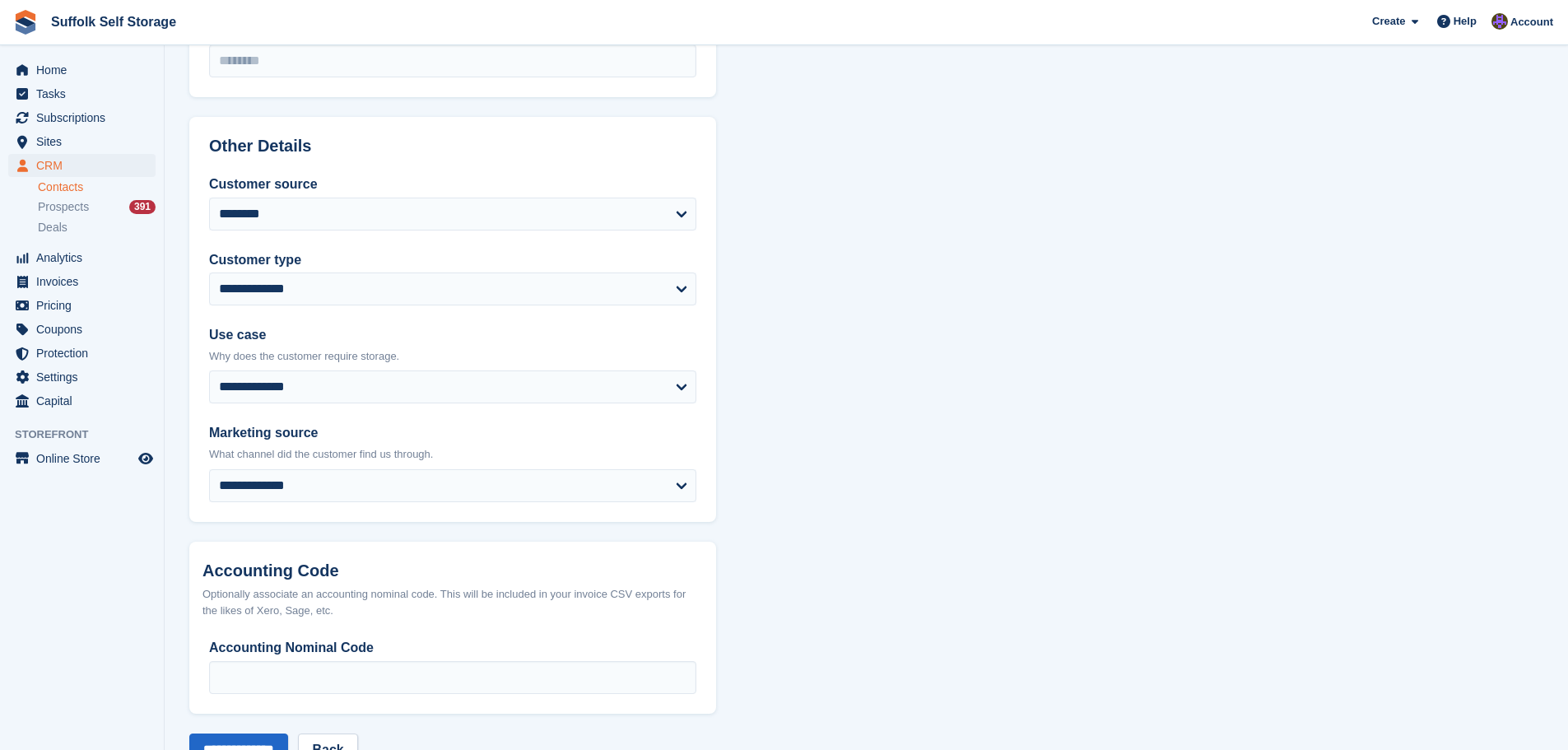
scroll to position [653, 0]
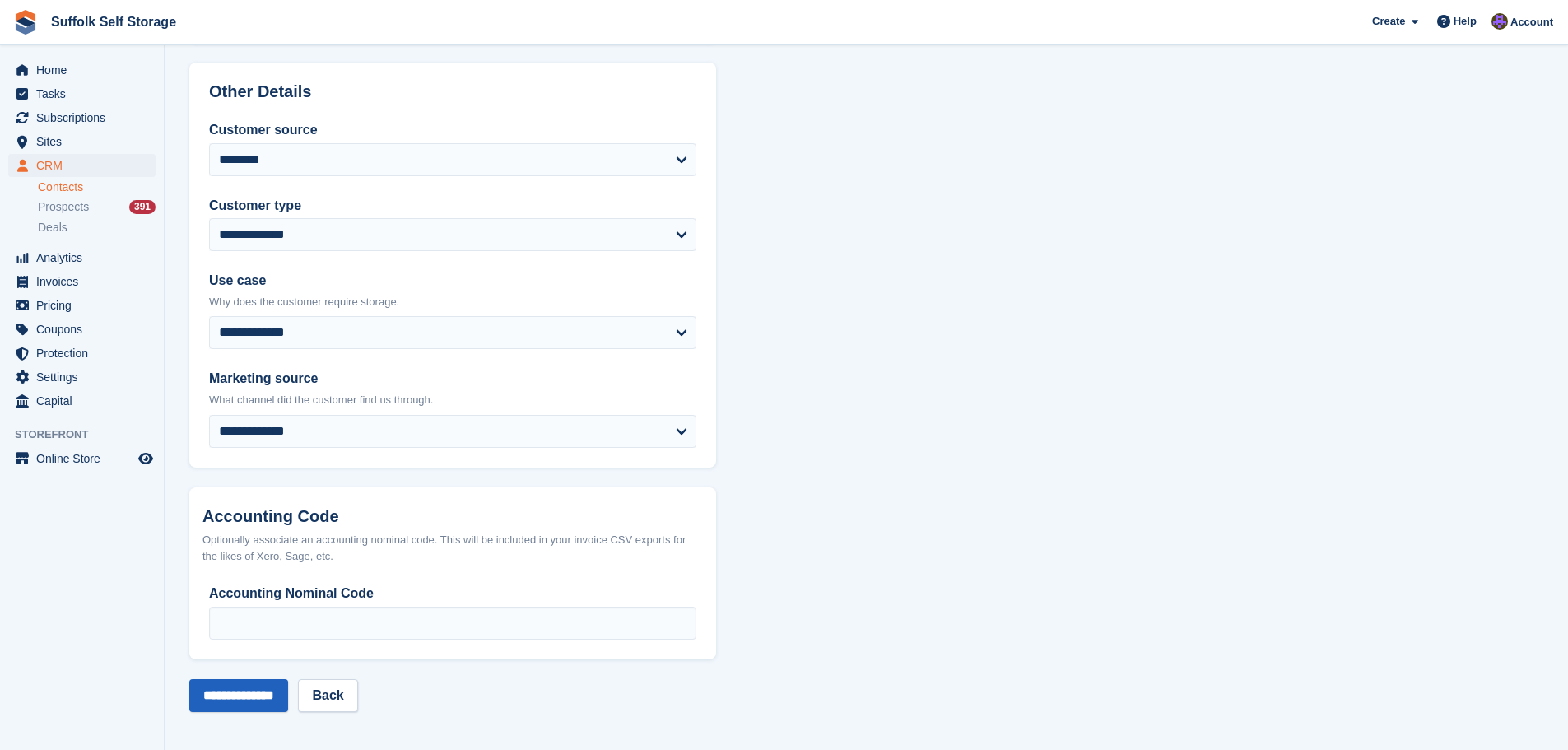
type input "**********"
click at [251, 700] on input "**********" at bounding box center [239, 695] width 99 height 33
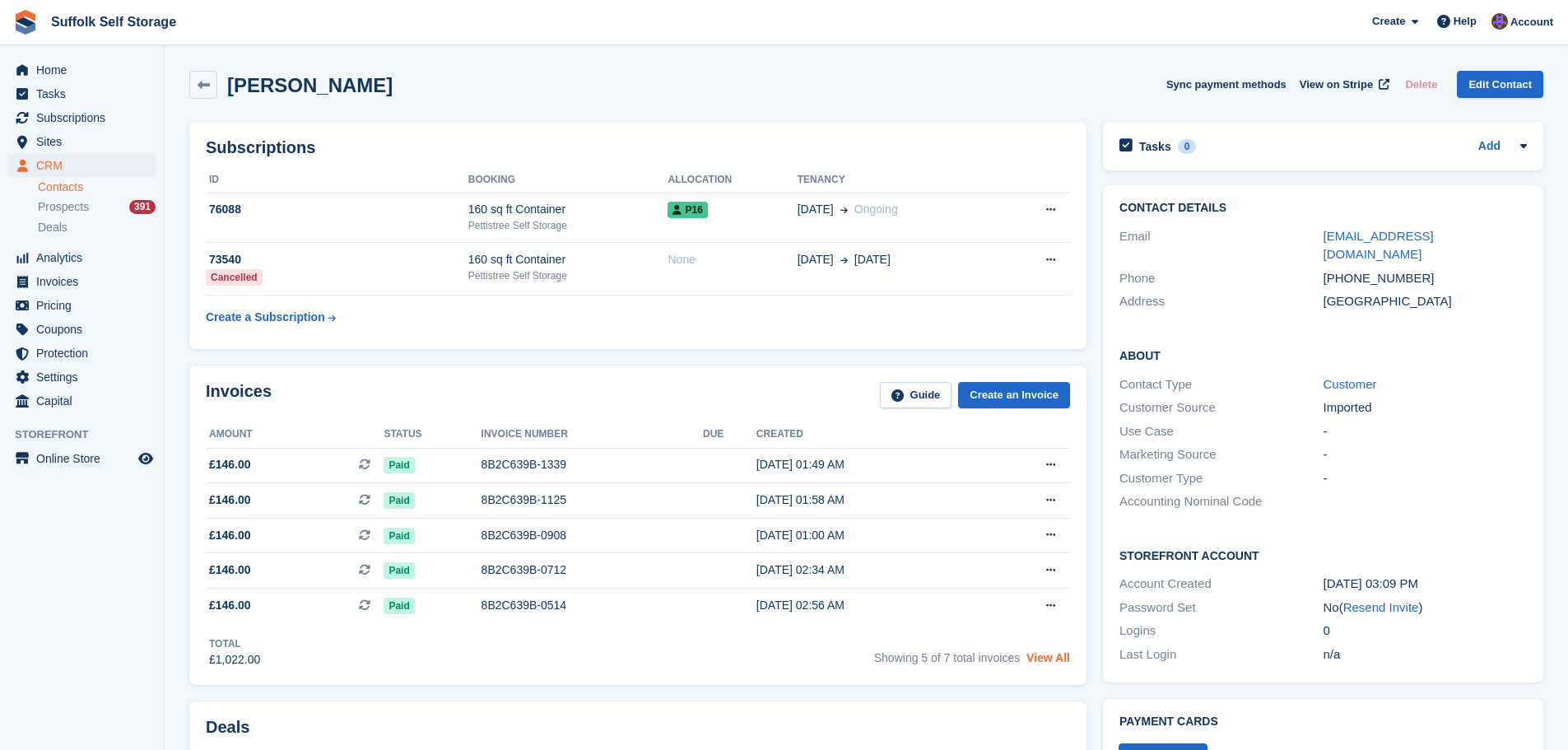
click at [1050, 660] on link "View All" at bounding box center [1048, 657] width 43 height 13
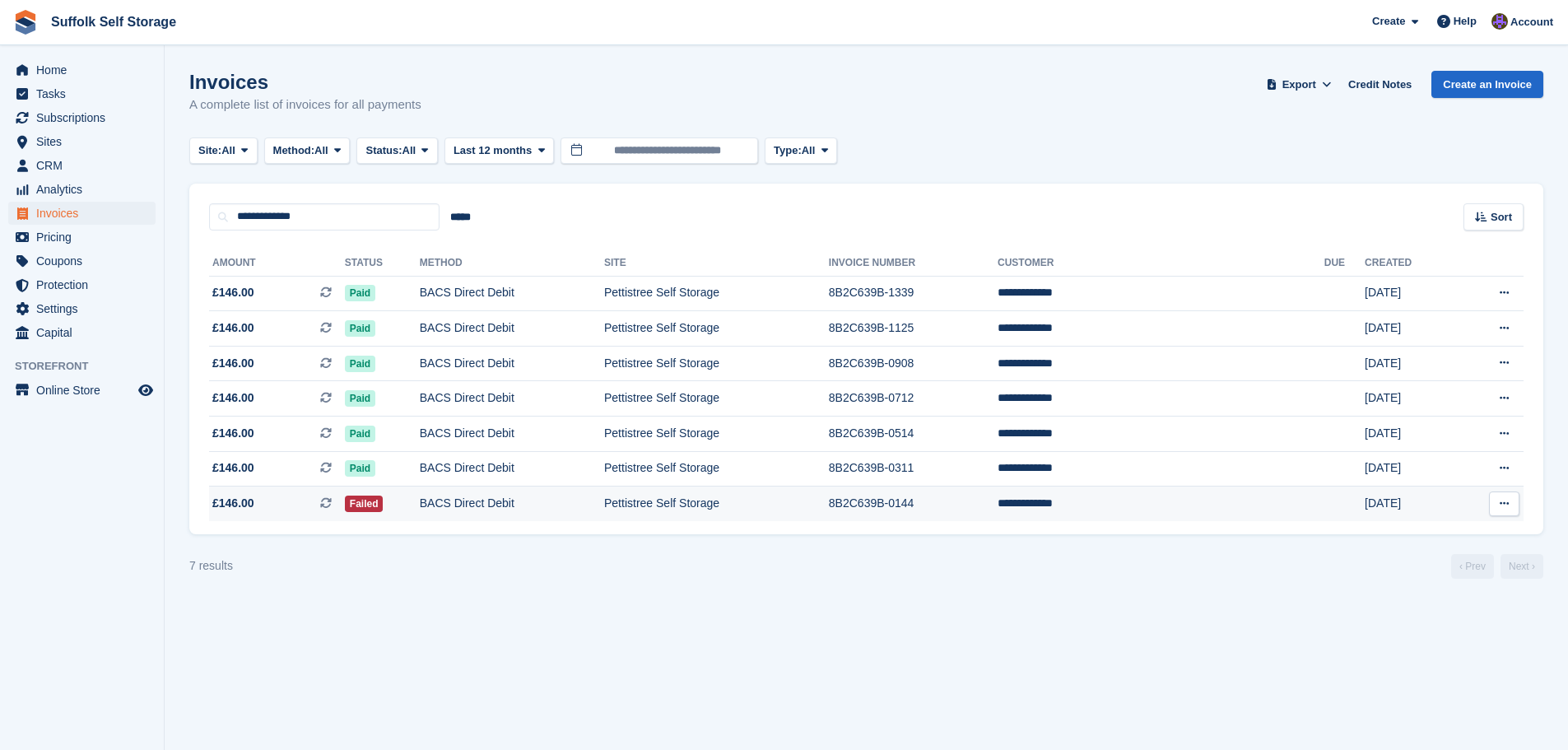
click at [703, 505] on td "Pettistree Self Storage" at bounding box center [717, 504] width 225 height 35
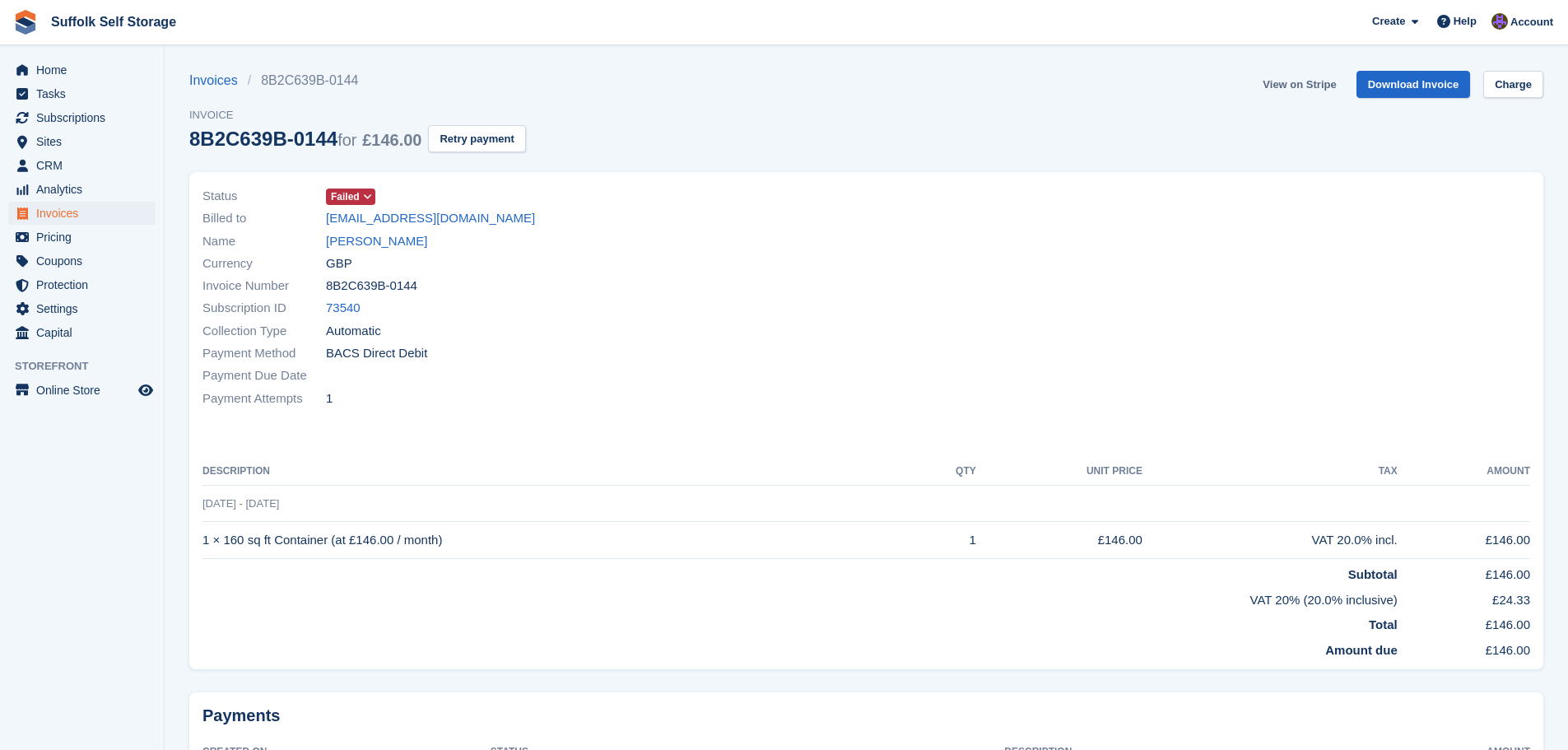
click at [1323, 80] on link "View on Stripe" at bounding box center [1299, 84] width 86 height 27
click at [61, 67] on span "Home" at bounding box center [85, 70] width 99 height 23
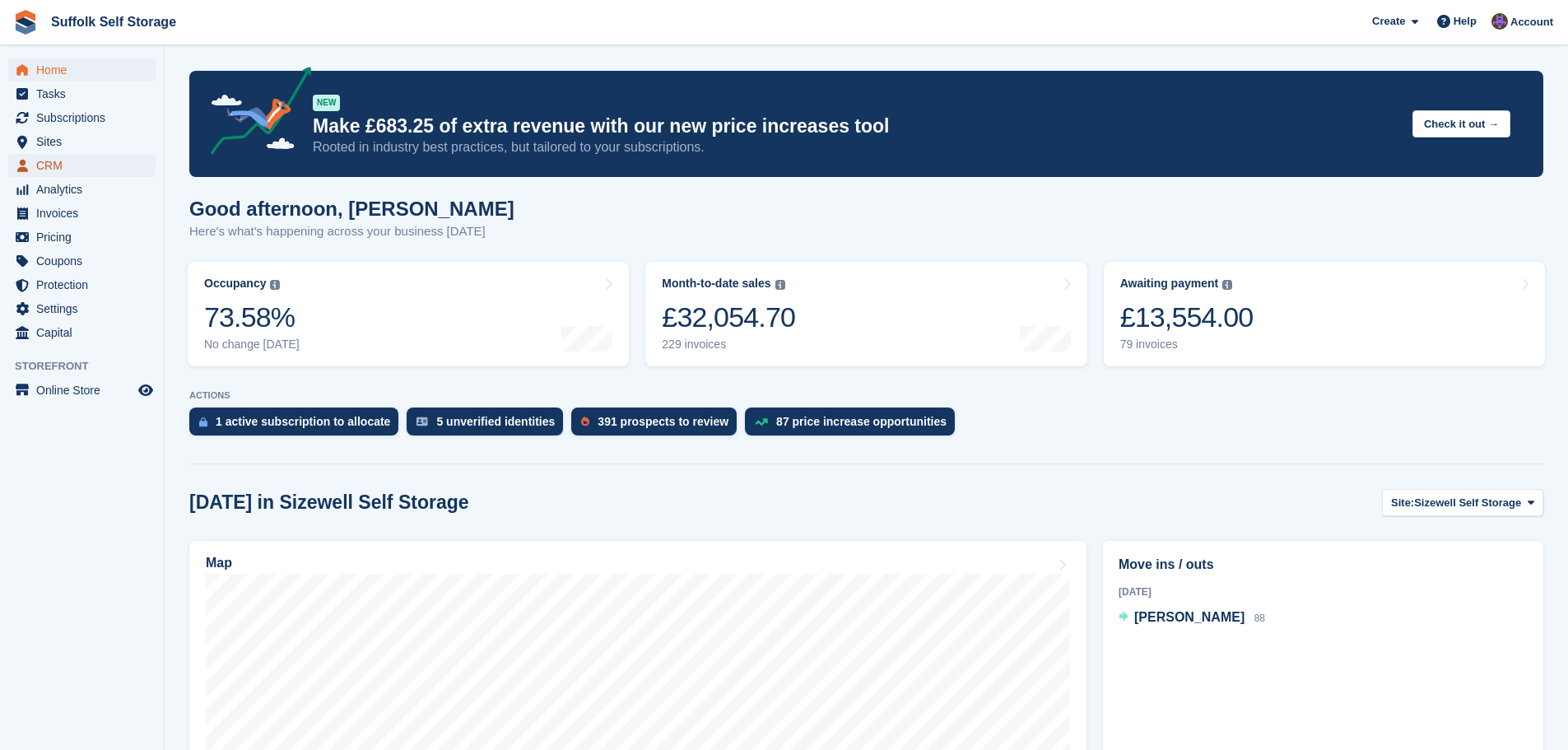
click at [42, 163] on span "CRM" at bounding box center [85, 165] width 99 height 23
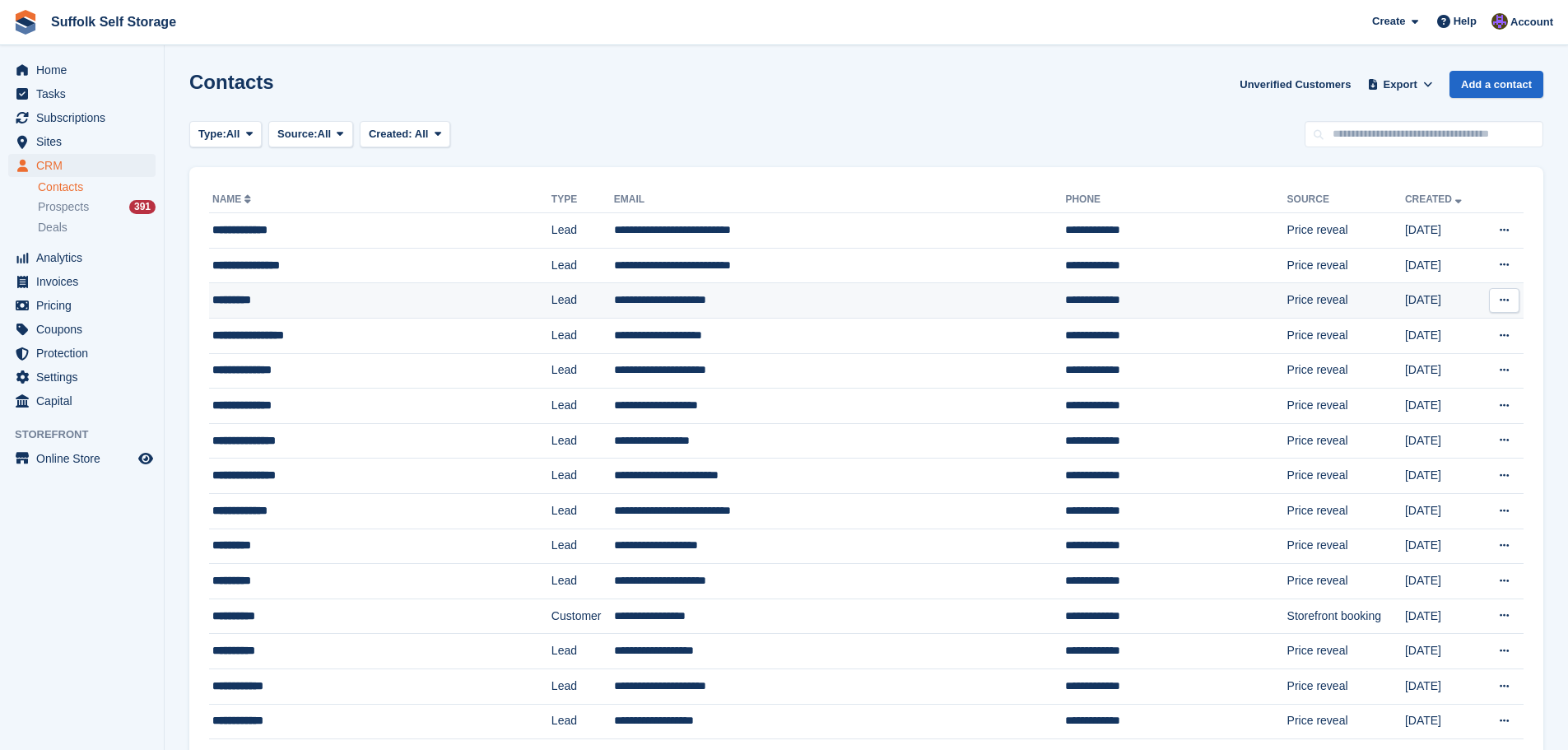
click at [339, 303] on div "*********" at bounding box center [347, 300] width 270 height 17
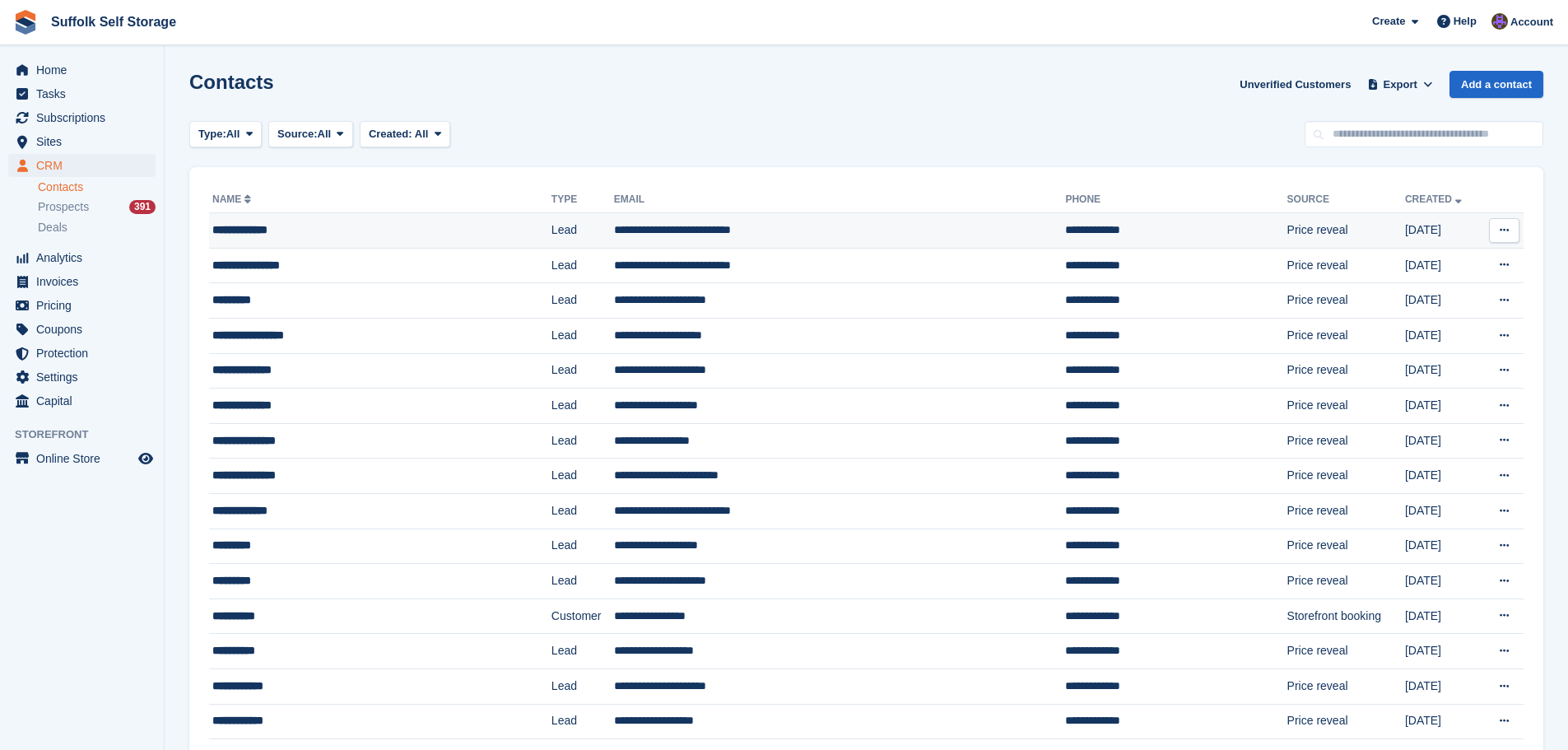
click at [435, 232] on div "**********" at bounding box center [347, 230] width 270 height 17
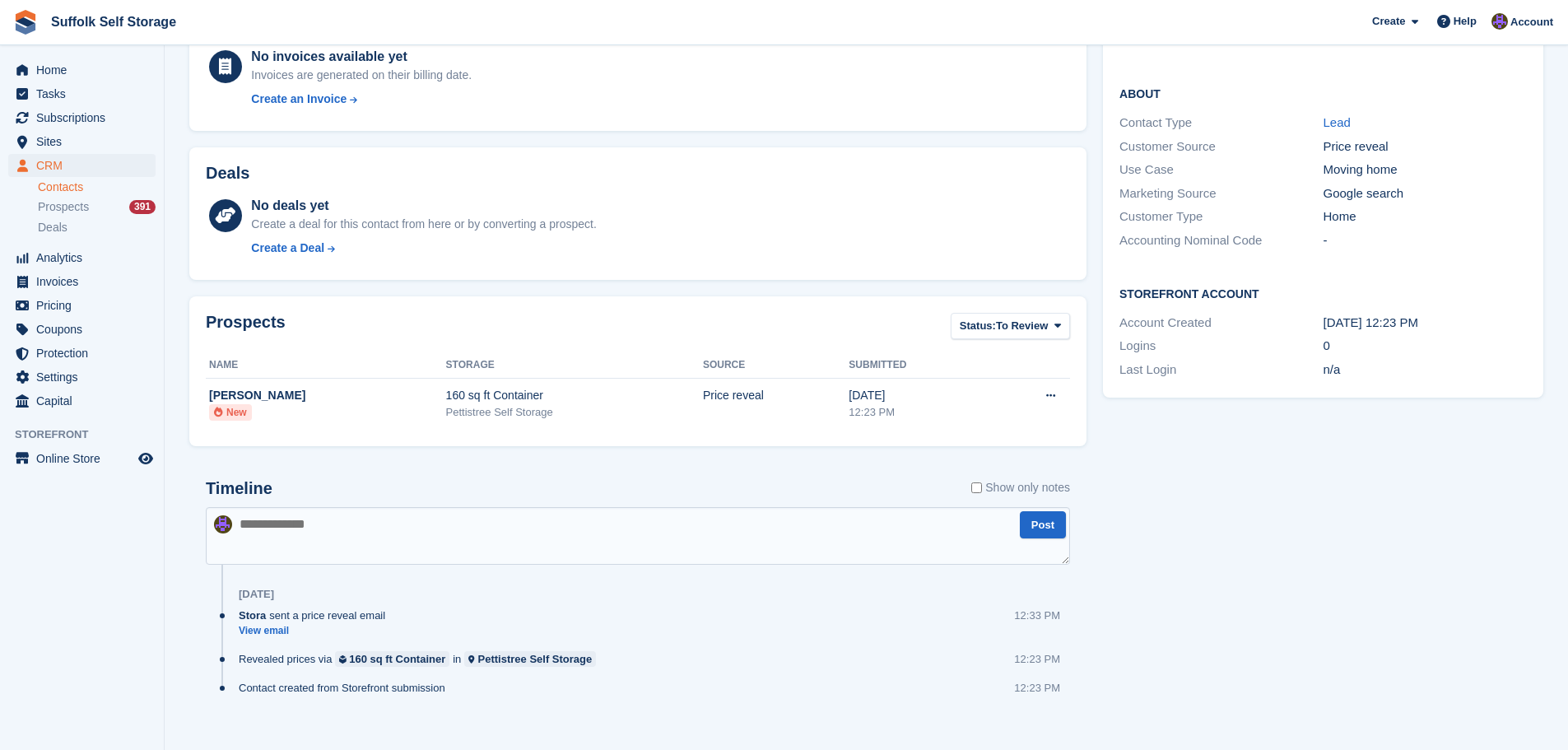
scroll to position [298, 0]
